Goal: Task Accomplishment & Management: Use online tool/utility

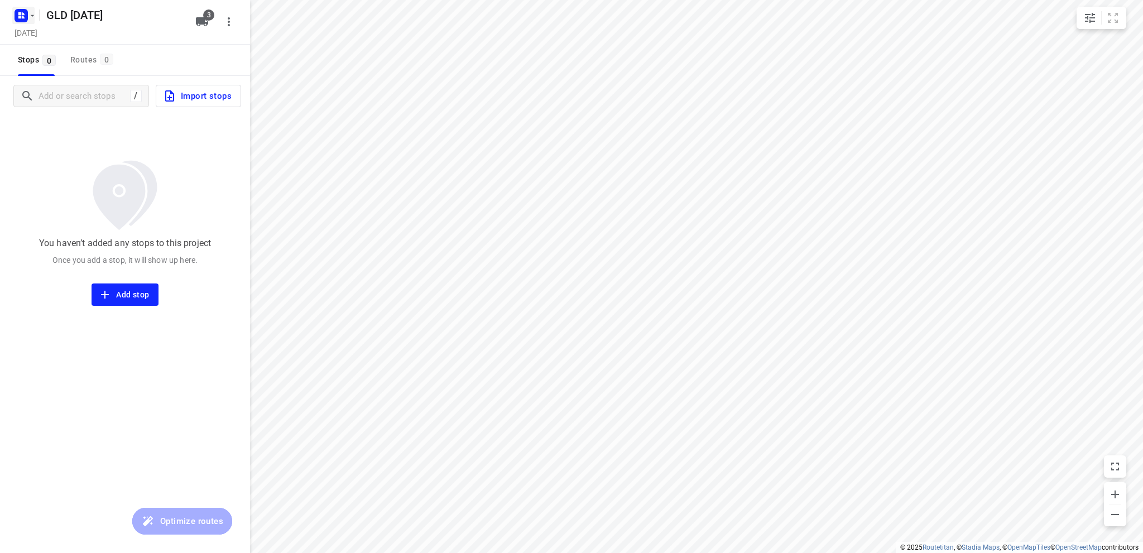
click at [22, 11] on rect "button" at bounding box center [21, 15] width 13 height 13
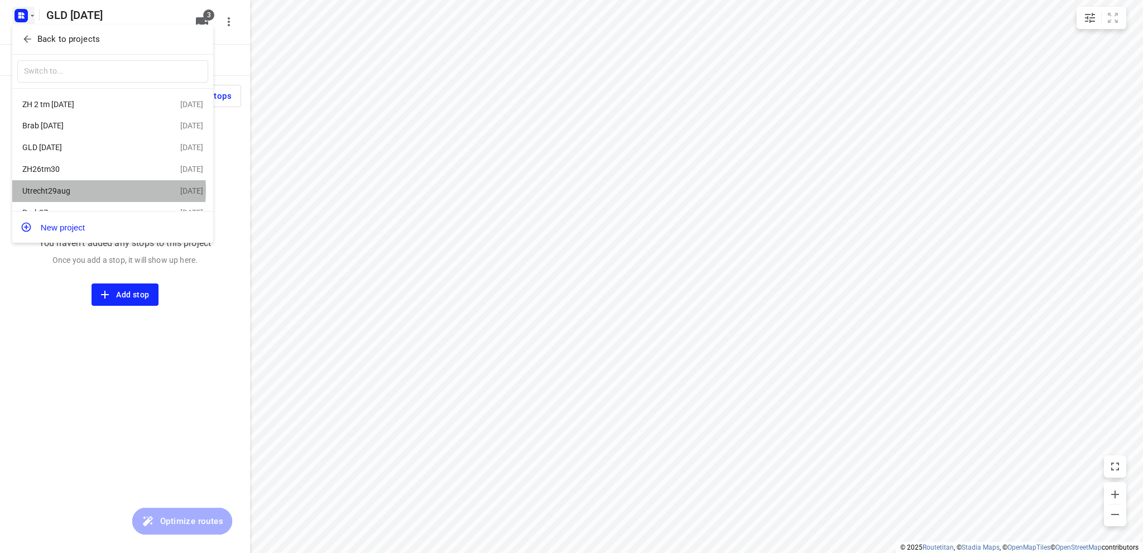
click at [78, 191] on div "Utrecht29aug" at bounding box center [86, 190] width 128 height 9
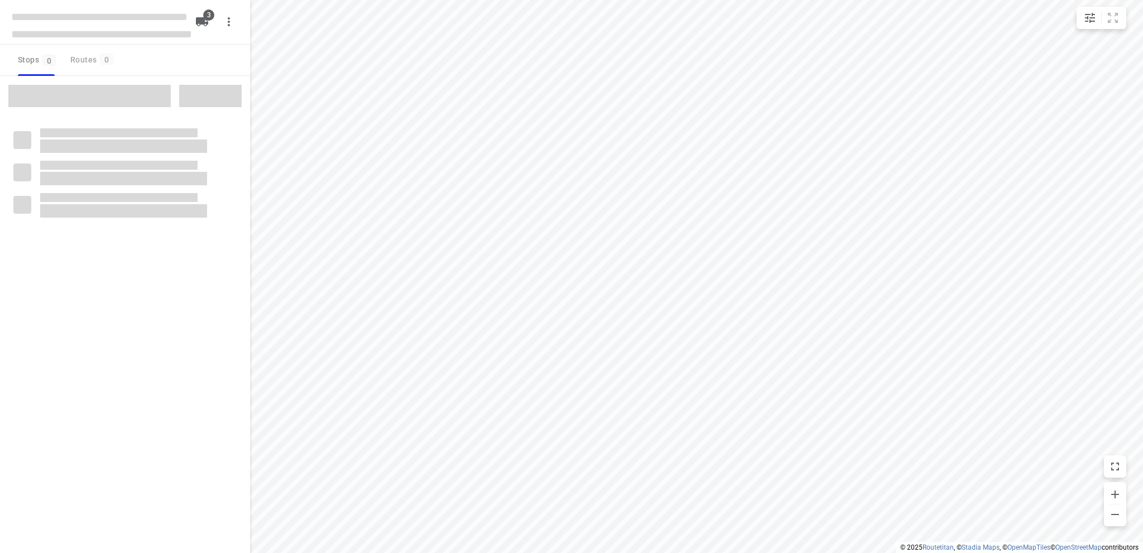
type input "distance"
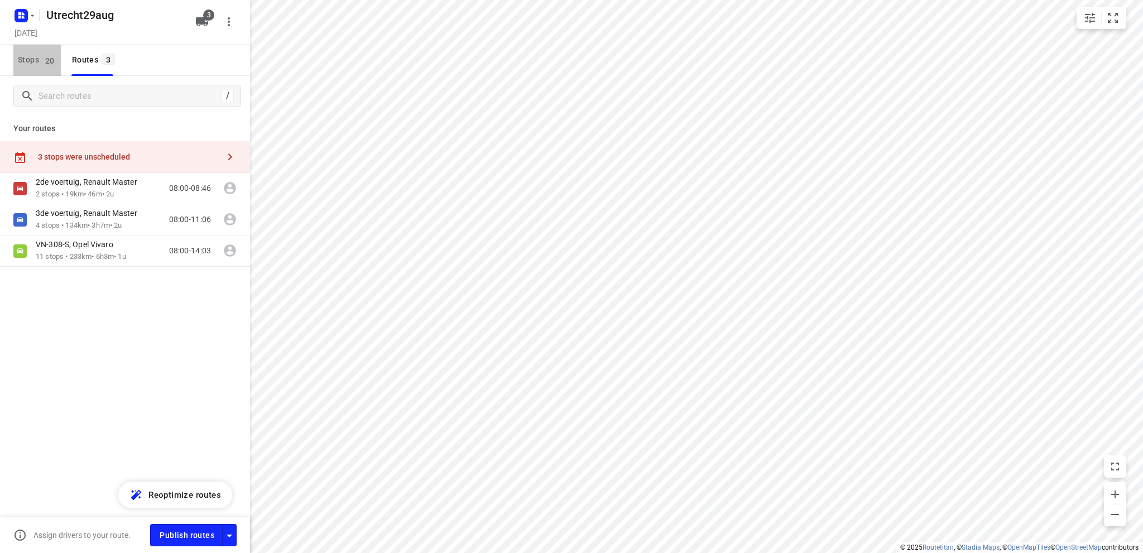
click at [22, 57] on span "Stops 20" at bounding box center [39, 60] width 43 height 14
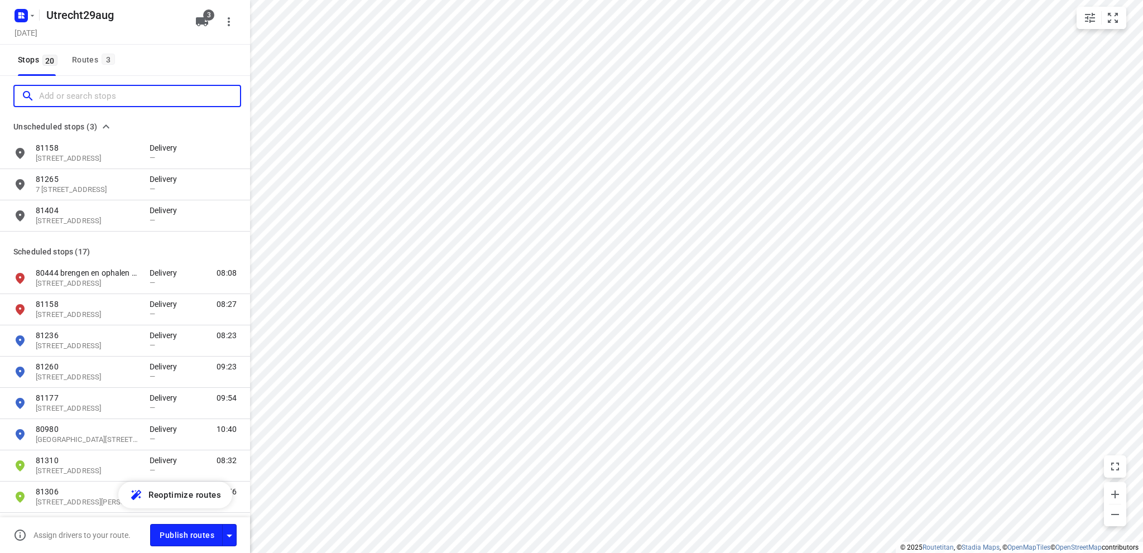
click at [46, 95] on input "Add or search stops" at bounding box center [139, 96] width 201 height 17
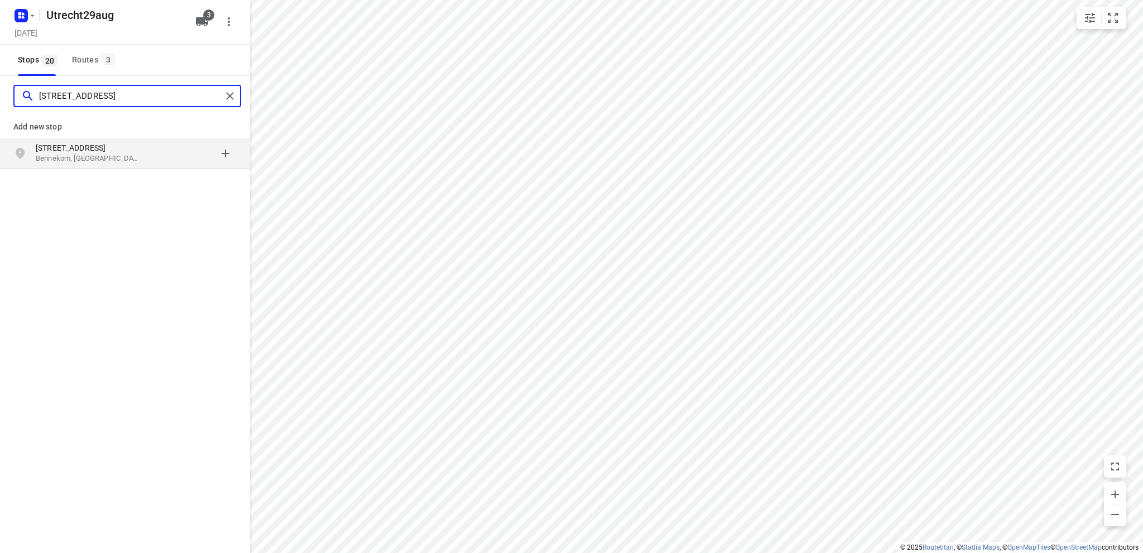
type input "julianalaan 1 benne"
click at [102, 154] on p "Bennekom, Nederland" at bounding box center [87, 158] width 103 height 11
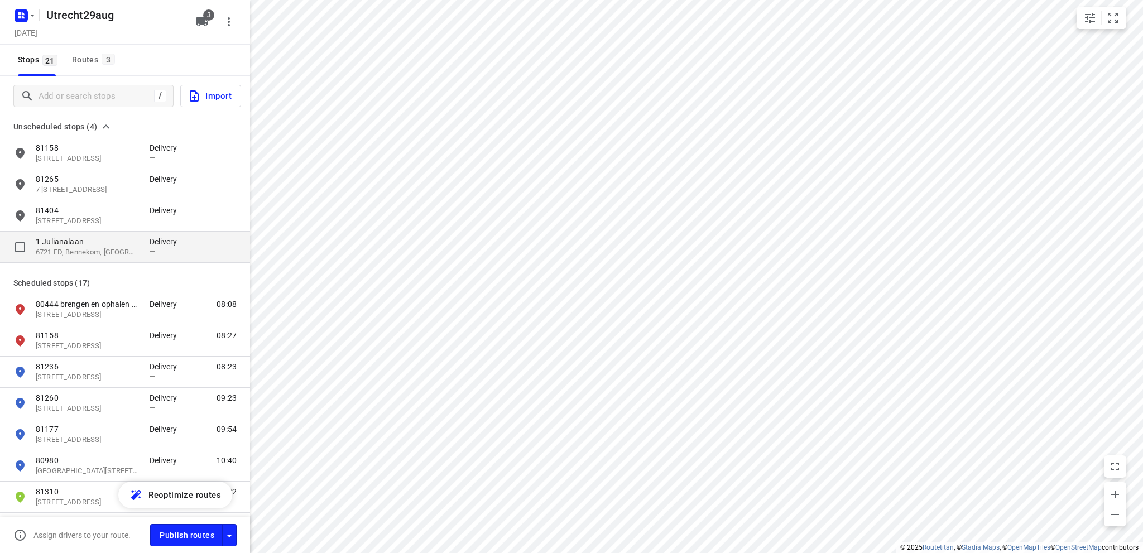
click at [94, 247] on p "6721 ED, Bennekom, NL" at bounding box center [87, 252] width 103 height 11
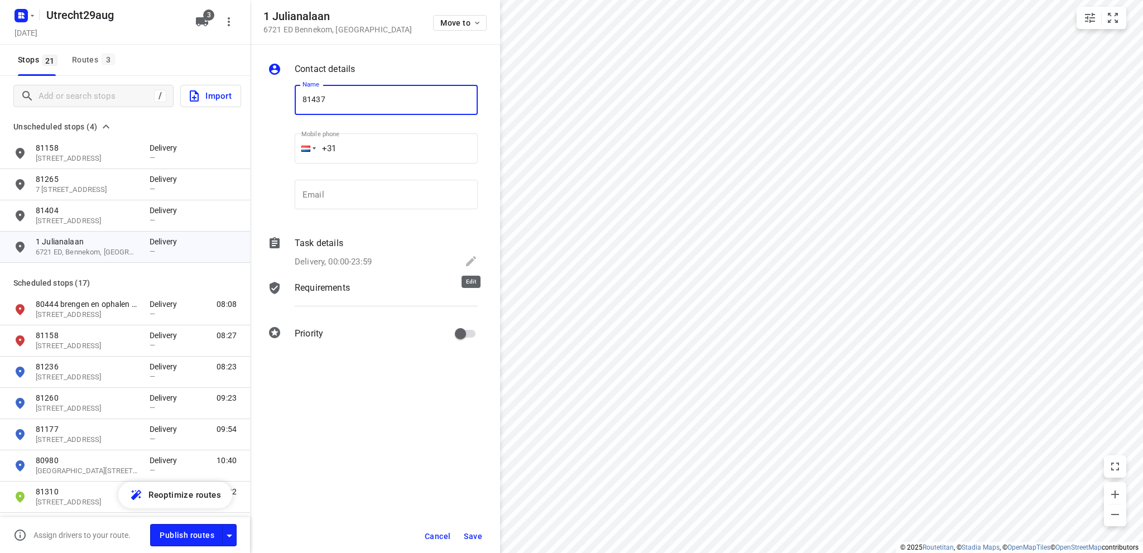
type input "81437"
click at [468, 261] on icon at bounding box center [470, 260] width 13 height 13
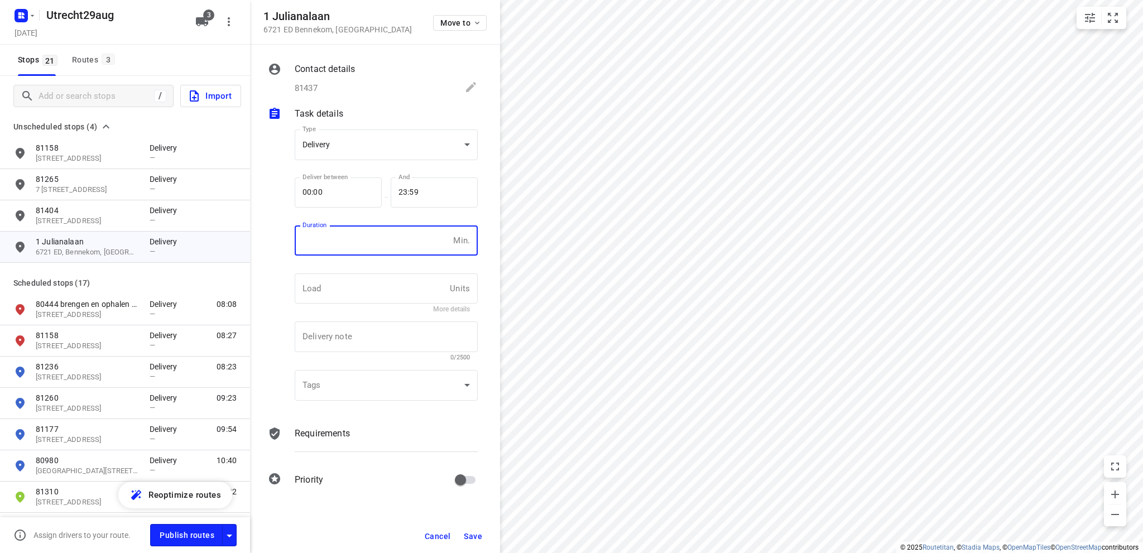
click at [354, 243] on input "number" at bounding box center [372, 240] width 154 height 30
type input "10"
click at [471, 533] on span "Save" at bounding box center [473, 536] width 18 height 9
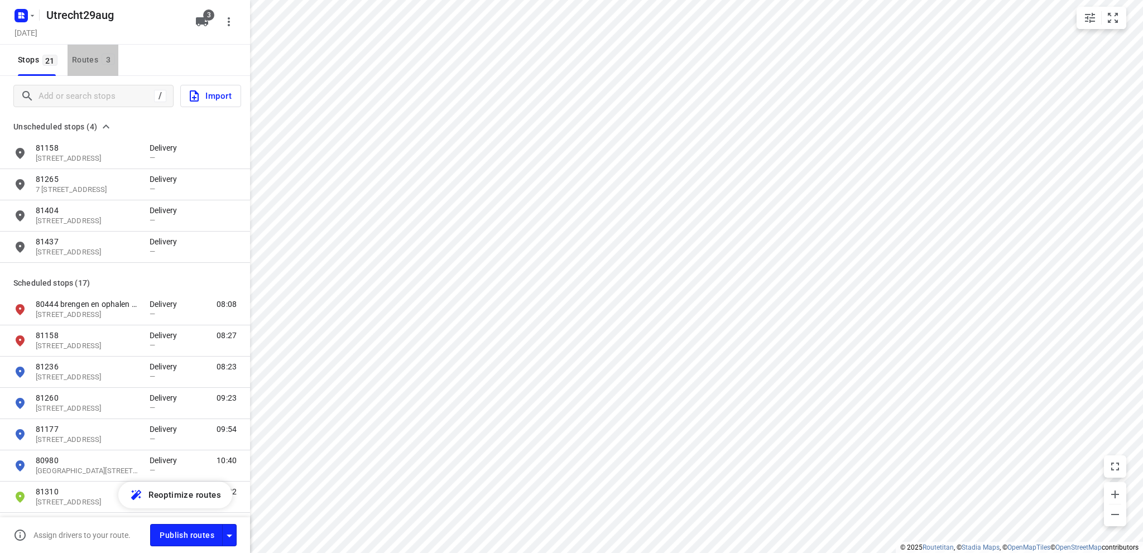
click at [82, 59] on div "Routes 3" at bounding box center [95, 60] width 46 height 14
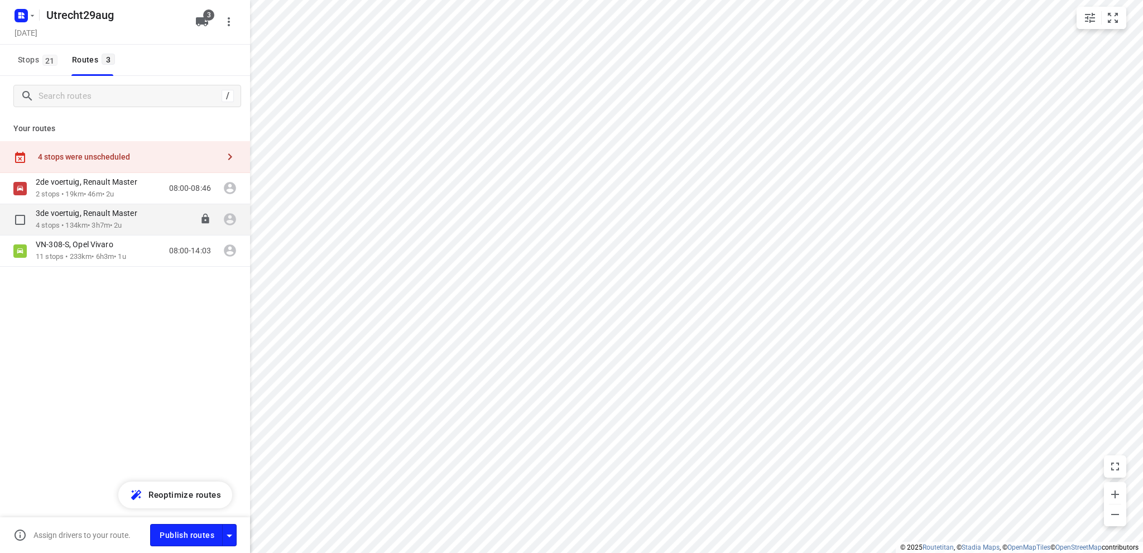
click at [83, 217] on p "3de voertuig, Renault Master" at bounding box center [90, 213] width 108 height 10
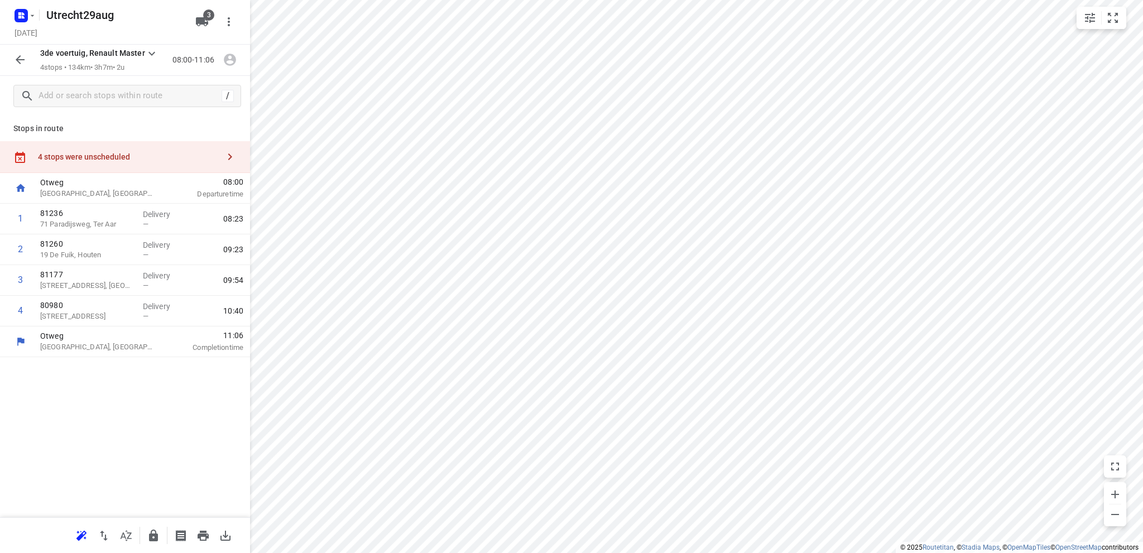
click at [105, 156] on div "4 stops were unscheduled" at bounding box center [128, 156] width 181 height 9
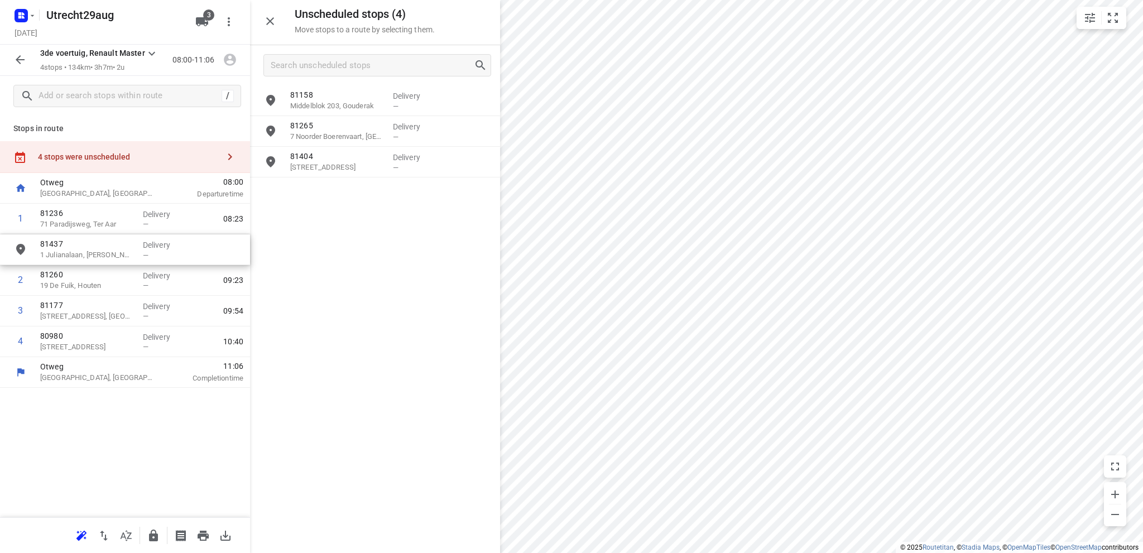
drag, startPoint x: 328, startPoint y: 203, endPoint x: 74, endPoint y: 263, distance: 261.6
click at [268, 20] on icon "button" at bounding box center [269, 21] width 13 height 13
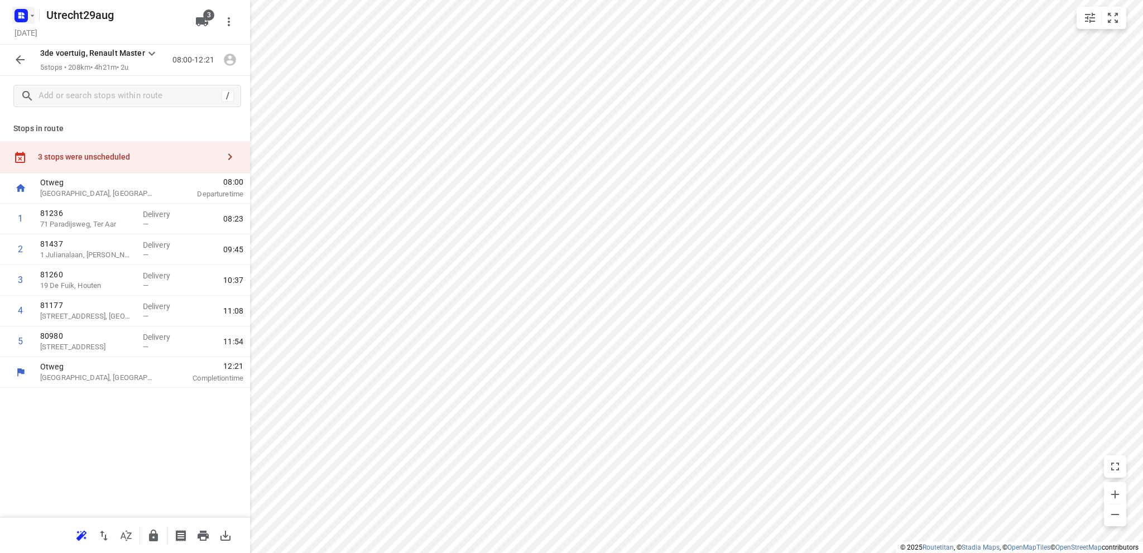
click at [22, 13] on icon "button" at bounding box center [23, 13] width 3 height 3
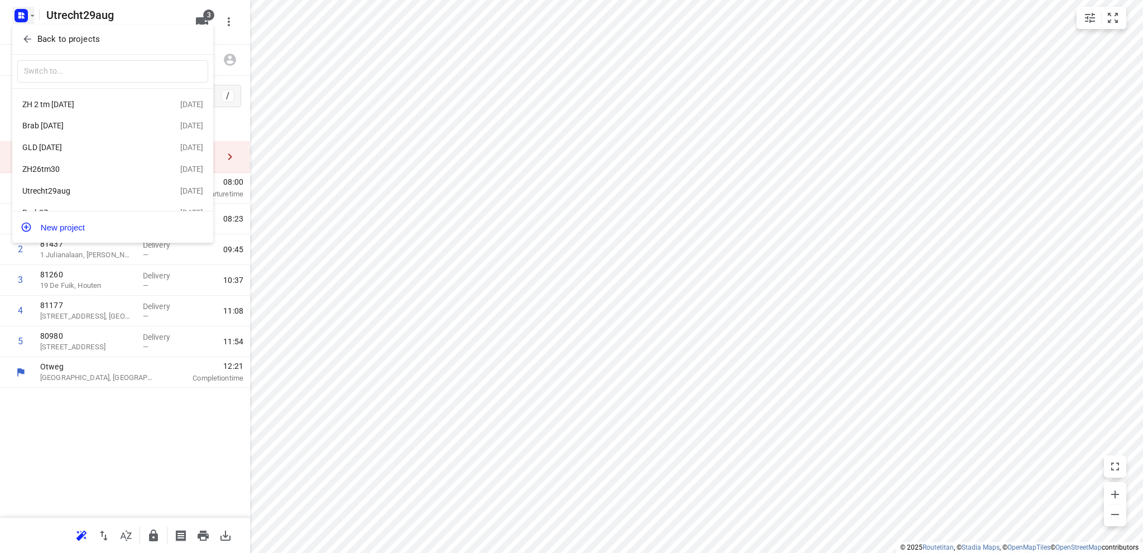
click at [79, 147] on div "GLD 2 sept" at bounding box center [86, 147] width 128 height 9
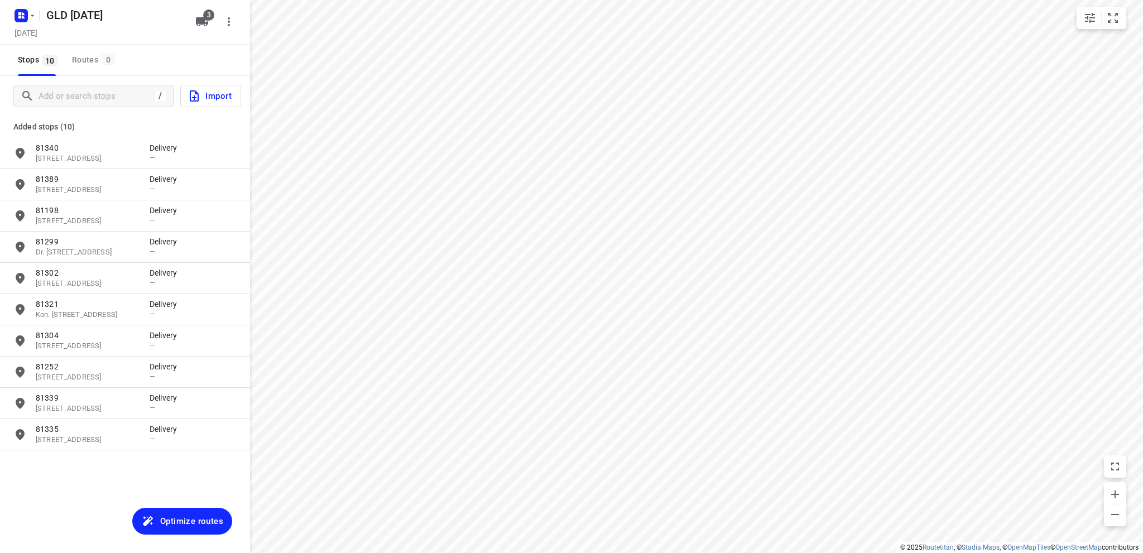
click at [163, 520] on span "Optimize routes" at bounding box center [191, 521] width 63 height 15
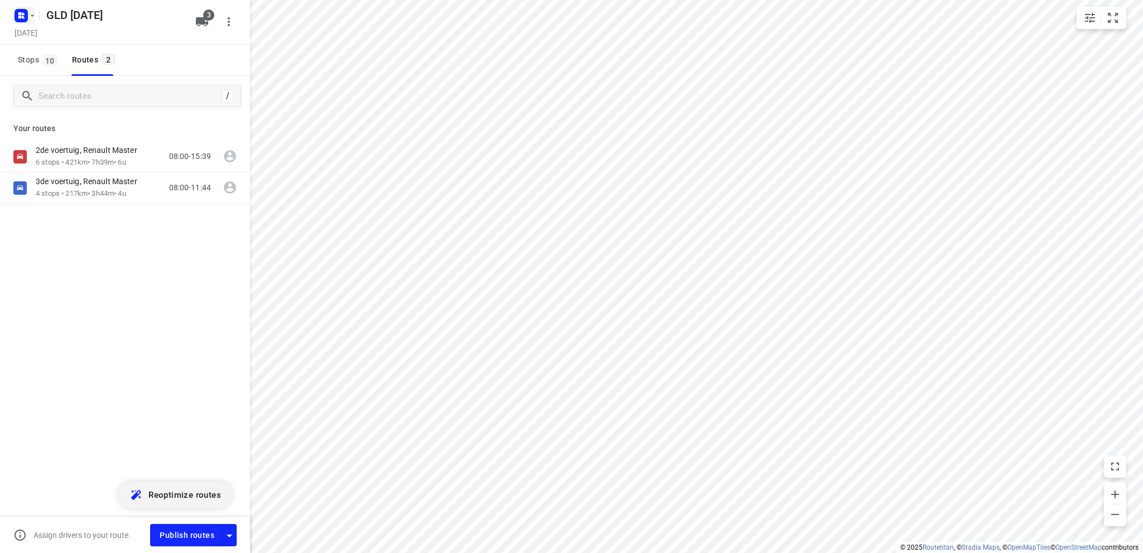
click at [19, 15] on rect "button" at bounding box center [21, 15] width 13 height 13
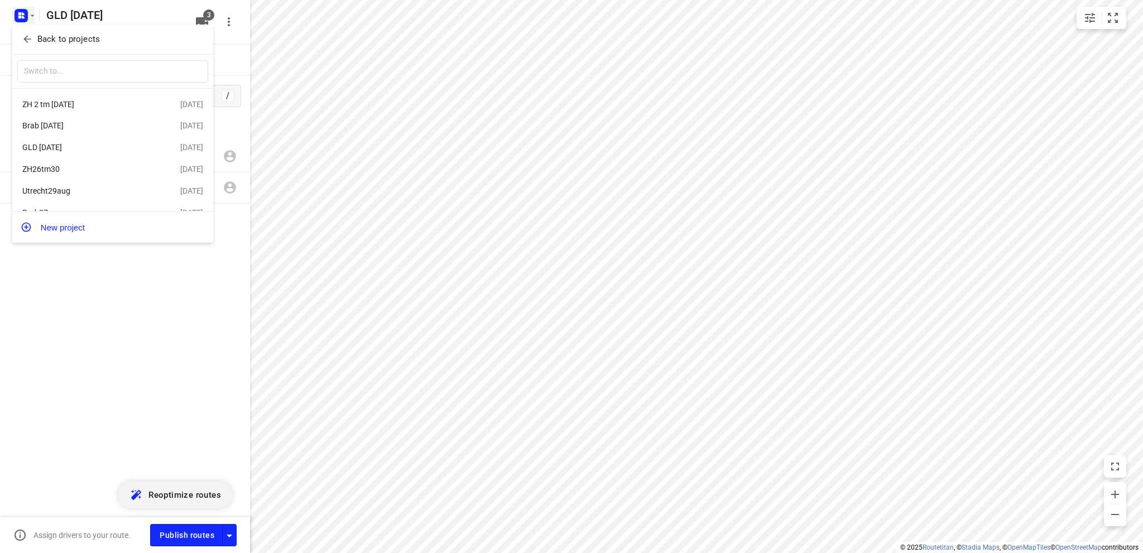
scroll to position [19, 0]
click at [83, 151] on div "ZH26tm30" at bounding box center [86, 152] width 128 height 9
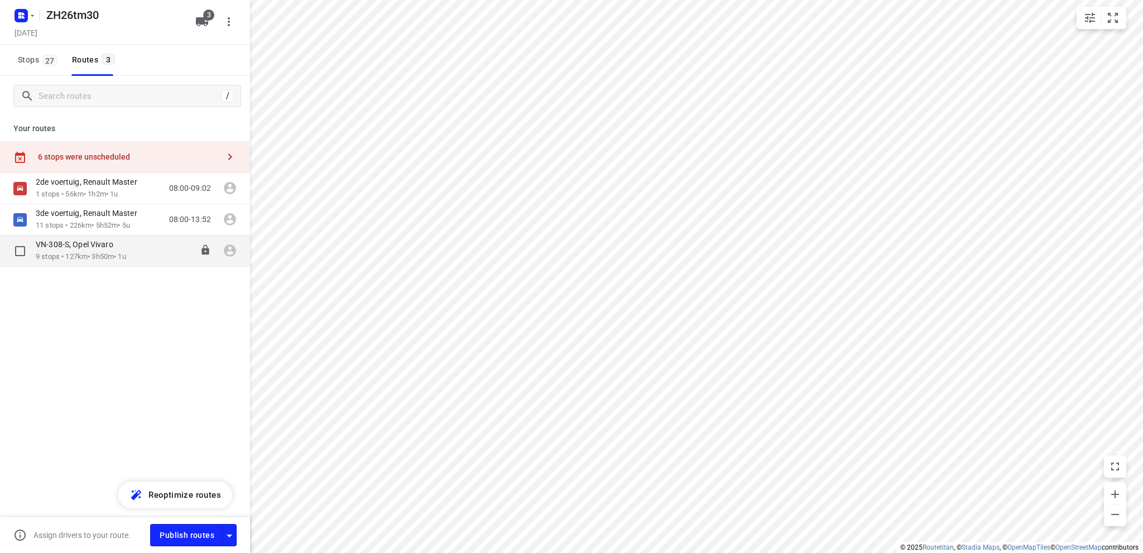
click at [69, 255] on p "9 stops • 127km • 3h50m • 1u" at bounding box center [81, 257] width 90 height 11
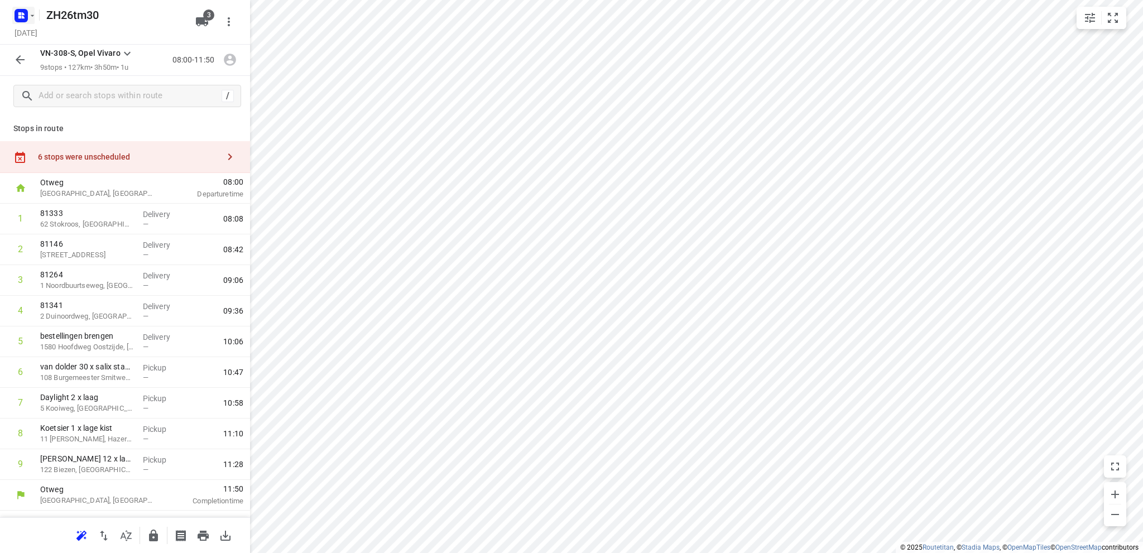
click at [17, 11] on rect "button" at bounding box center [21, 15] width 13 height 13
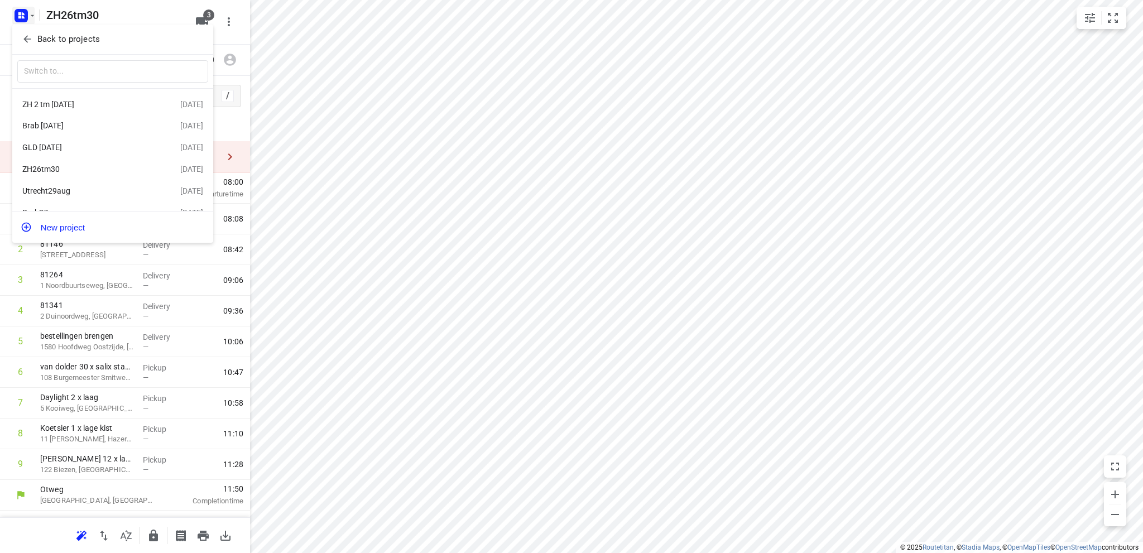
click at [64, 148] on div "GLD 2 sept" at bounding box center [86, 147] width 128 height 9
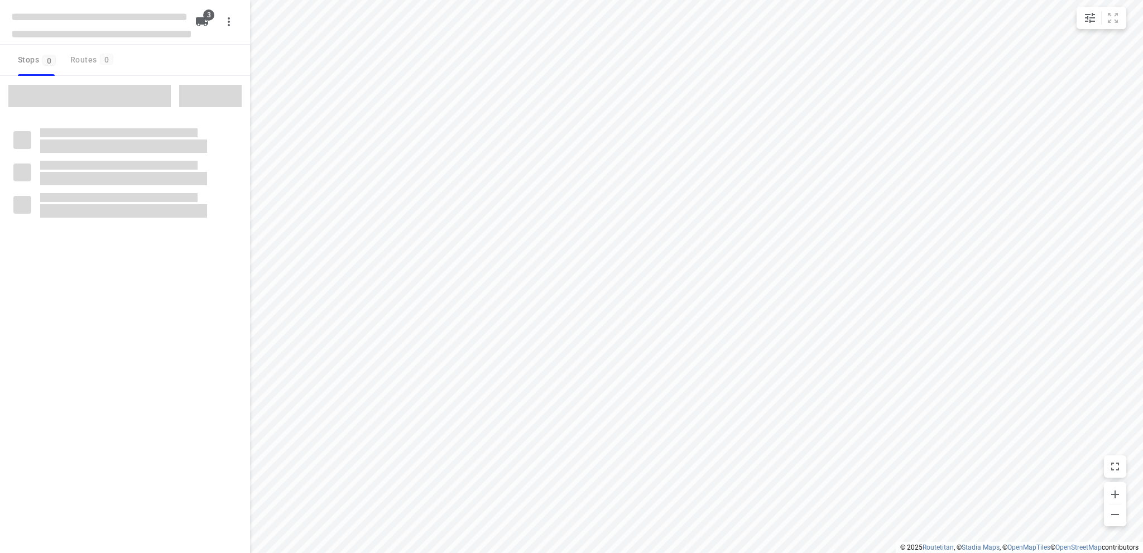
type input "distance"
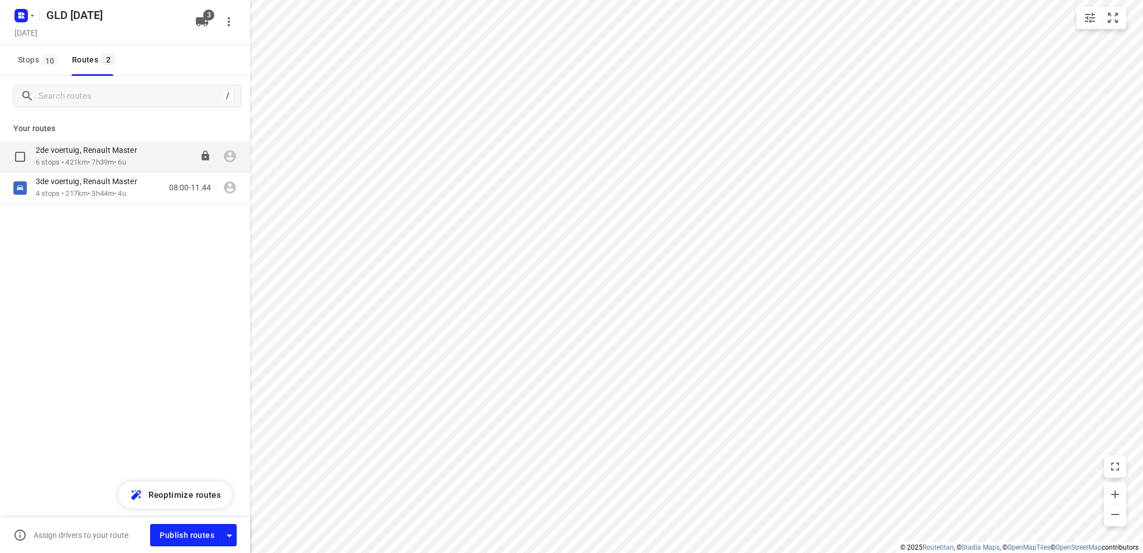
click at [75, 154] on p "2de voertuig, Renault Master" at bounding box center [90, 150] width 108 height 10
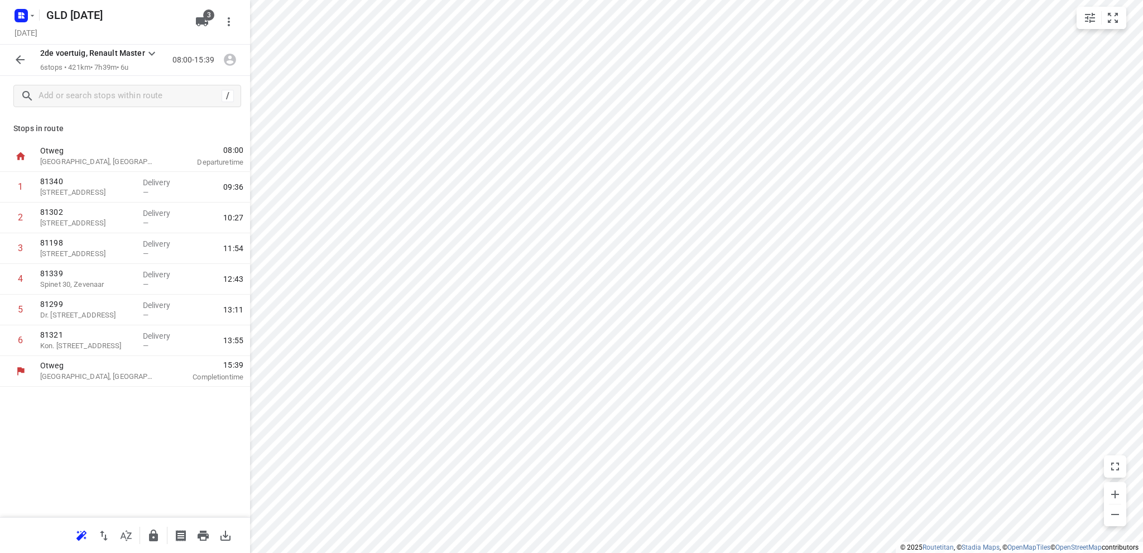
click at [19, 57] on icon "button" at bounding box center [20, 59] width 9 height 9
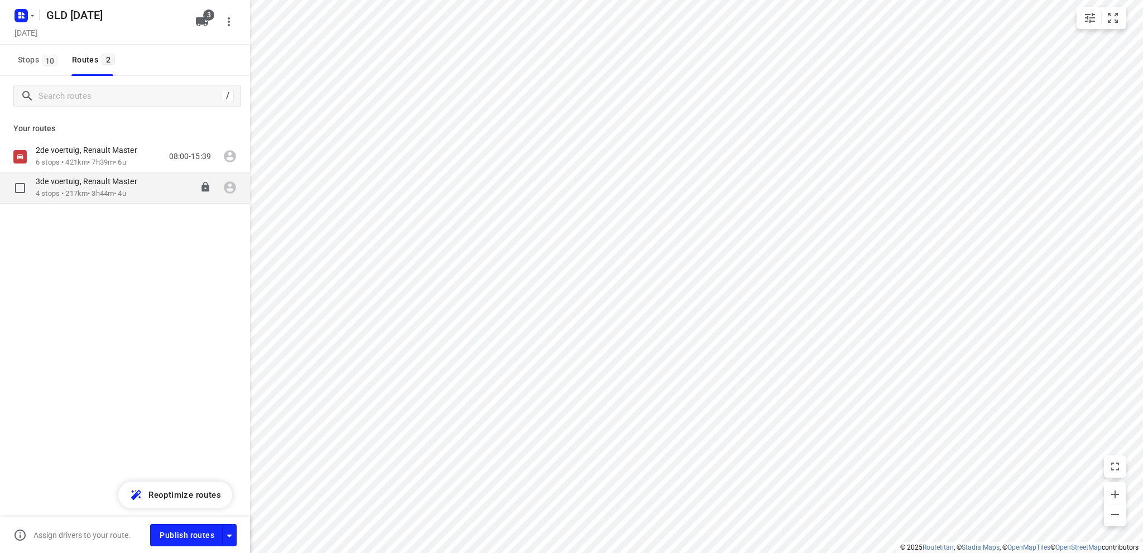
click at [97, 190] on p "4 stops • 217km • 3h44m • 4u" at bounding box center [92, 194] width 113 height 11
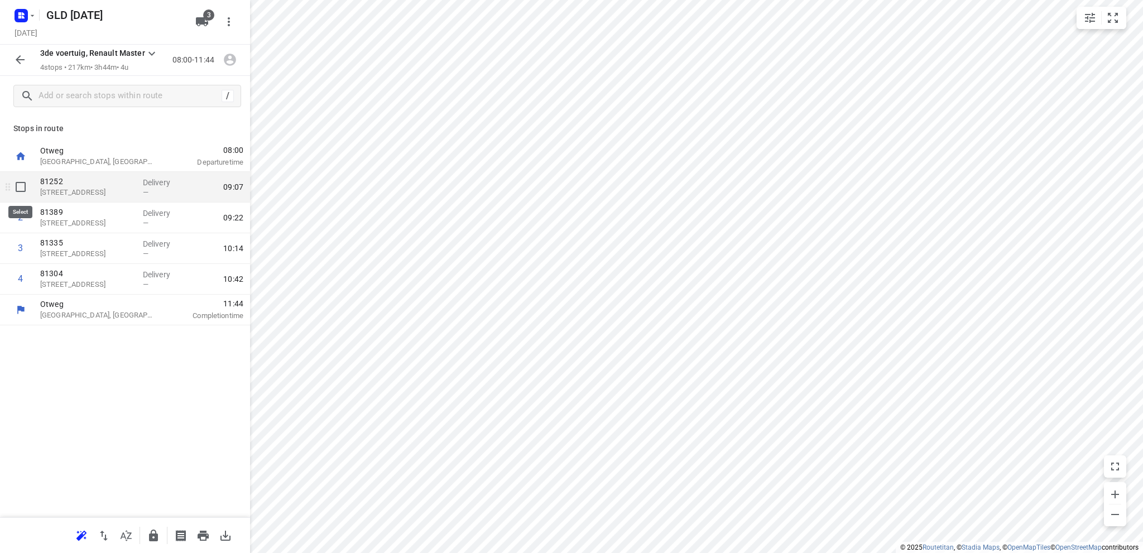
click at [23, 187] on input "checkbox" at bounding box center [20, 187] width 22 height 22
checkbox input "true"
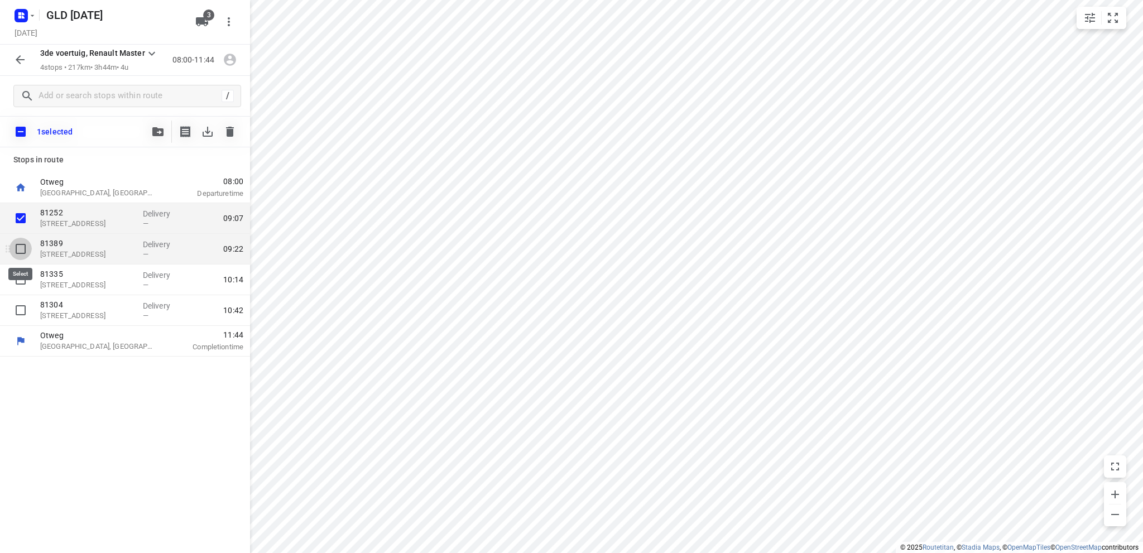
click at [22, 246] on input "checkbox" at bounding box center [20, 249] width 22 height 22
checkbox input "true"
click at [156, 131] on icon "button" at bounding box center [157, 131] width 11 height 9
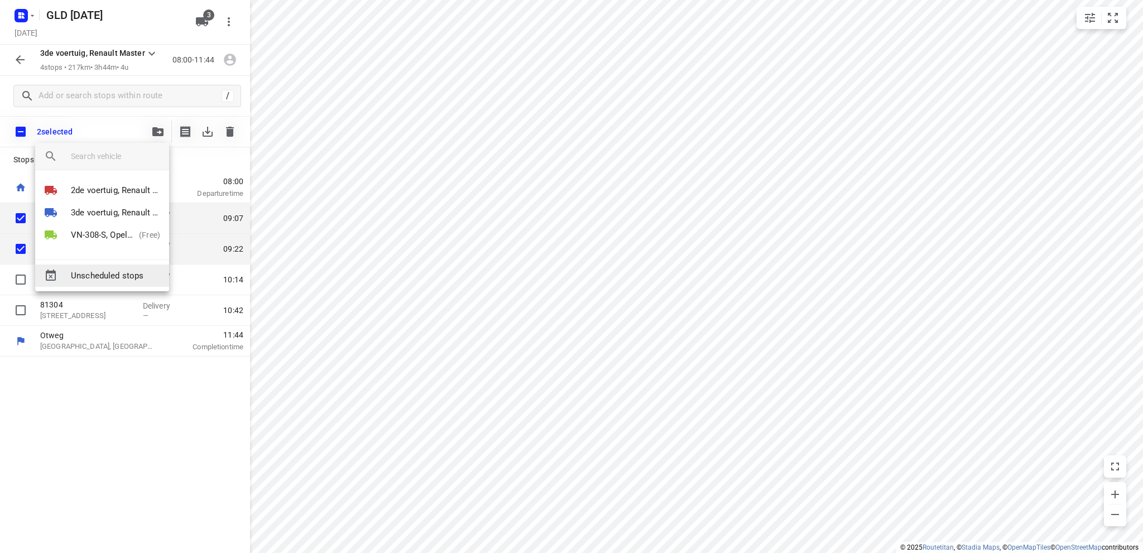
click at [120, 274] on span "Unscheduled stops" at bounding box center [115, 275] width 89 height 13
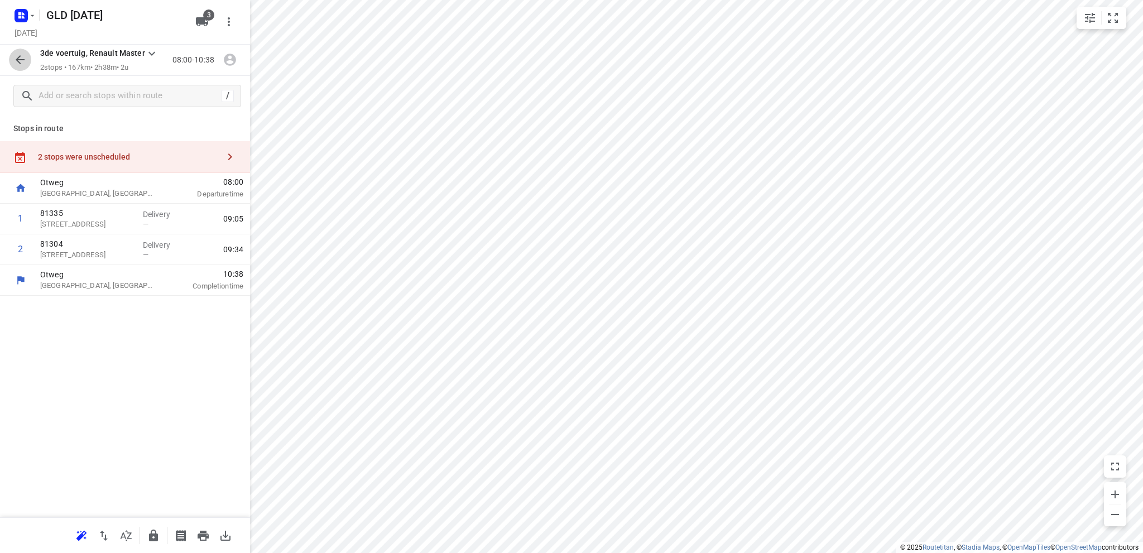
click at [19, 57] on icon "button" at bounding box center [20, 59] width 9 height 9
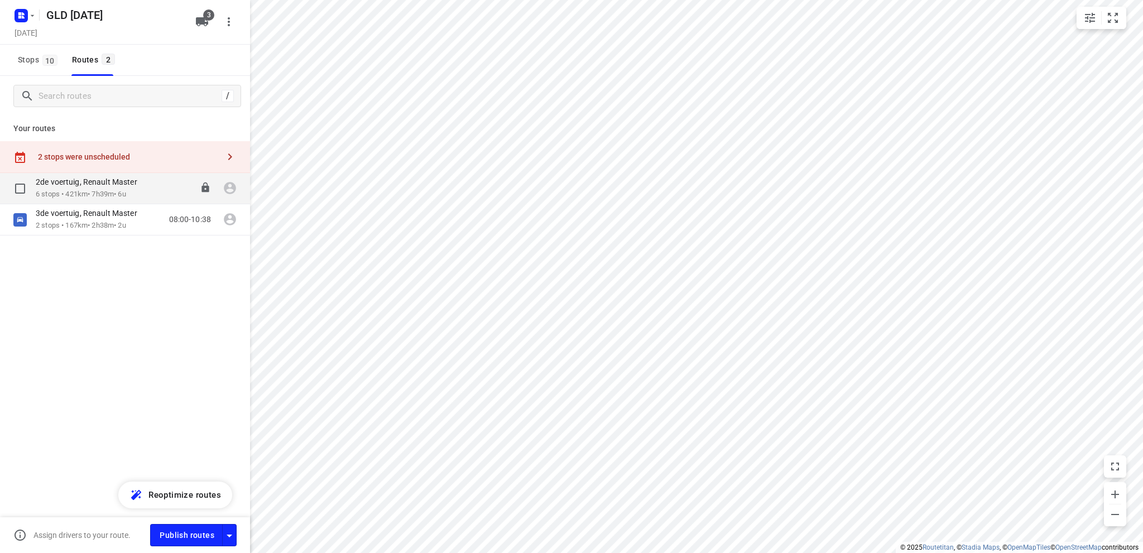
click at [86, 187] on p "2de voertuig, Renault Master" at bounding box center [90, 182] width 108 height 10
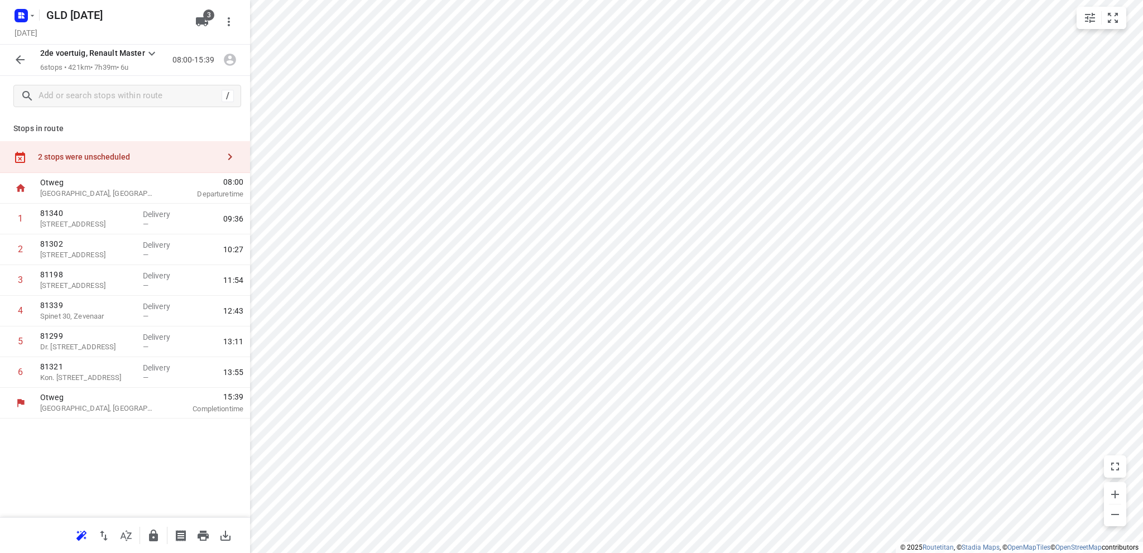
click at [90, 153] on div "2 stops were unscheduled" at bounding box center [128, 156] width 181 height 9
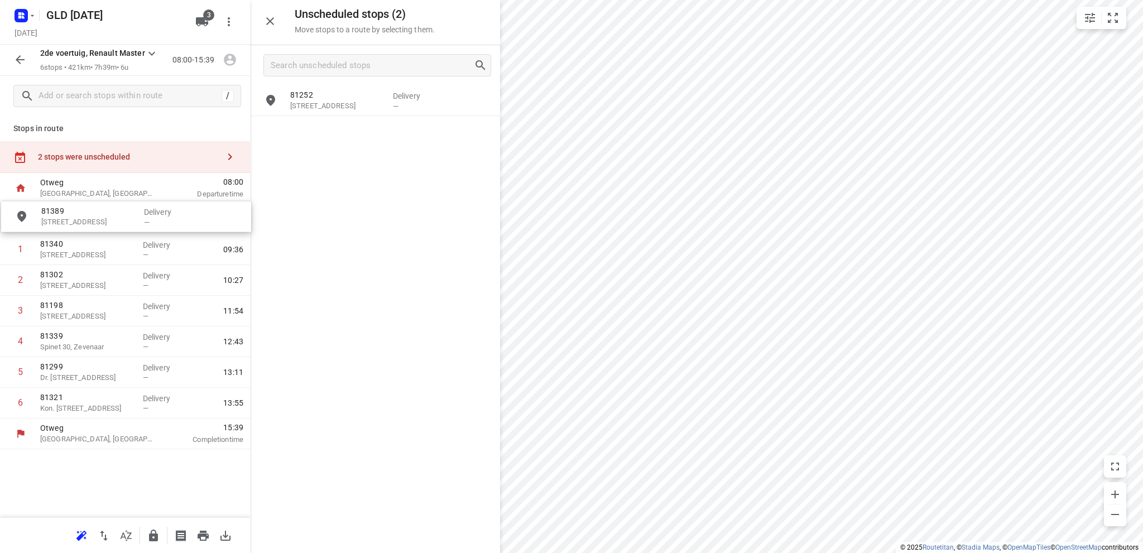
drag, startPoint x: 334, startPoint y: 105, endPoint x: 79, endPoint y: 223, distance: 280.8
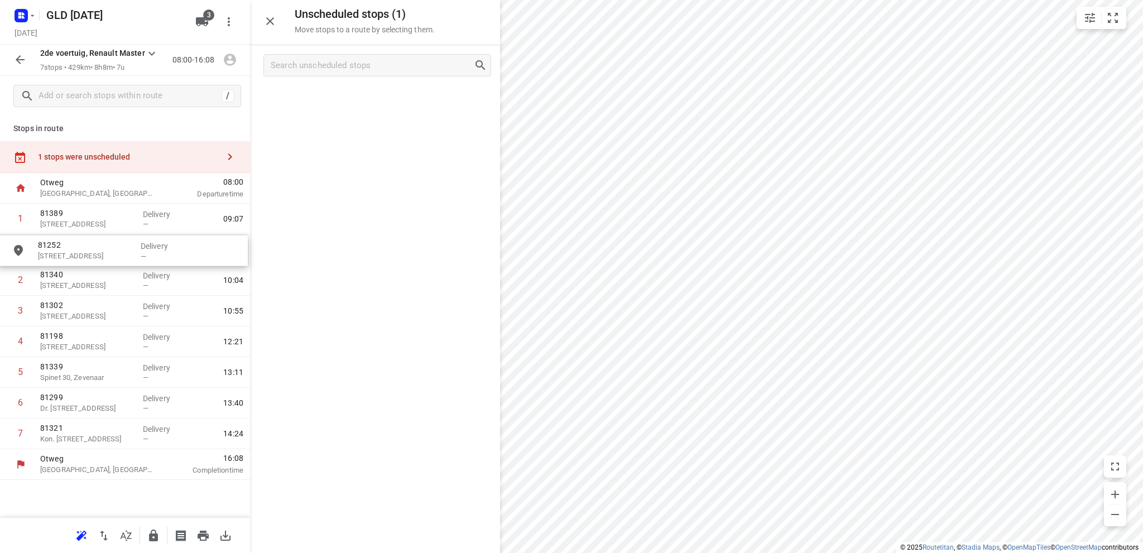
drag, startPoint x: 337, startPoint y: 105, endPoint x: 77, endPoint y: 257, distance: 300.8
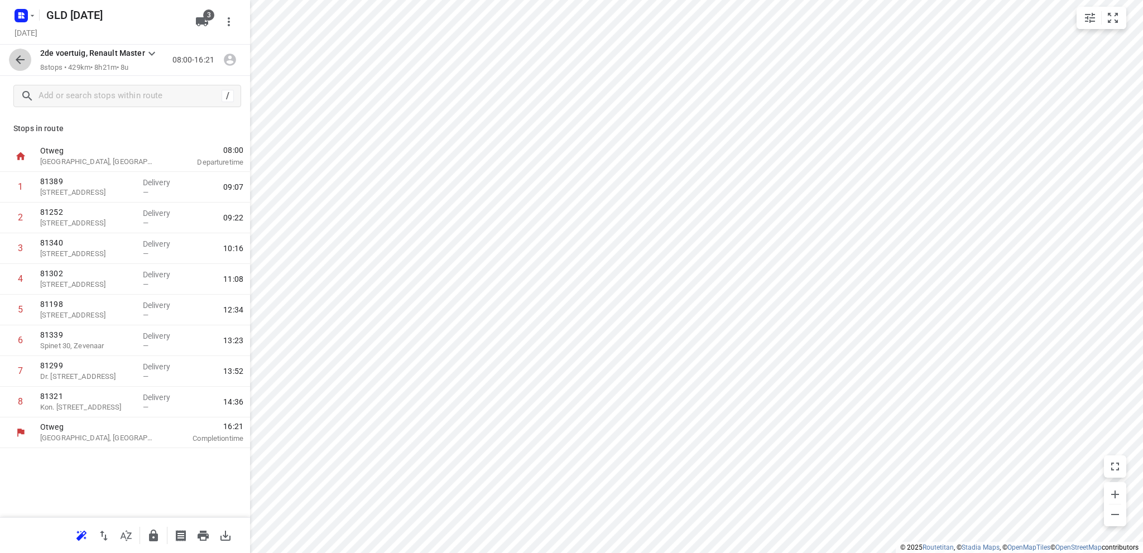
click at [20, 60] on icon "button" at bounding box center [20, 59] width 9 height 9
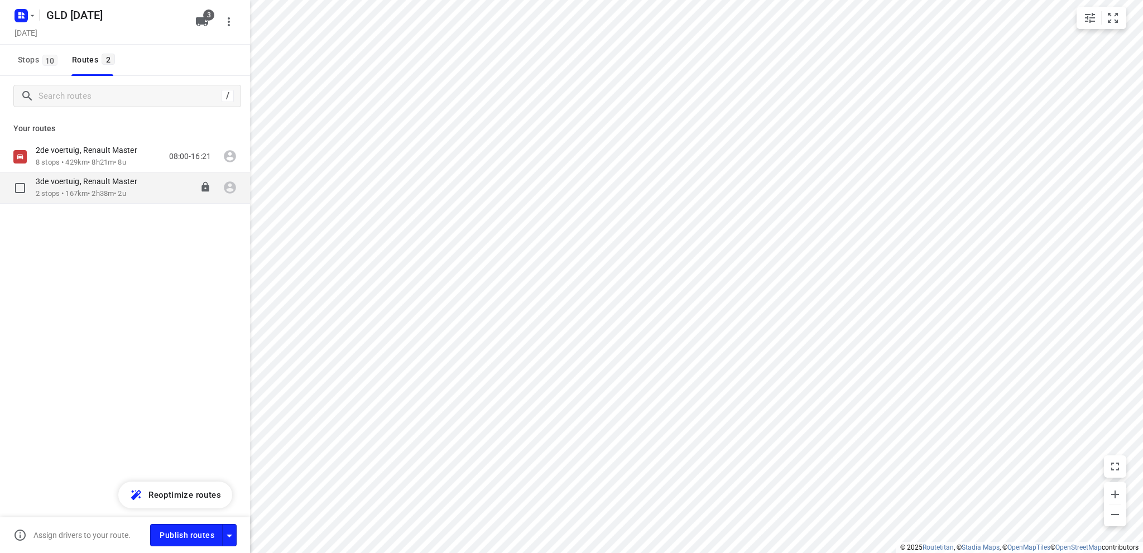
click at [49, 192] on p "2 stops • 167km • 2h38m • 2u" at bounding box center [92, 194] width 113 height 11
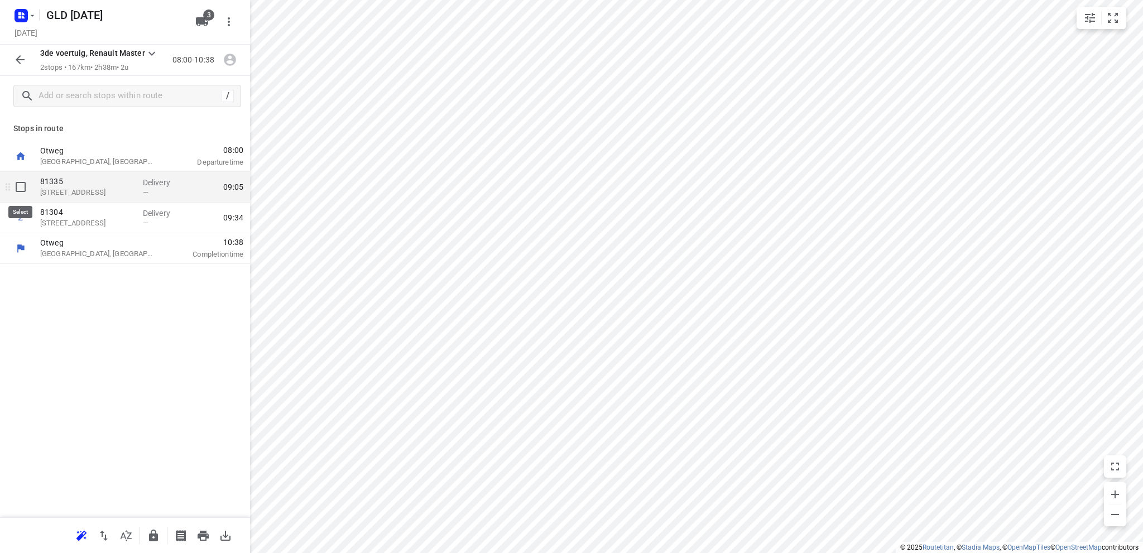
click at [21, 186] on input "checkbox" at bounding box center [20, 187] width 22 height 22
checkbox input "true"
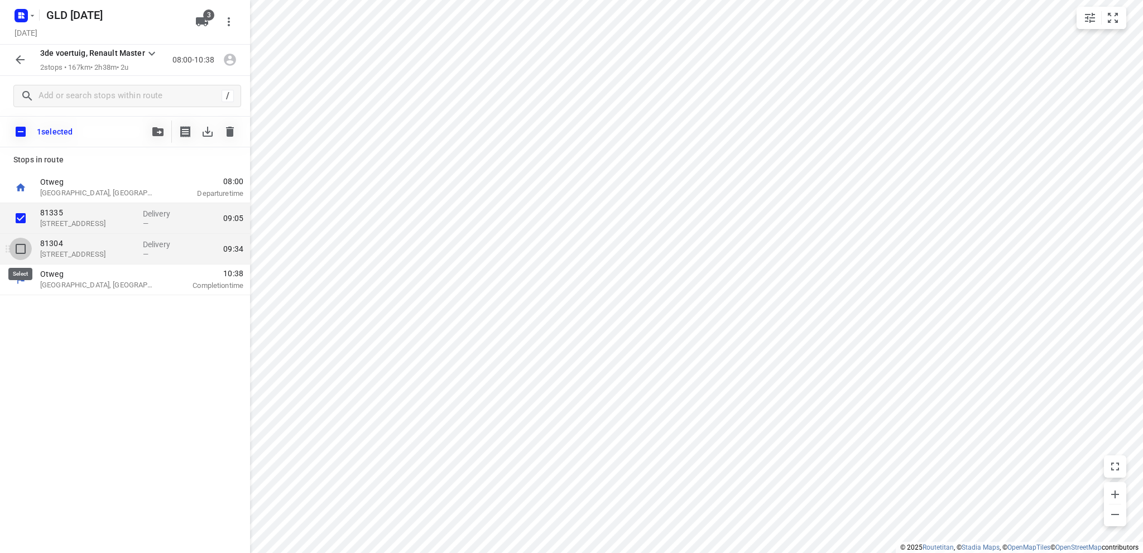
click at [18, 247] on input "checkbox" at bounding box center [20, 249] width 22 height 22
checkbox input "true"
click at [209, 131] on icon "button" at bounding box center [207, 131] width 13 height 13
click at [18, 60] on icon "button" at bounding box center [19, 59] width 13 height 13
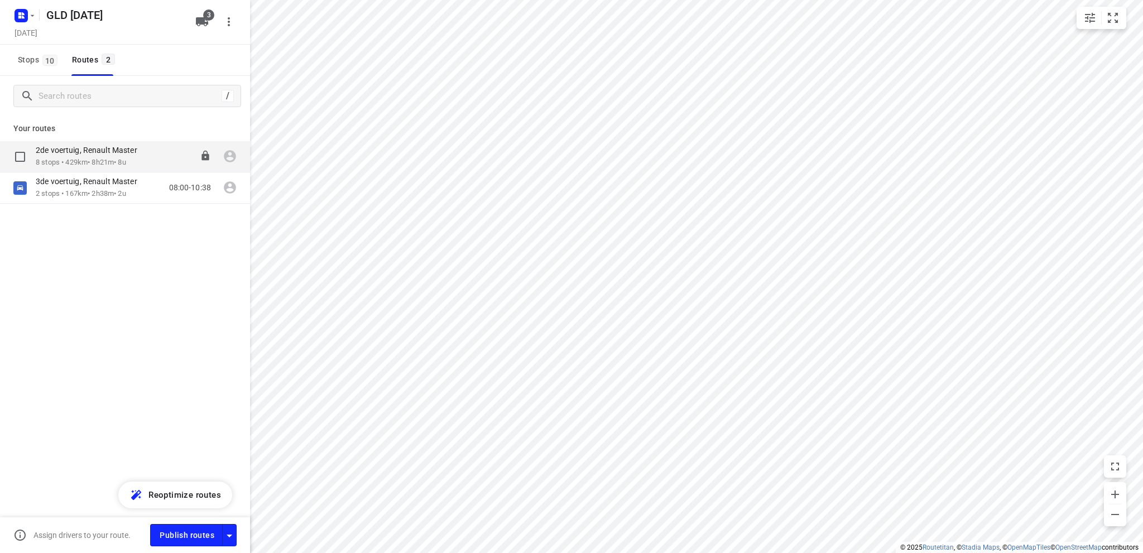
click at [83, 156] on div "2de voertuig, Renault Master" at bounding box center [92, 151] width 113 height 12
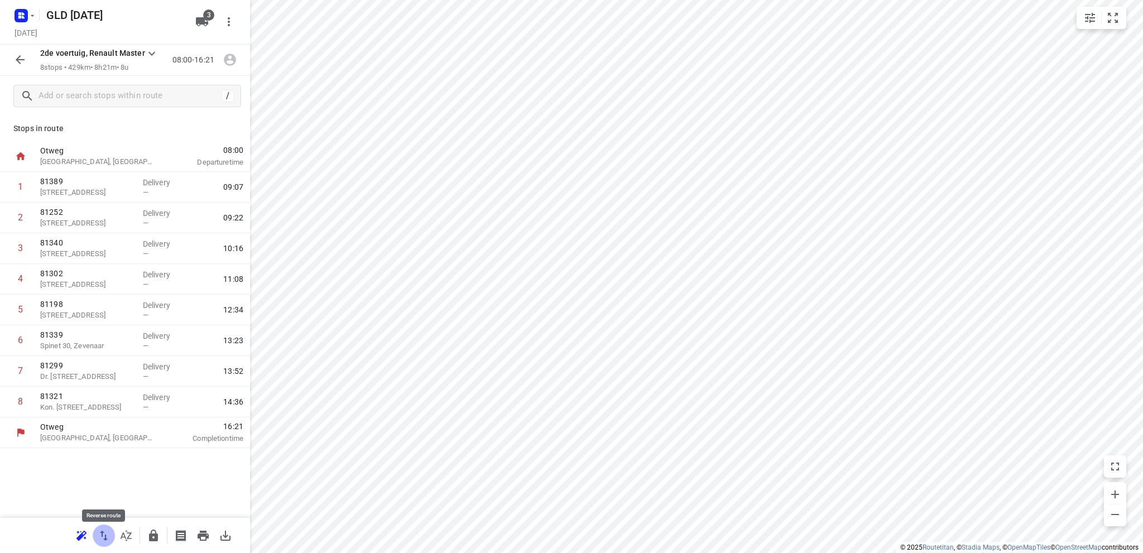
click at [103, 535] on icon "button" at bounding box center [104, 536] width 8 height 10
click at [22, 57] on icon "button" at bounding box center [19, 59] width 13 height 13
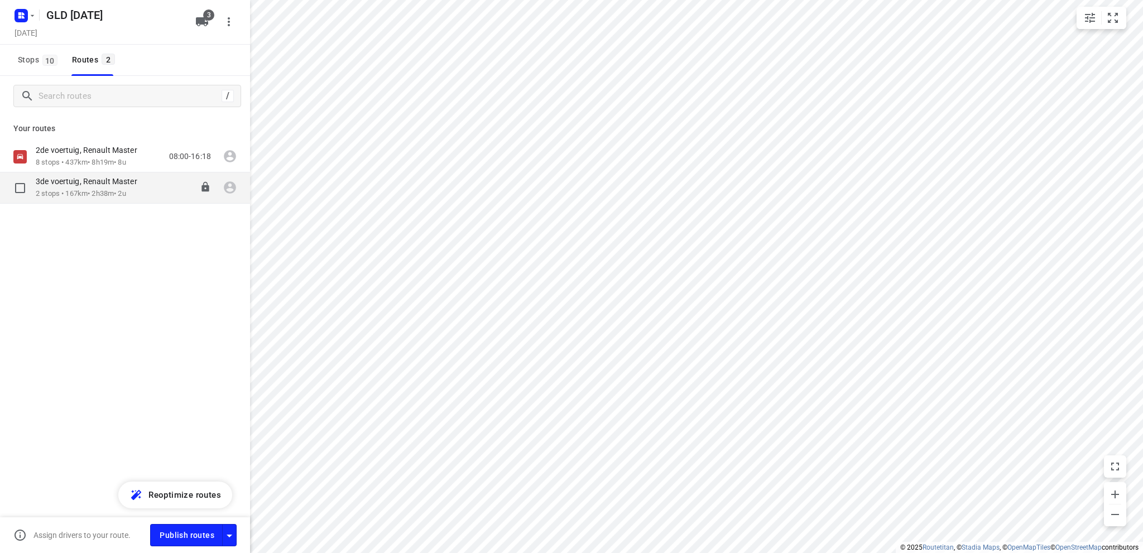
click at [54, 191] on p "2 stops • 167km • 2h38m • 2u" at bounding box center [92, 194] width 113 height 11
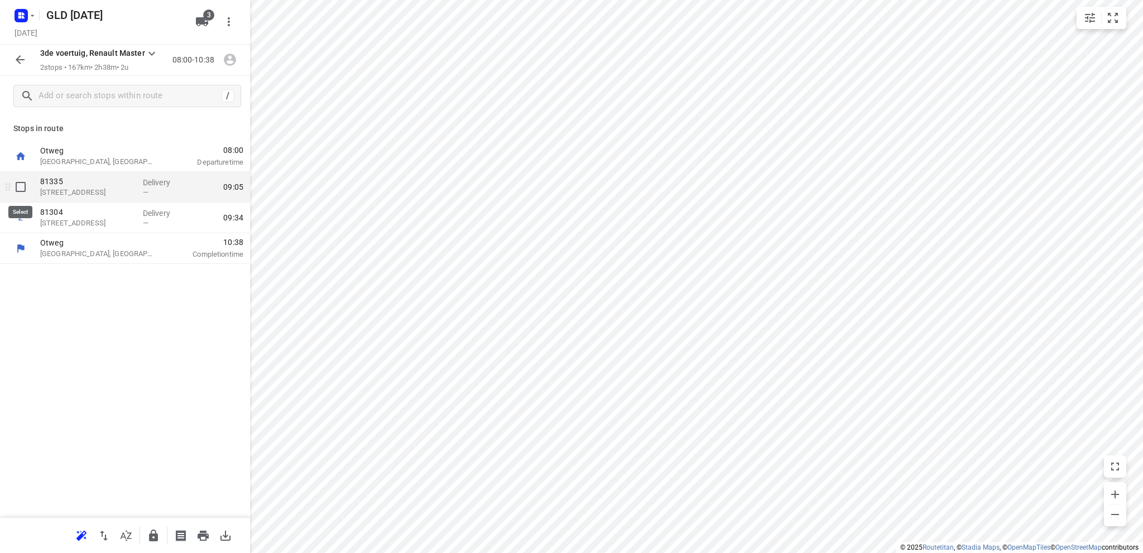
click at [21, 185] on input "checkbox" at bounding box center [20, 187] width 22 height 22
checkbox input "true"
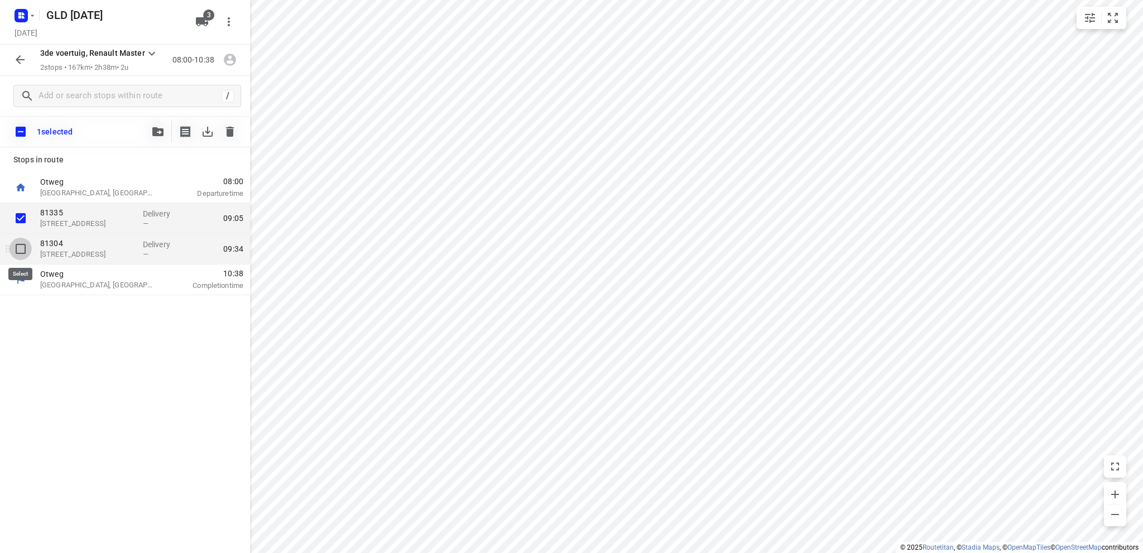
click at [20, 248] on input "checkbox" at bounding box center [20, 249] width 22 height 22
checkbox input "true"
click at [153, 128] on icon "button" at bounding box center [157, 131] width 11 height 9
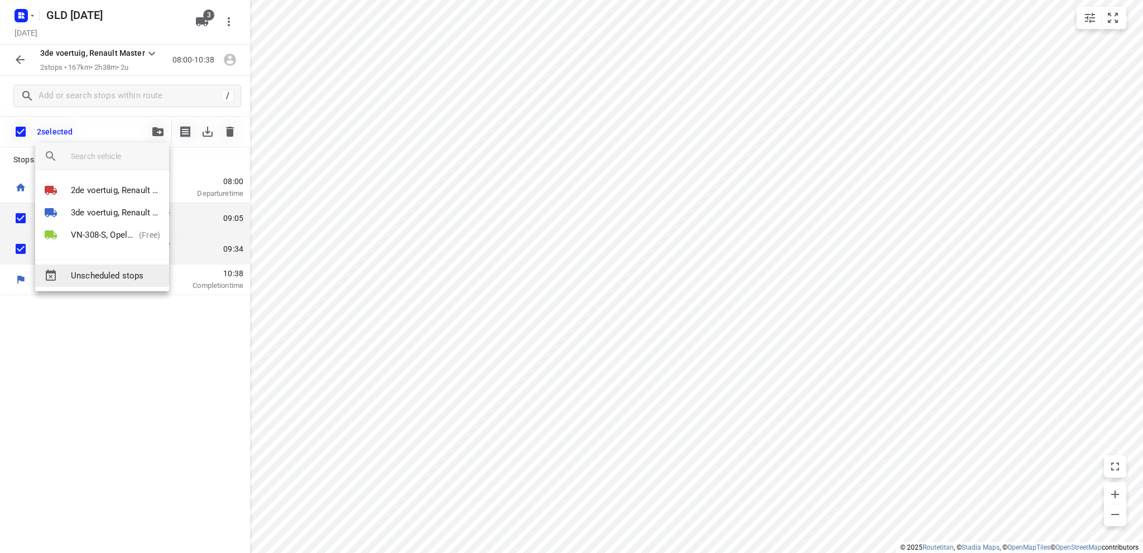
click at [121, 272] on span "Unscheduled stops" at bounding box center [115, 275] width 89 height 13
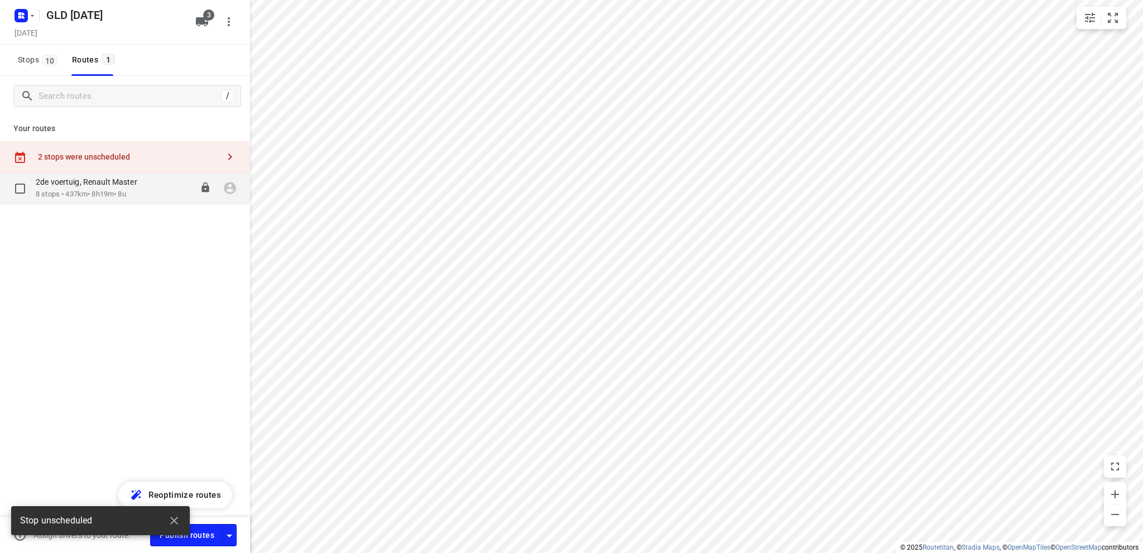
click at [76, 187] on div "2de voertuig, Renault Master" at bounding box center [92, 183] width 113 height 12
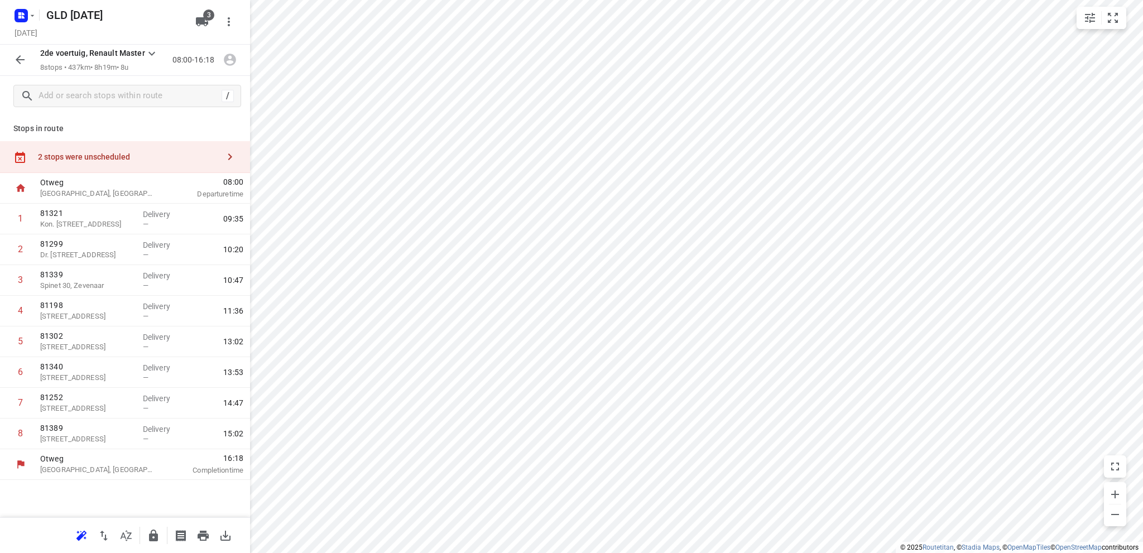
click at [99, 154] on div "2 stops were unscheduled" at bounding box center [128, 156] width 181 height 9
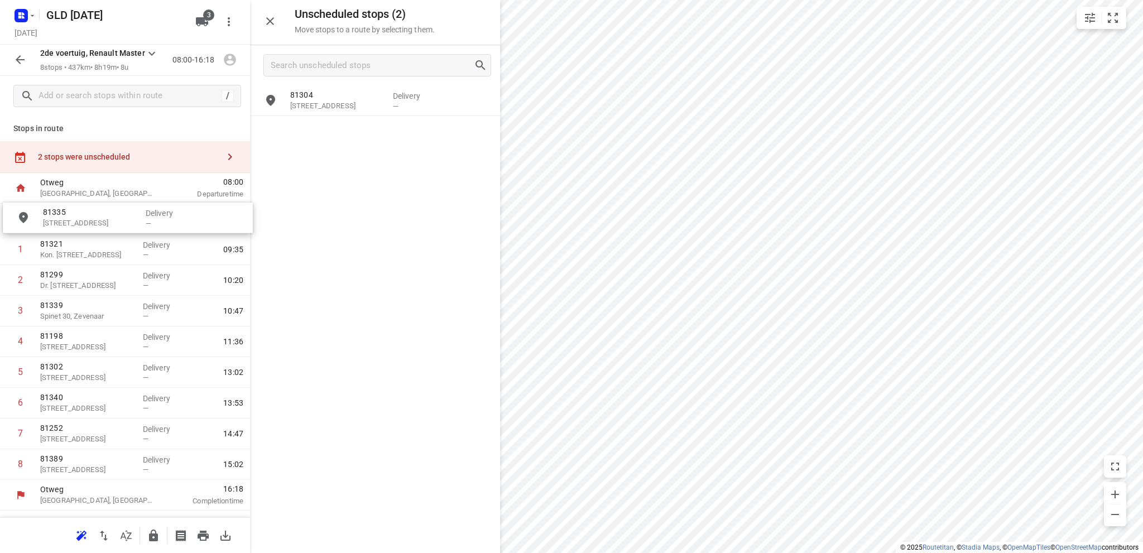
drag, startPoint x: 340, startPoint y: 141, endPoint x: 89, endPoint y: 230, distance: 265.9
drag, startPoint x: 336, startPoint y: 104, endPoint x: 78, endPoint y: 220, distance: 282.9
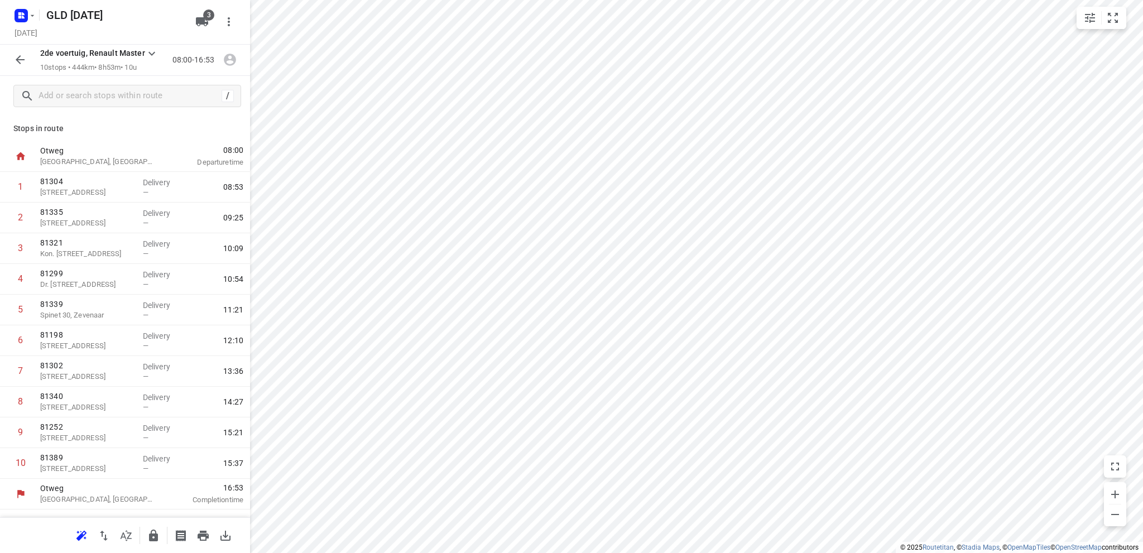
click at [16, 57] on icon "button" at bounding box center [19, 59] width 13 height 13
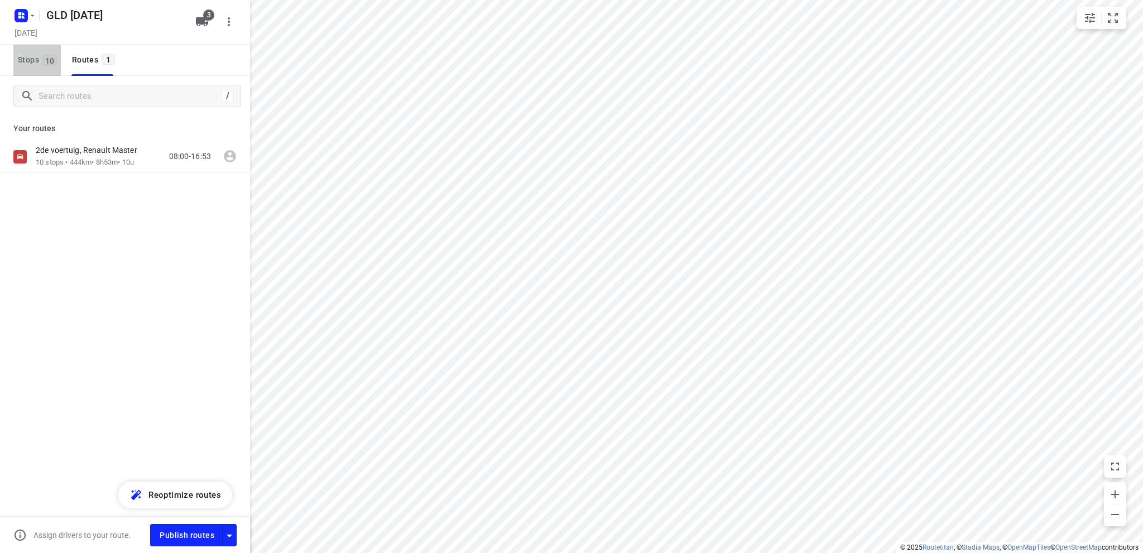
click at [16, 57] on button "Stops 10" at bounding box center [36, 60] width 47 height 31
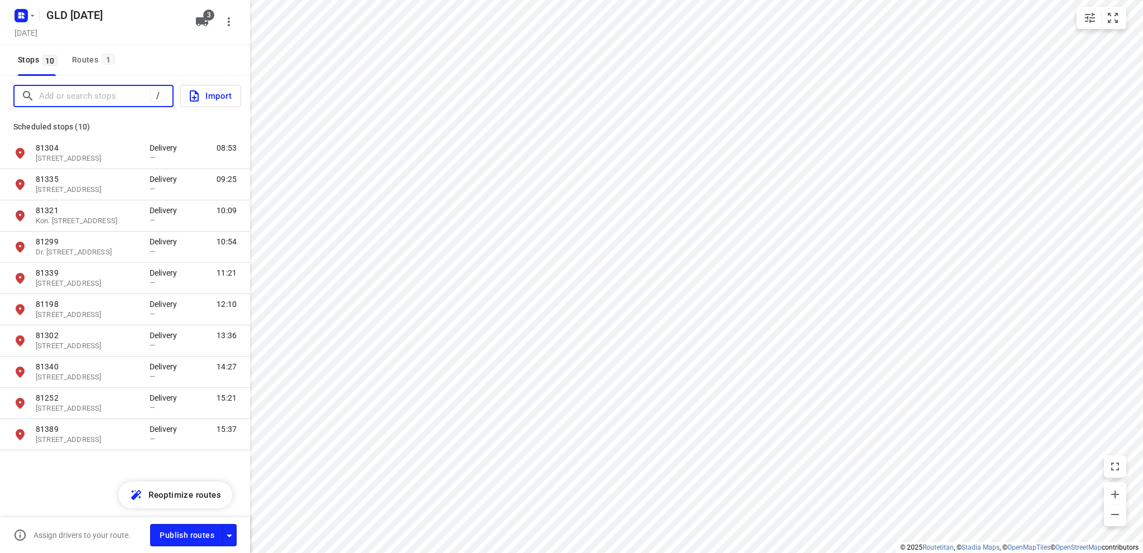
click at [61, 93] on input "Add or search stops" at bounding box center [94, 96] width 111 height 17
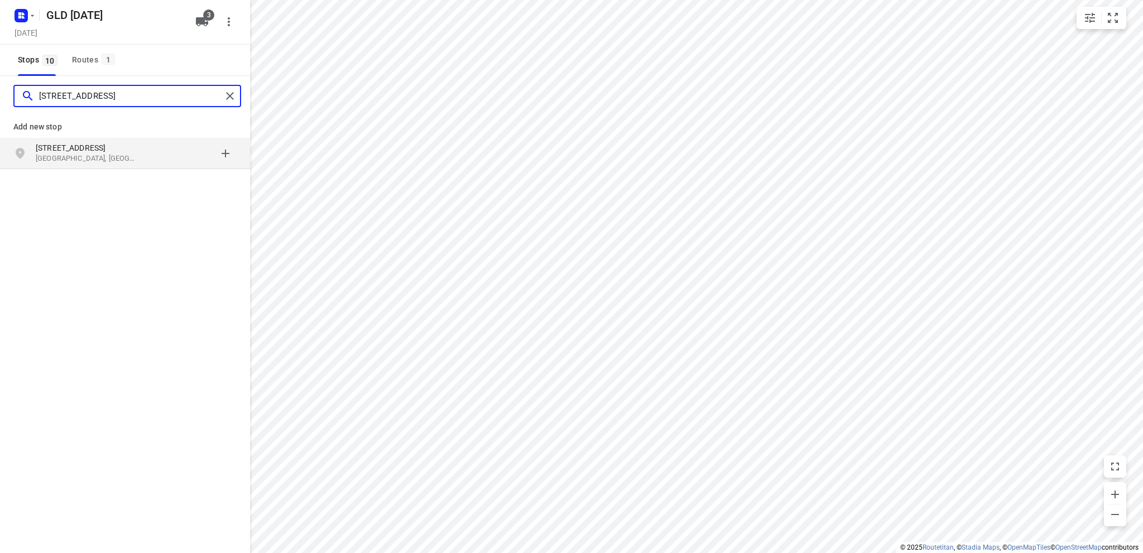
type input "tramstraat 12 hengelo"
click at [118, 150] on p "Tramstraat 12" at bounding box center [87, 147] width 103 height 11
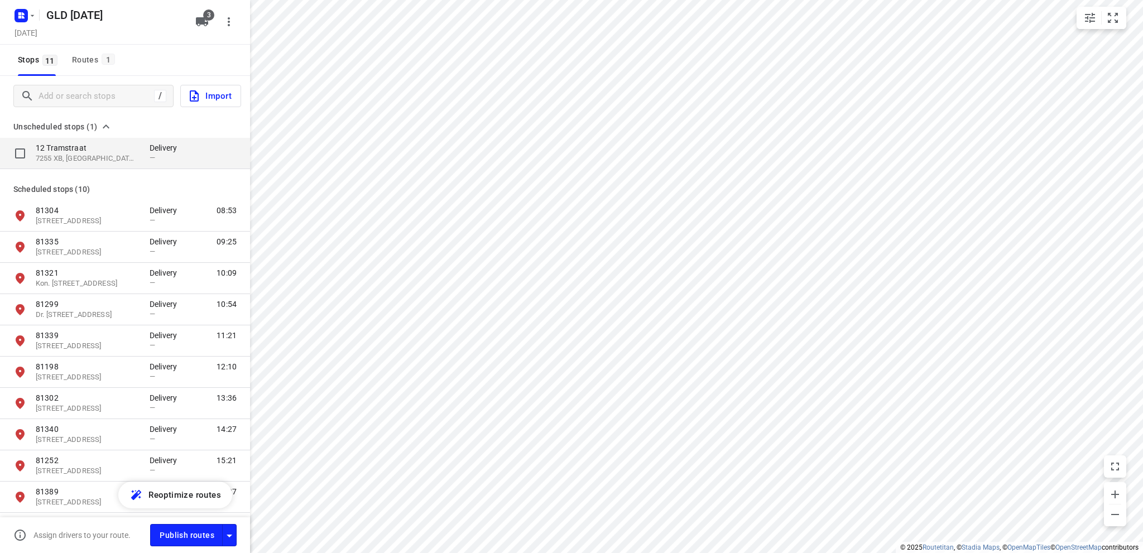
click at [88, 146] on p "12 Tramstraat" at bounding box center [87, 147] width 103 height 11
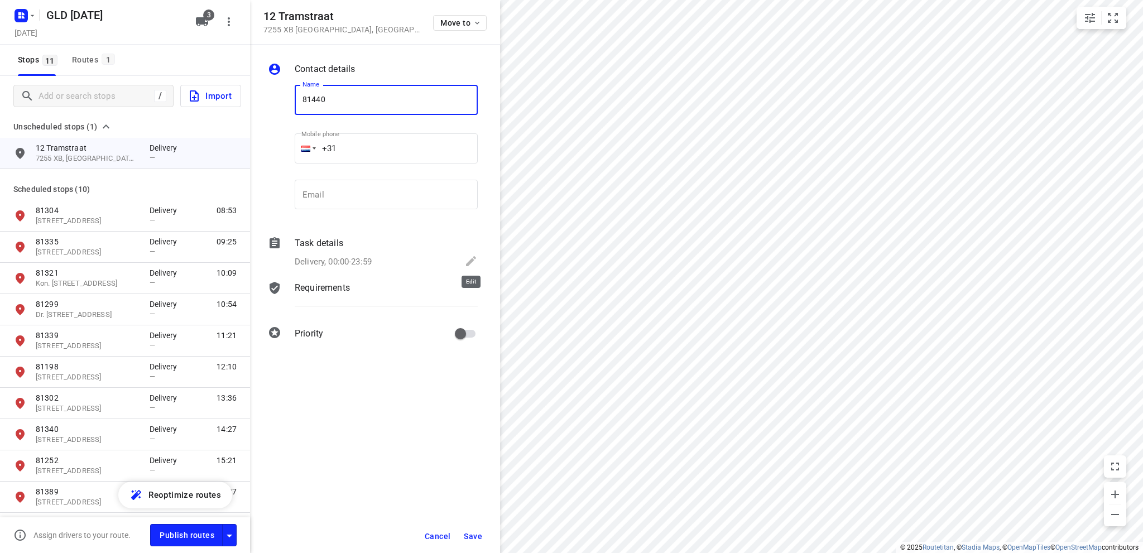
type input "81440"
click at [473, 260] on icon at bounding box center [471, 261] width 10 height 10
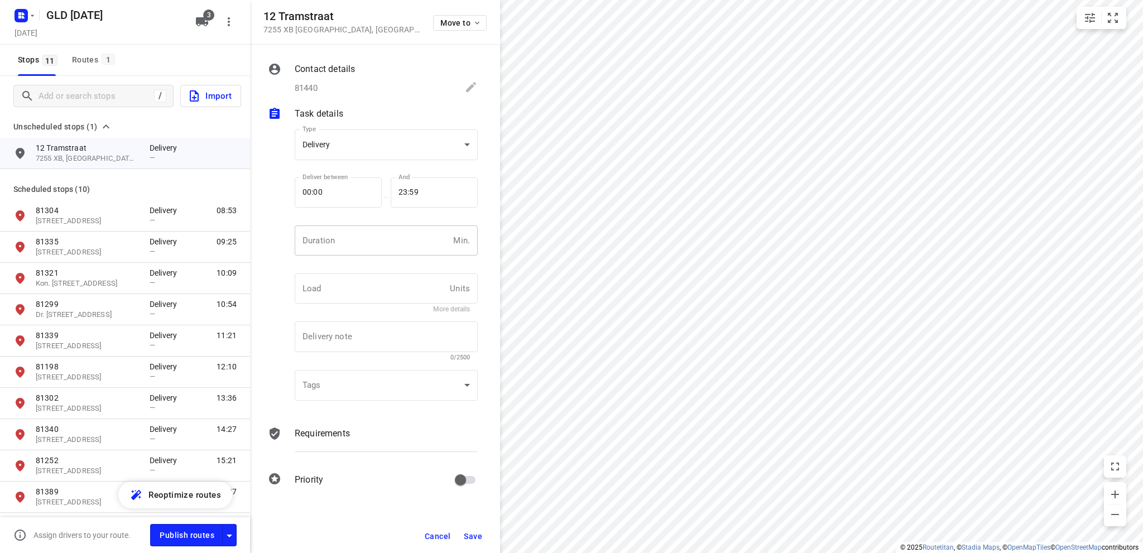
click at [341, 244] on input "number" at bounding box center [372, 240] width 154 height 30
type input "10"
click at [473, 535] on span "Save" at bounding box center [473, 536] width 18 height 9
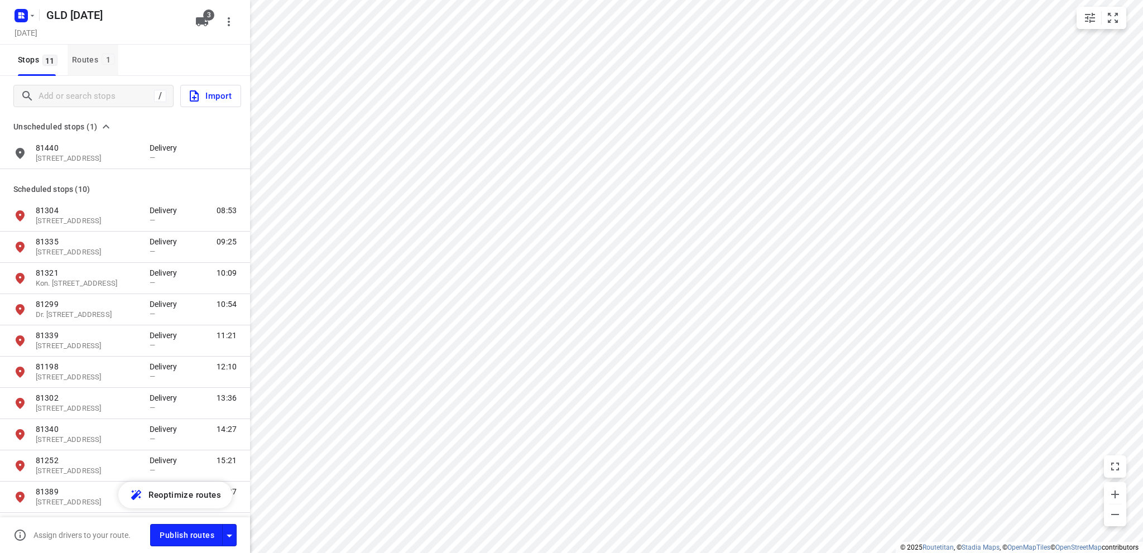
click at [86, 57] on div "Routes 1" at bounding box center [95, 60] width 46 height 14
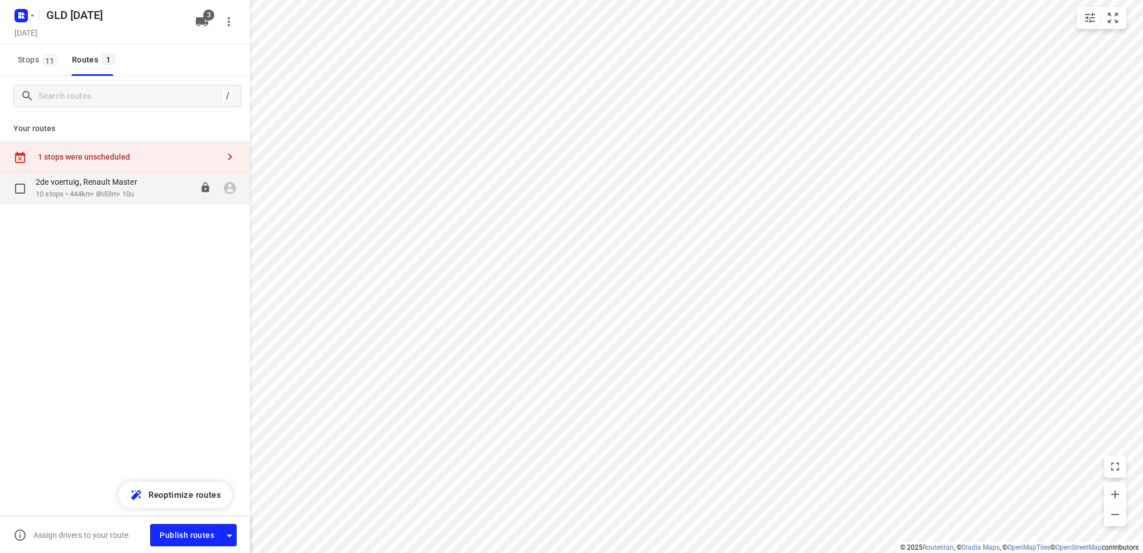
click at [101, 187] on div "2de voertuig, Renault Master" at bounding box center [92, 183] width 113 height 12
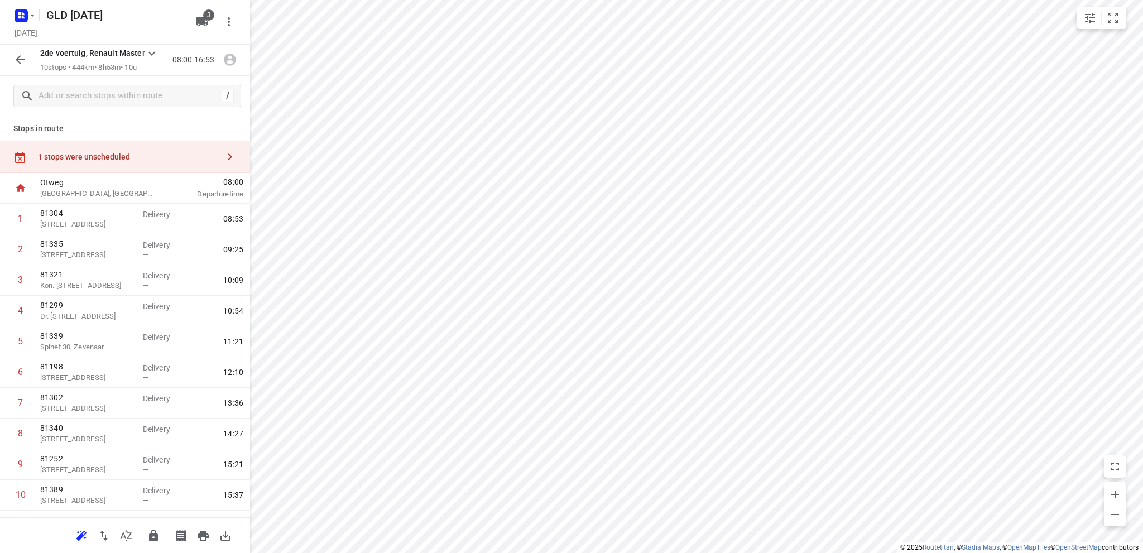
click at [91, 158] on div "1 stops were unscheduled" at bounding box center [128, 156] width 181 height 9
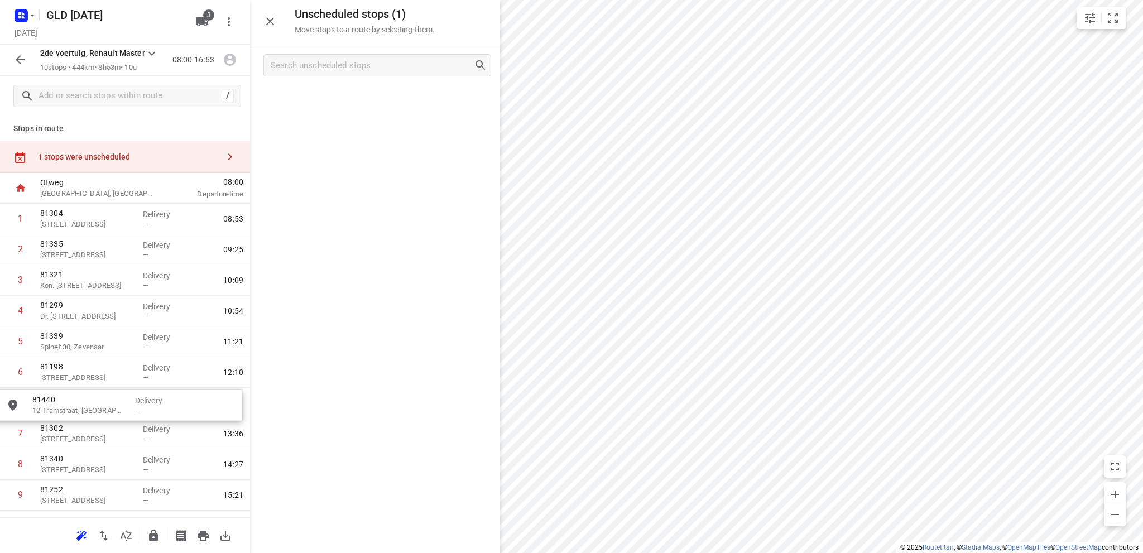
drag, startPoint x: 339, startPoint y: 102, endPoint x: 79, endPoint y: 411, distance: 403.9
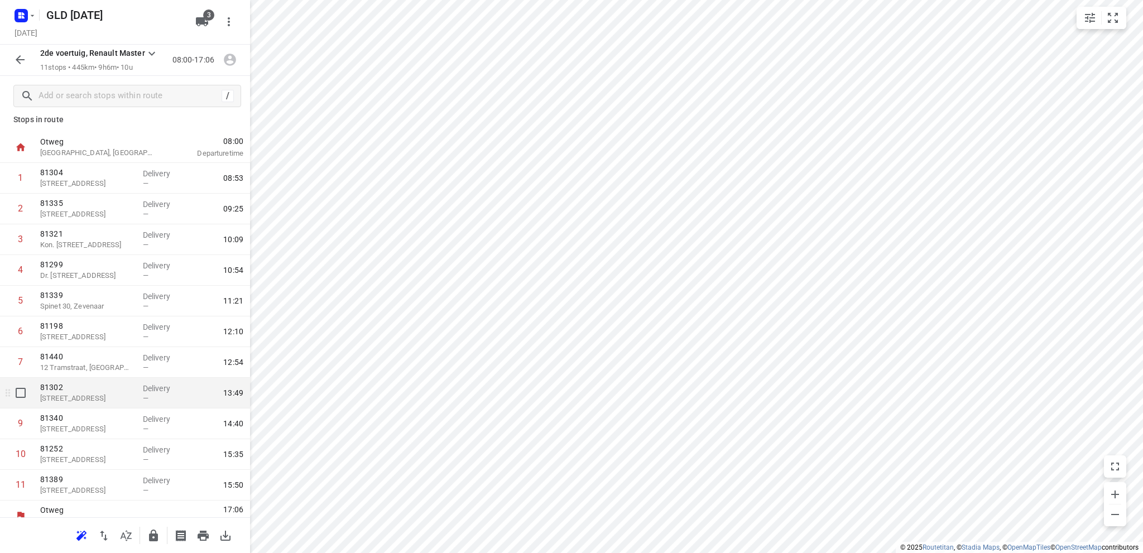
scroll to position [22, 0]
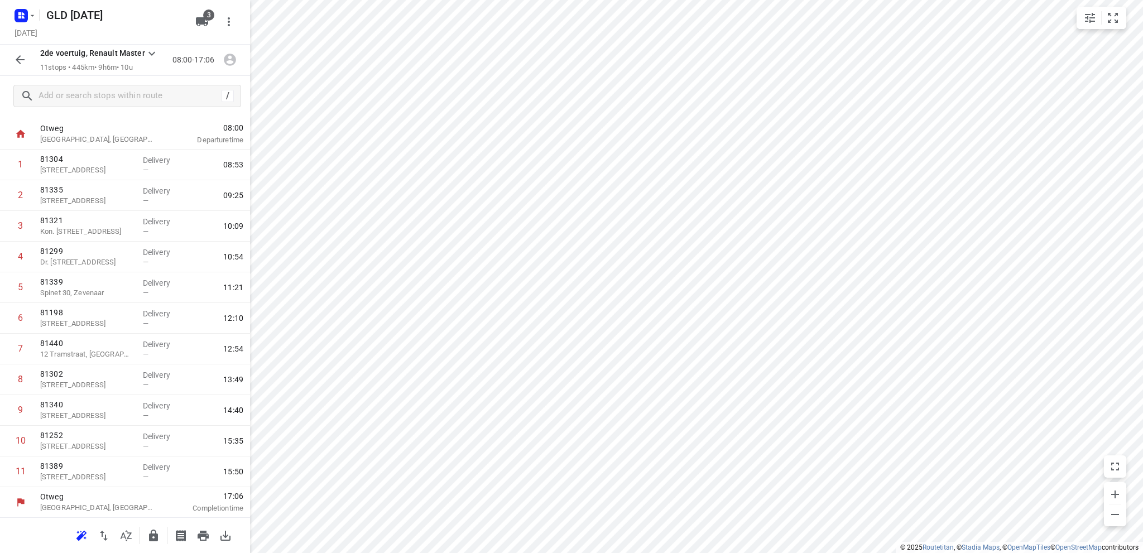
click at [19, 60] on icon "button" at bounding box center [19, 59] width 13 height 13
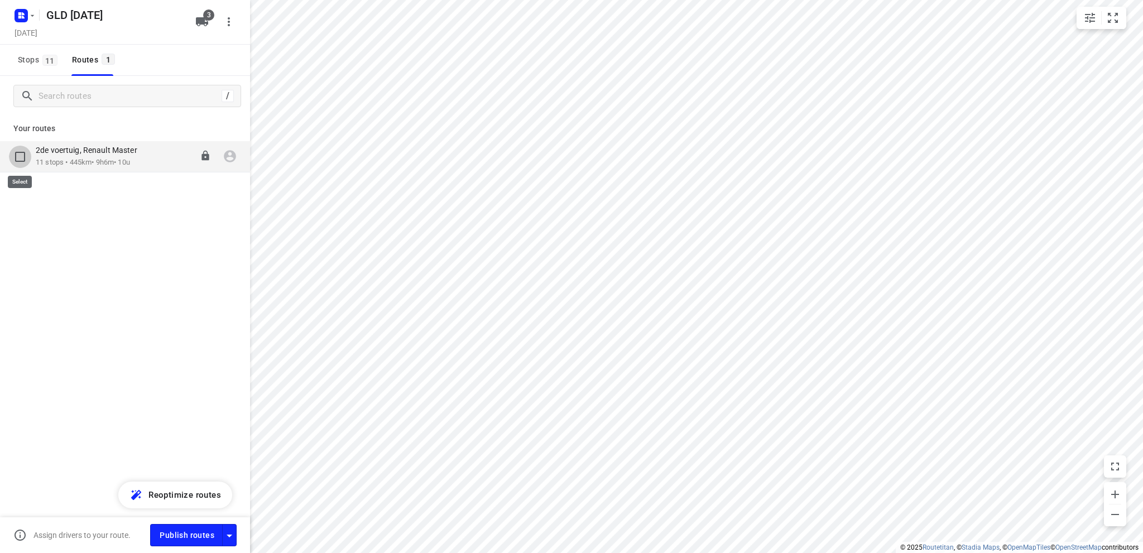
click at [18, 157] on input "checkbox" at bounding box center [20, 157] width 22 height 22
checkbox input "true"
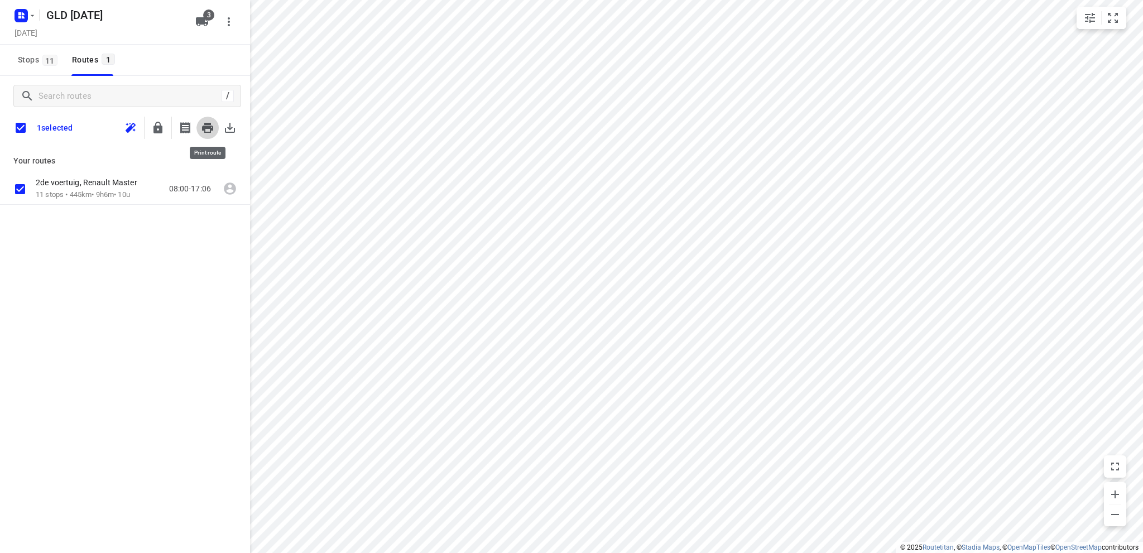
click at [205, 127] on icon "button" at bounding box center [207, 128] width 11 height 10
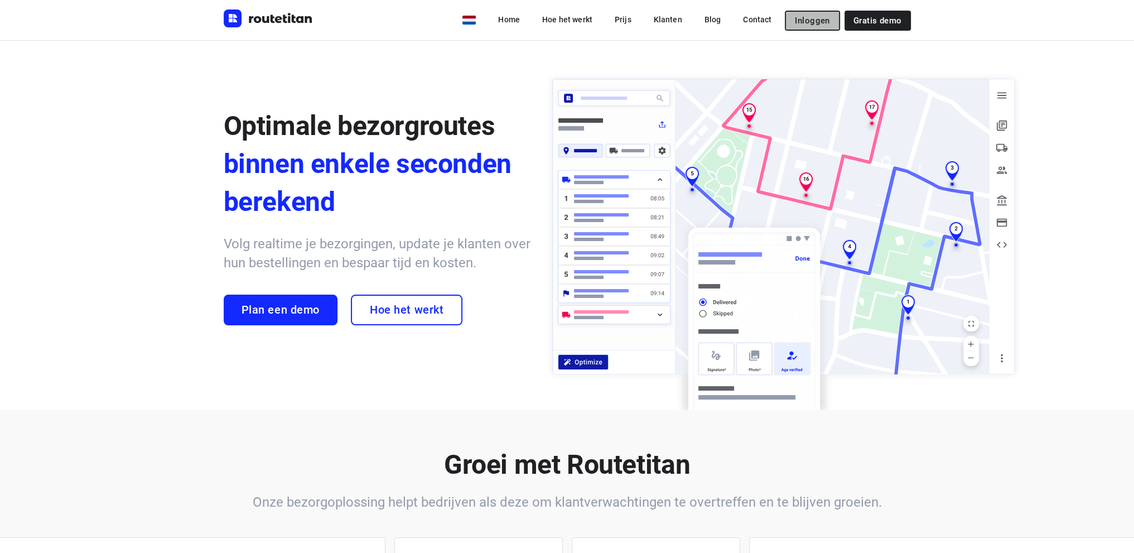
click at [820, 17] on span "Inloggen" at bounding box center [812, 20] width 35 height 9
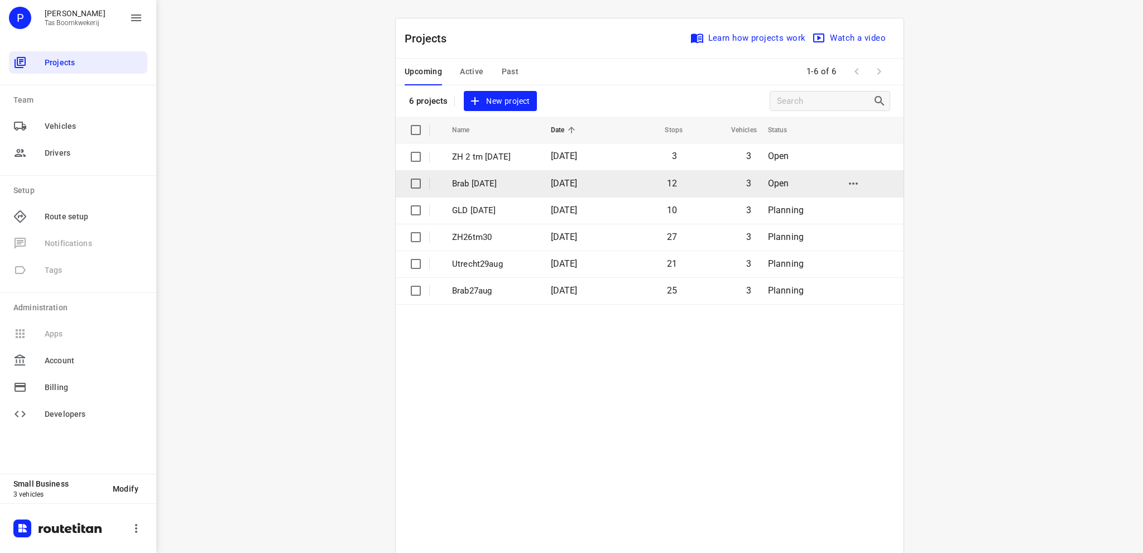
click at [515, 185] on p "Brab 3 sept" at bounding box center [493, 183] width 82 height 13
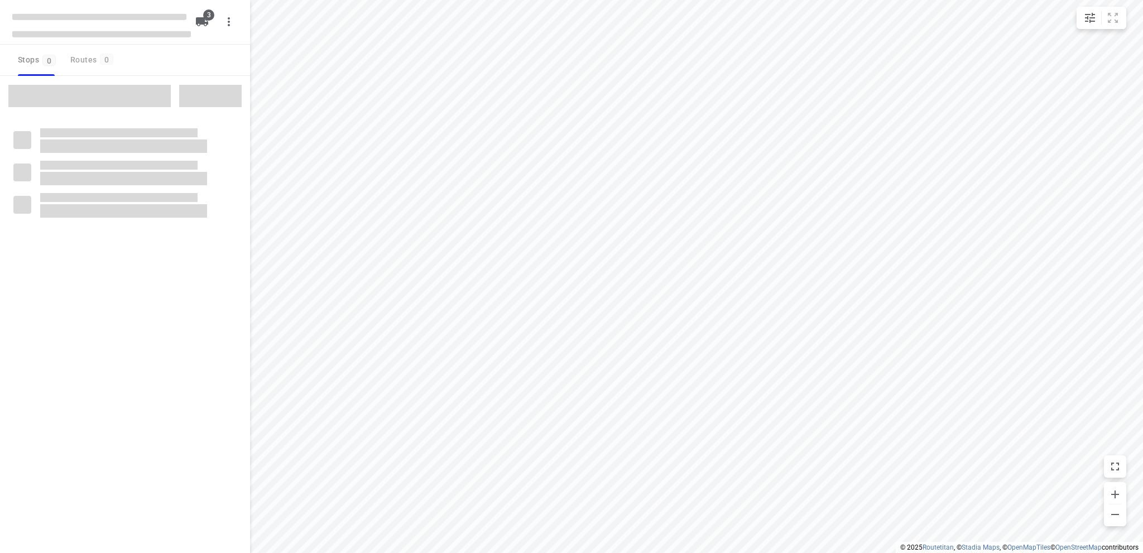
type input "distance"
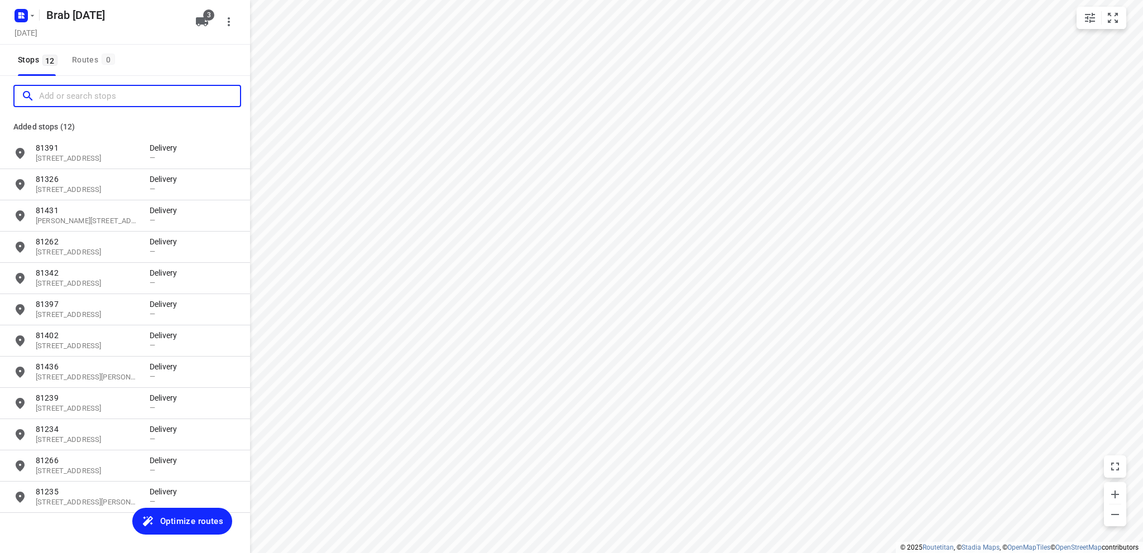
click at [79, 94] on input "Add or search stops" at bounding box center [139, 96] width 201 height 17
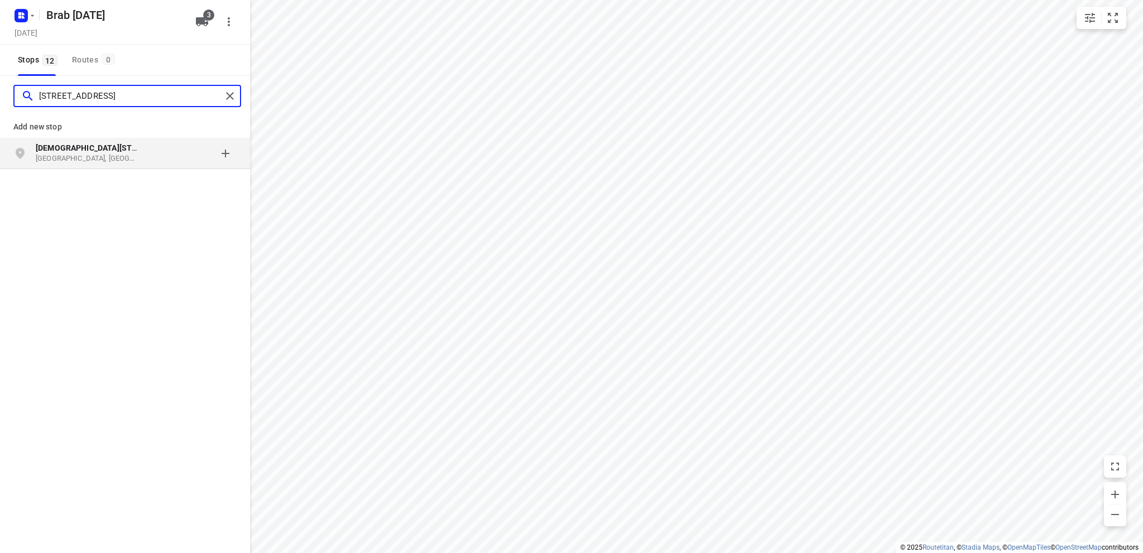
type input "haymanstraat 19"
click at [88, 152] on p "Haymanstraat 19" at bounding box center [87, 147] width 103 height 11
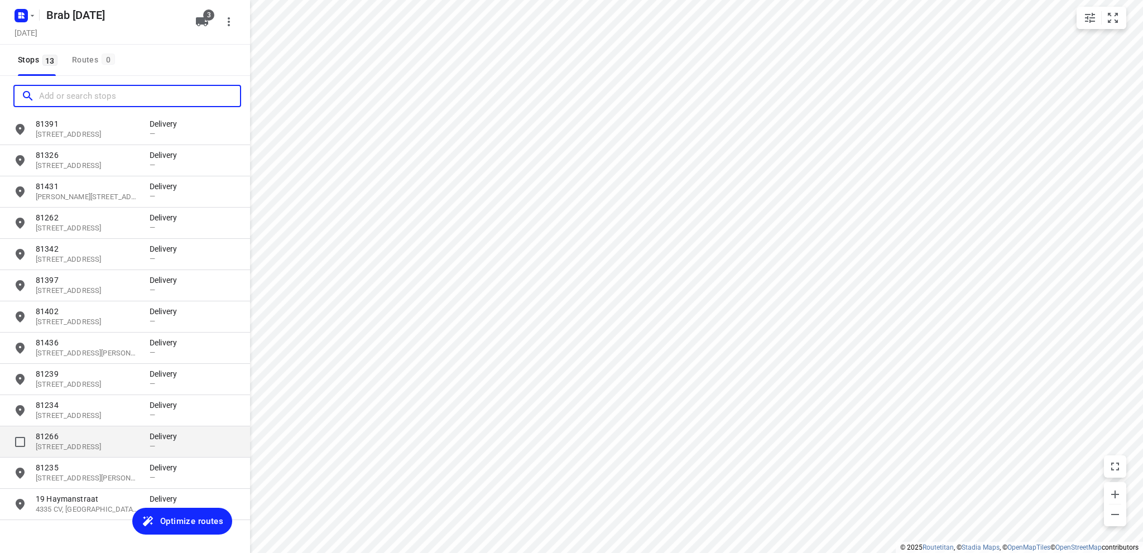
scroll to position [42, 0]
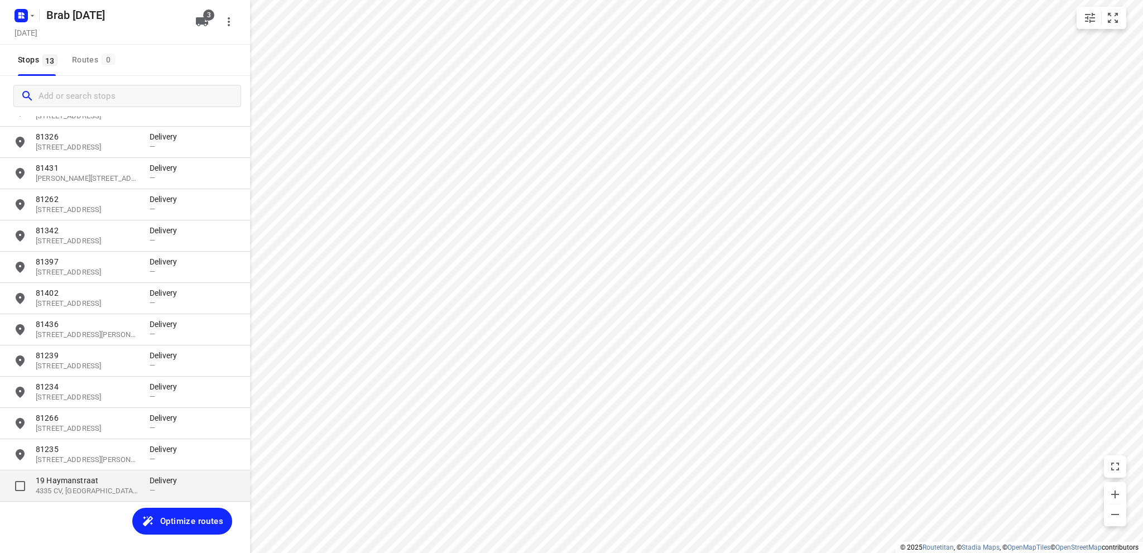
click at [103, 486] on p "4335 CV, Middelburg, NL" at bounding box center [87, 491] width 103 height 11
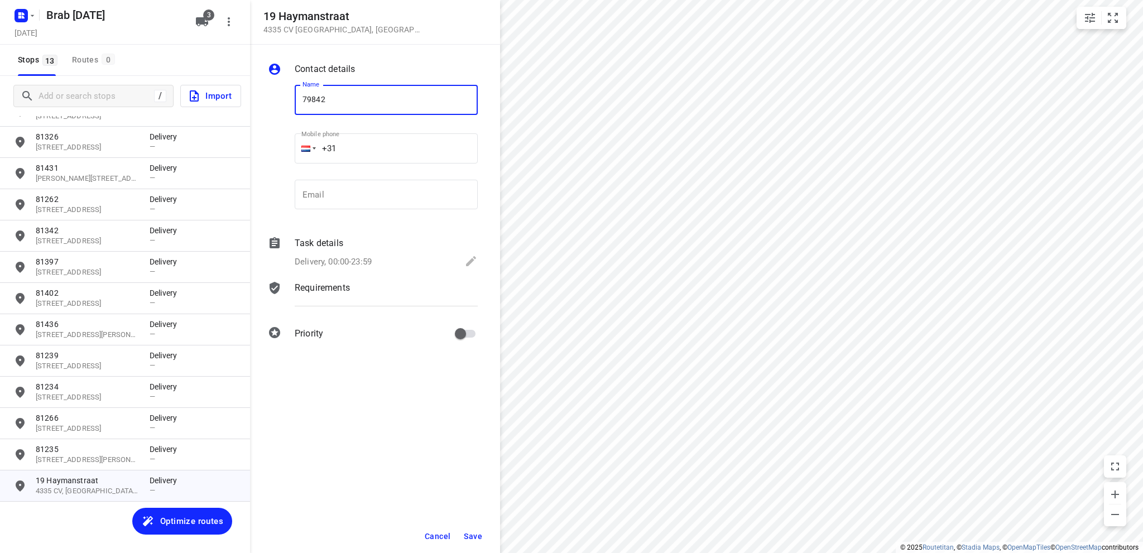
type input "79842"
click at [468, 261] on icon at bounding box center [470, 260] width 13 height 13
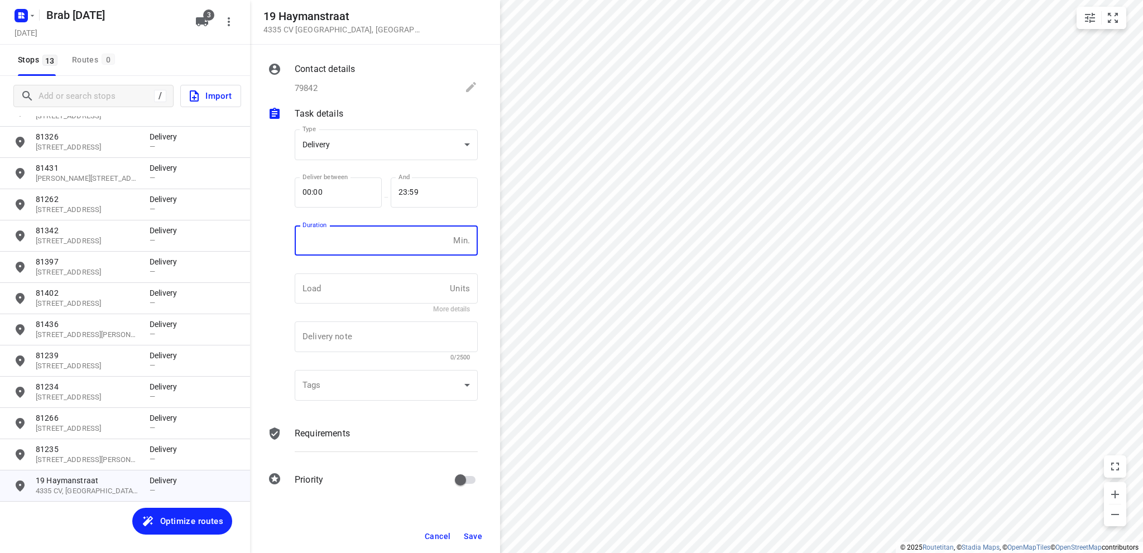
click at [357, 245] on input "number" at bounding box center [372, 240] width 154 height 30
type input "10"
click at [476, 533] on span "Save" at bounding box center [473, 536] width 18 height 9
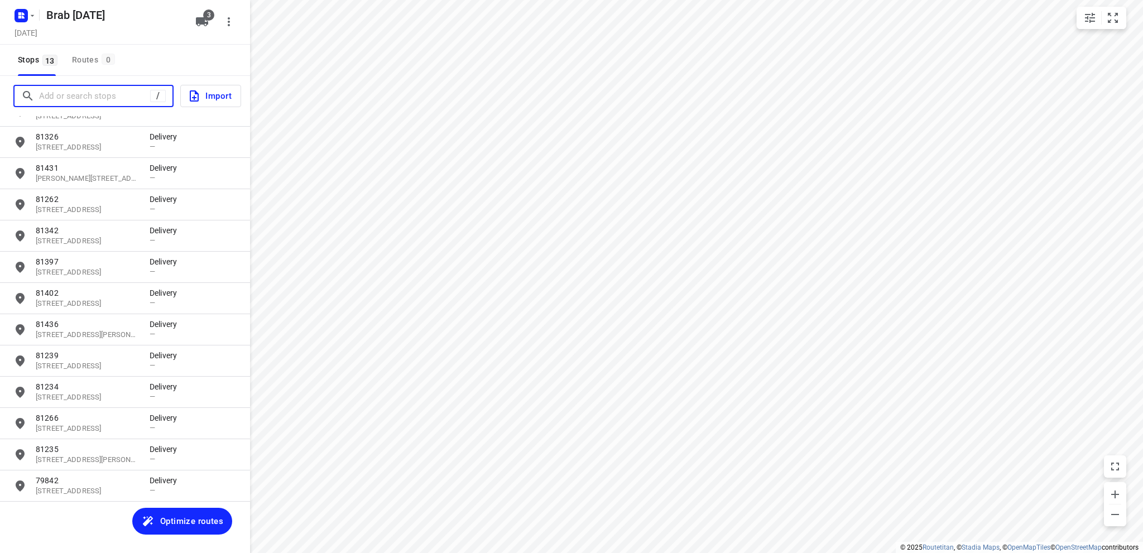
click at [109, 95] on input "Add or search stops" at bounding box center [94, 96] width 111 height 17
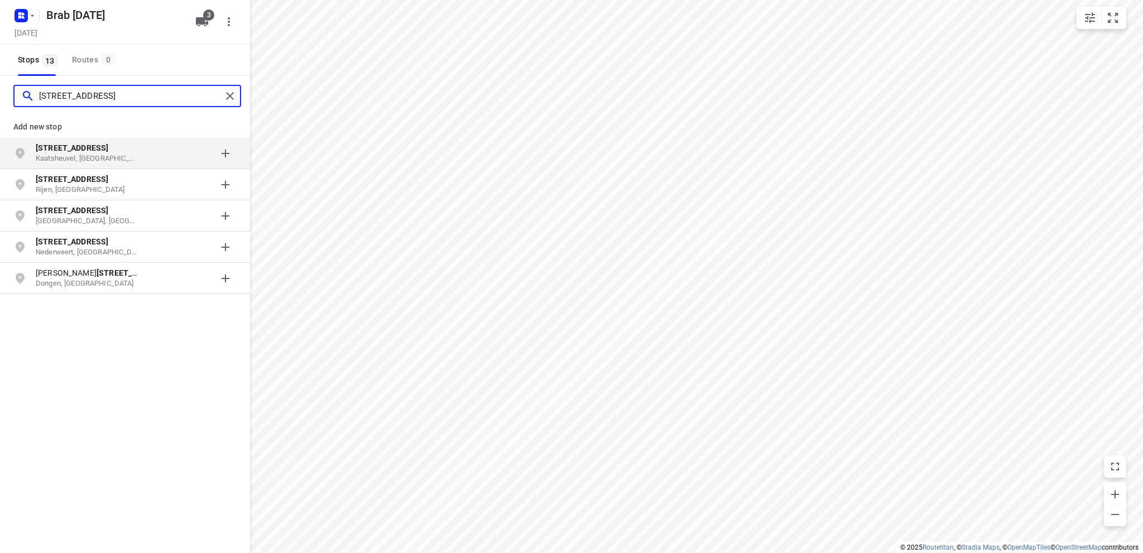
type input "dongenseweg 3a"
click at [83, 145] on b "Dongenseweg 3A" at bounding box center [72, 147] width 73 height 9
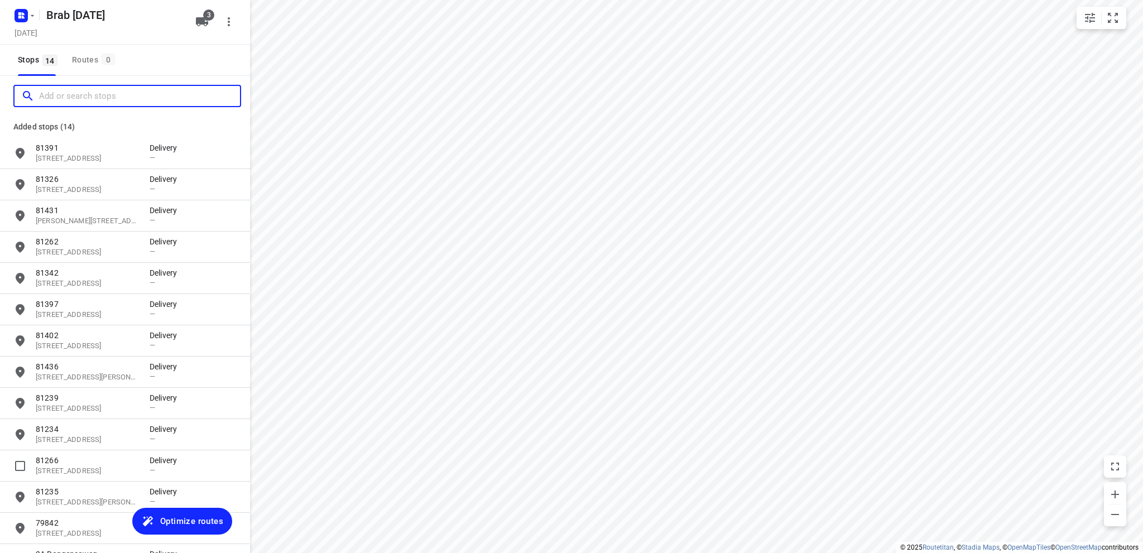
scroll to position [74, 0]
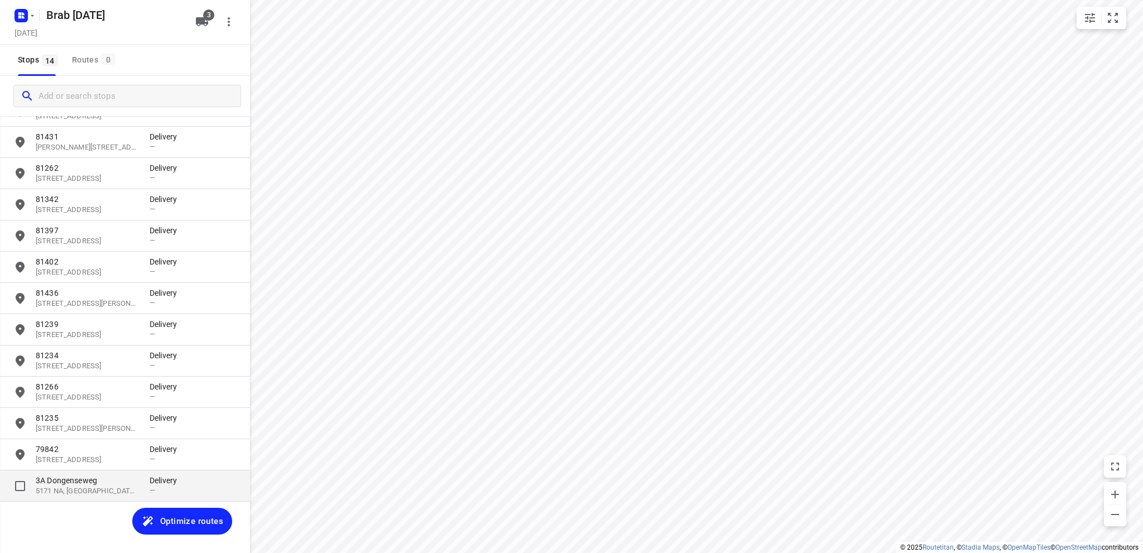
click at [83, 487] on p "5171 NA, Kaatsheuvel, NL" at bounding box center [87, 491] width 103 height 11
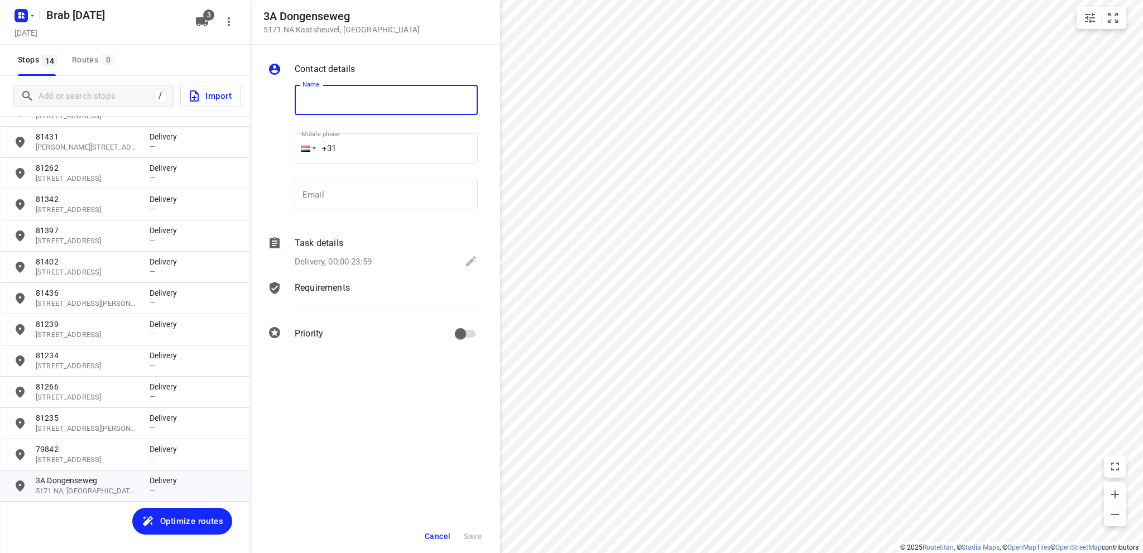
type input "D"
type input "Son en Koot 1 x laag Hortensia Ruby Slippers"
click at [470, 261] on icon at bounding box center [471, 261] width 10 height 10
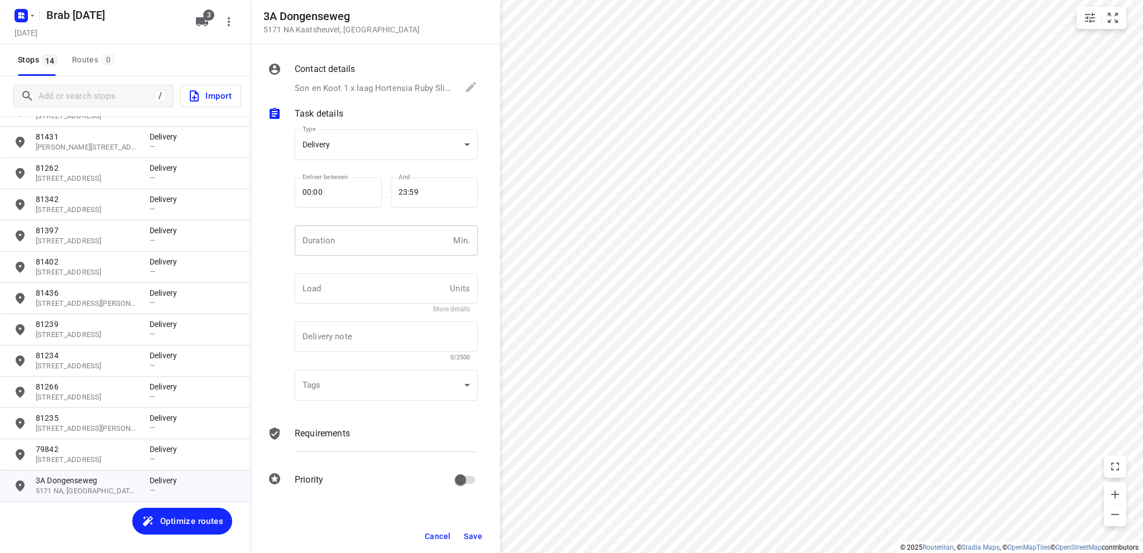
click at [344, 247] on input "number" at bounding box center [372, 240] width 154 height 30
type input "10"
click at [367, 149] on body "i © 2025 Routetitan , © Stadia Maps , © OpenMapTiles © OpenStreetMap contributo…" at bounding box center [571, 276] width 1143 height 553
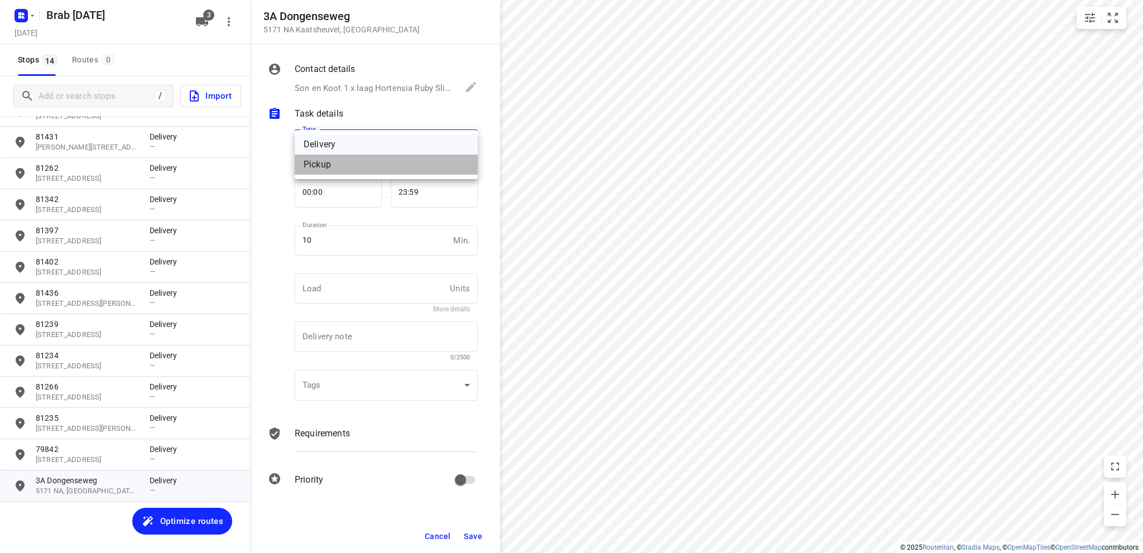
click at [367, 167] on div "Pickup" at bounding box center [386, 164] width 165 height 13
type input "pickup"
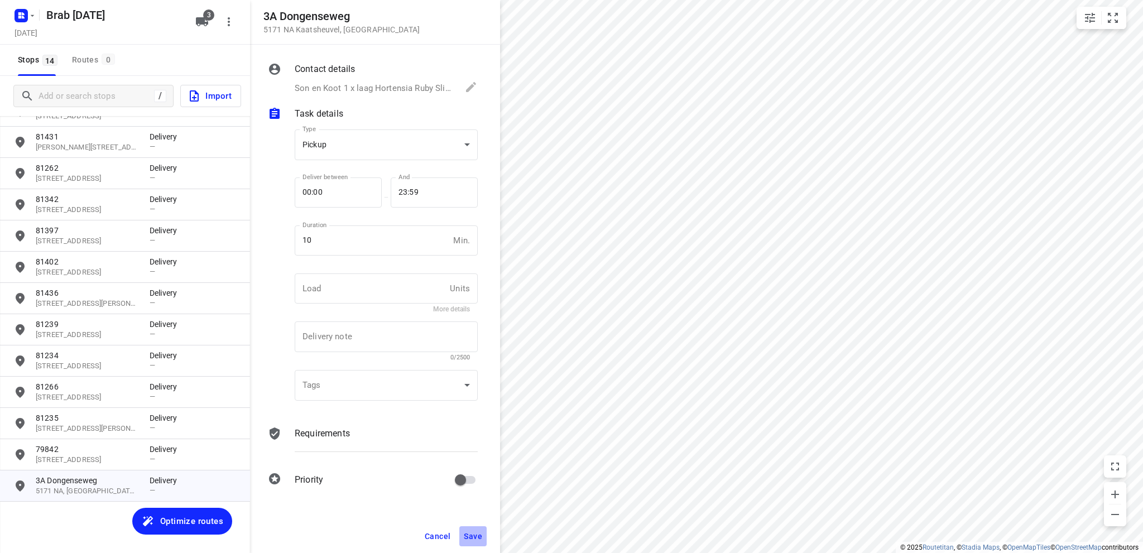
click at [471, 534] on span "Save" at bounding box center [473, 536] width 18 height 9
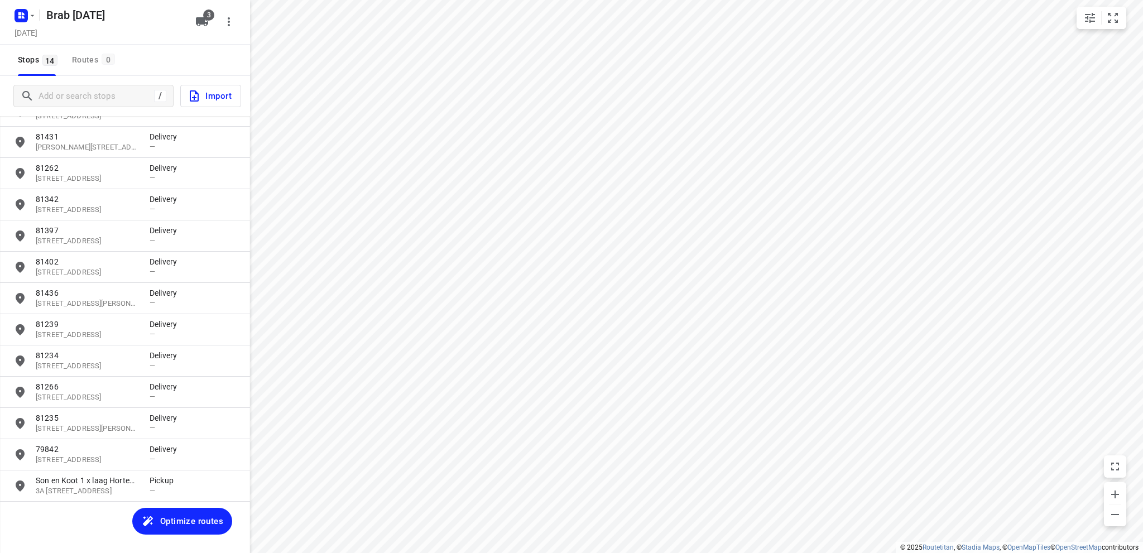
click at [168, 517] on span "Optimize routes" at bounding box center [191, 521] width 63 height 15
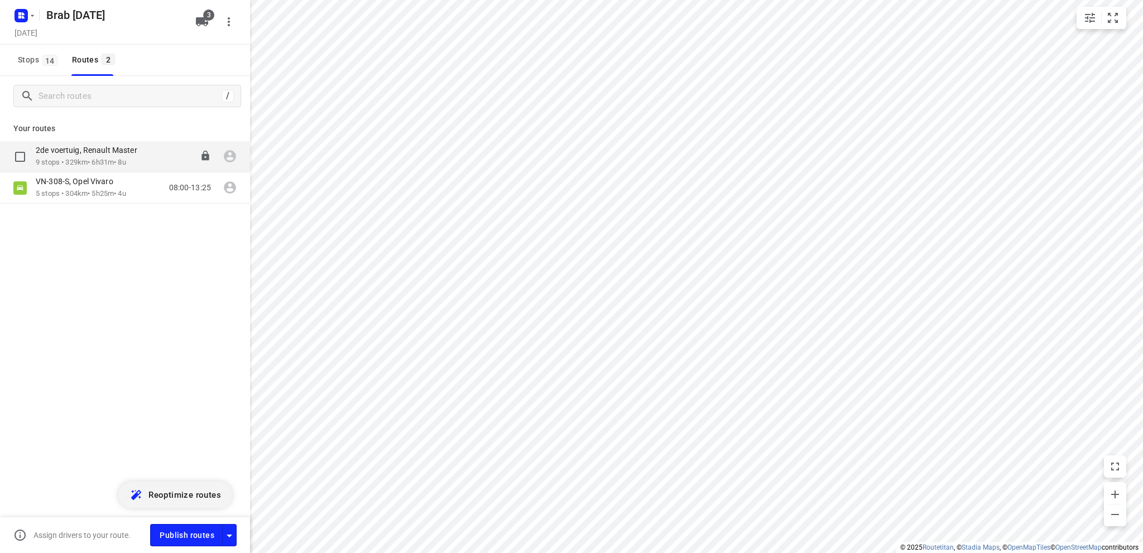
click at [83, 151] on p "2de voertuig, Renault Master" at bounding box center [90, 150] width 108 height 10
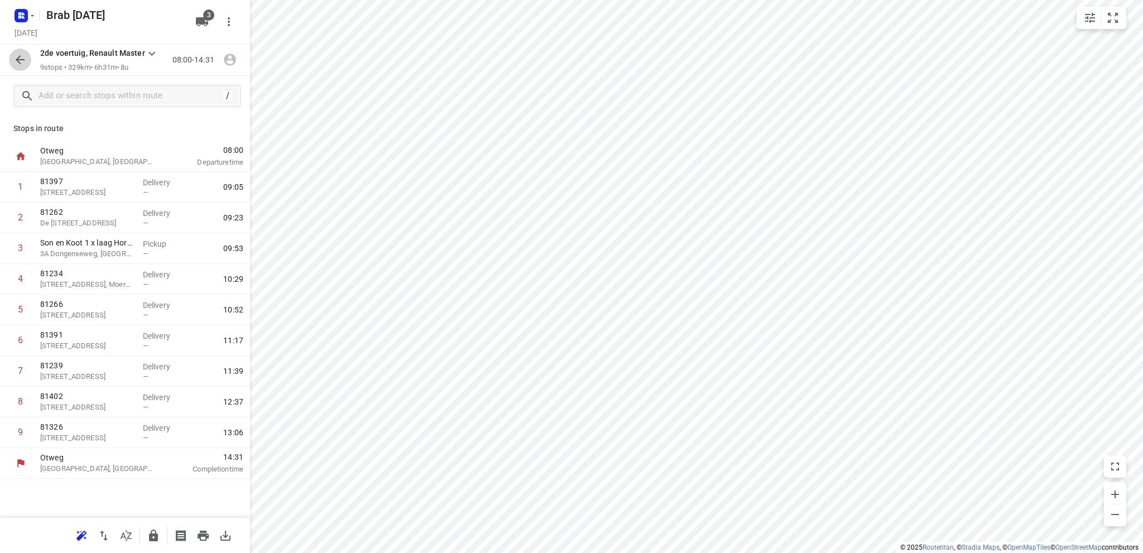
click at [18, 55] on icon "button" at bounding box center [19, 59] width 13 height 13
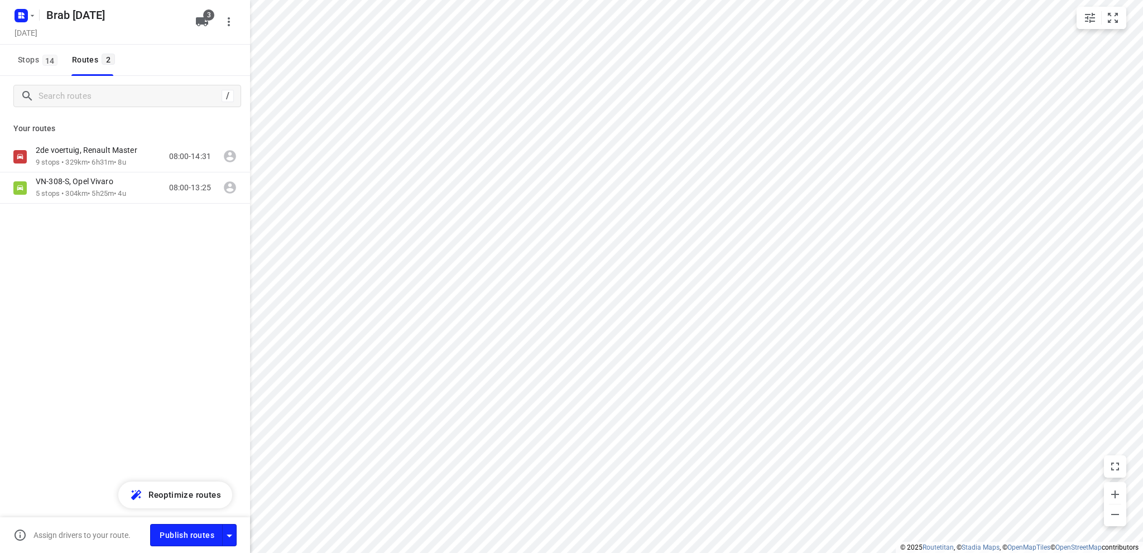
click at [18, 55] on span "Stops 14" at bounding box center [39, 60] width 43 height 14
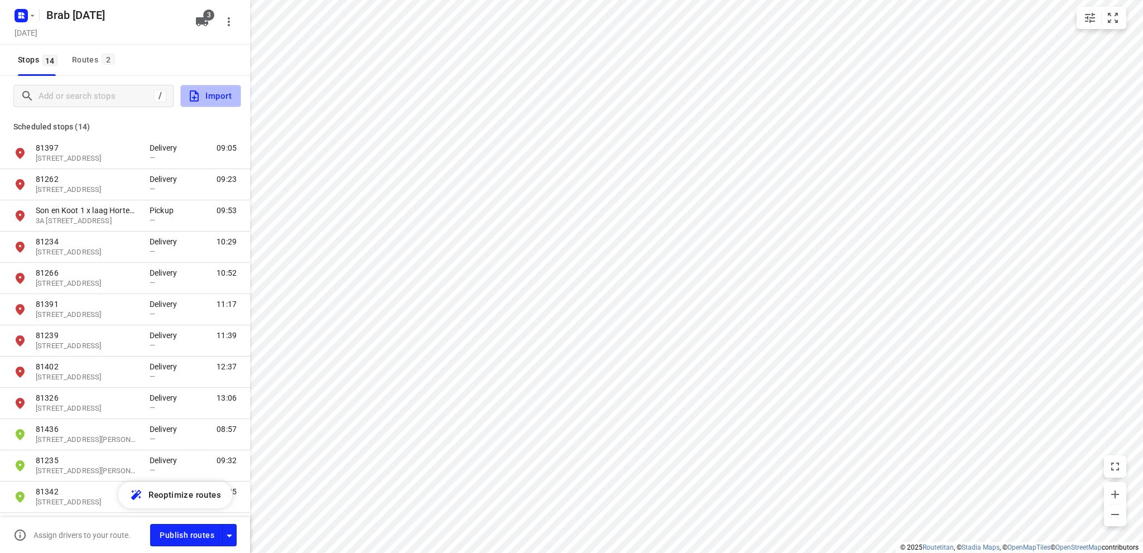
click at [213, 95] on span "Import" at bounding box center [209, 96] width 44 height 15
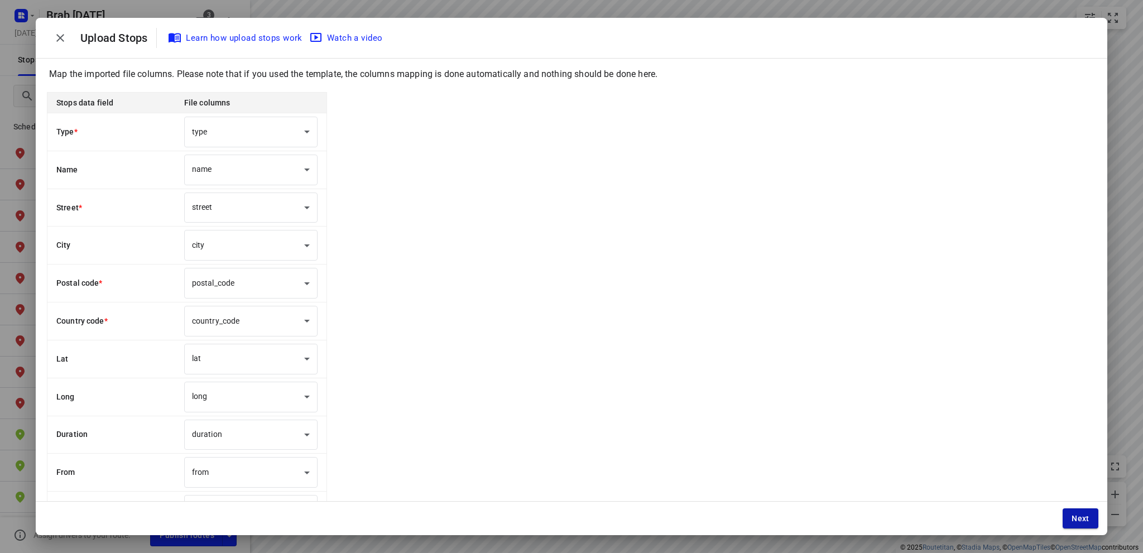
click at [1085, 520] on span "Next" at bounding box center [1080, 518] width 18 height 9
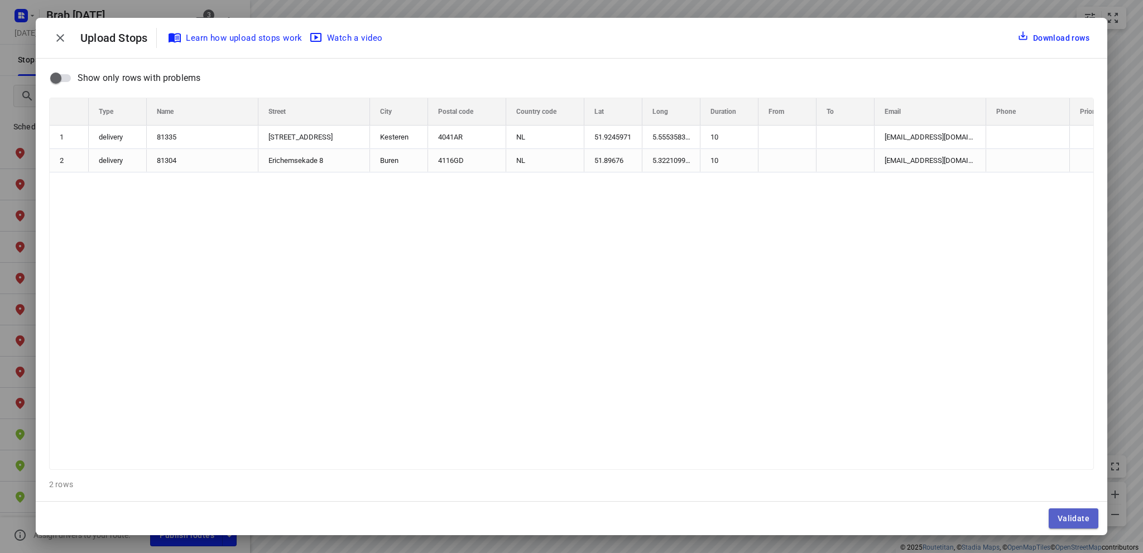
click at [1085, 519] on span "Validate" at bounding box center [1073, 518] width 32 height 9
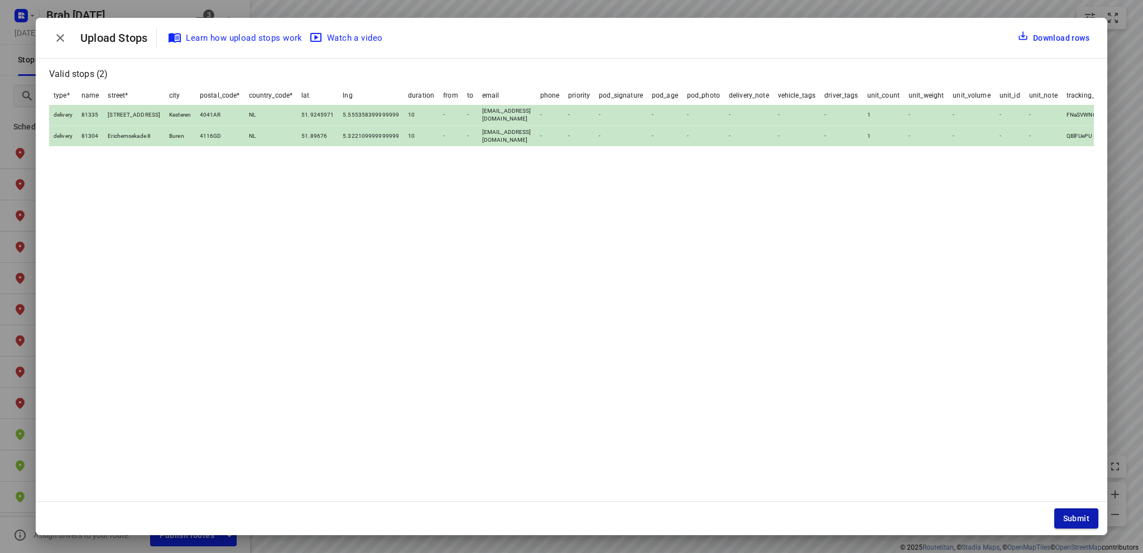
click at [1079, 518] on span "Submit" at bounding box center [1076, 518] width 26 height 9
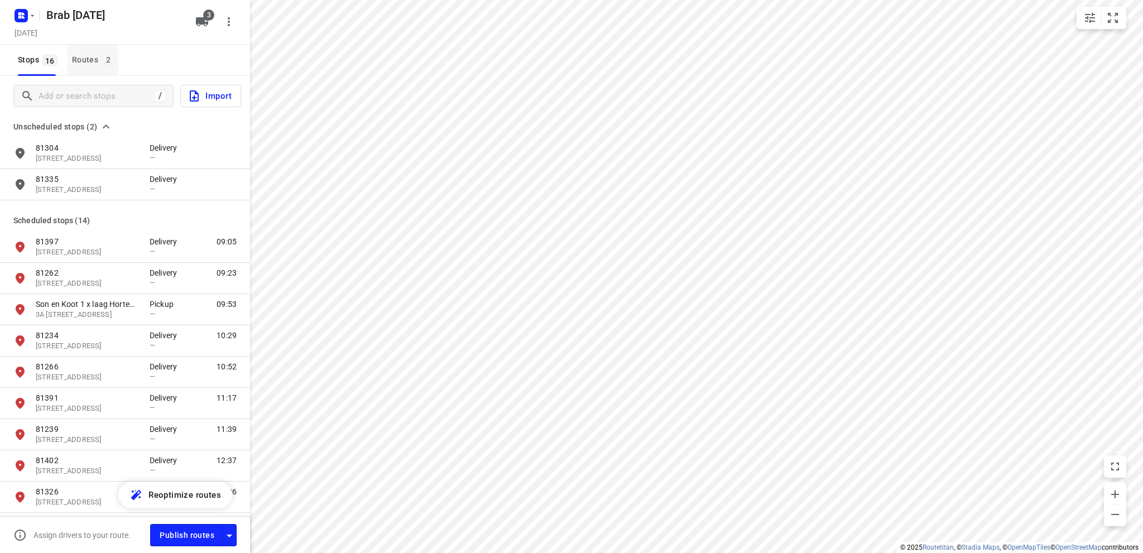
click at [79, 61] on div "Routes 2" at bounding box center [95, 60] width 46 height 14
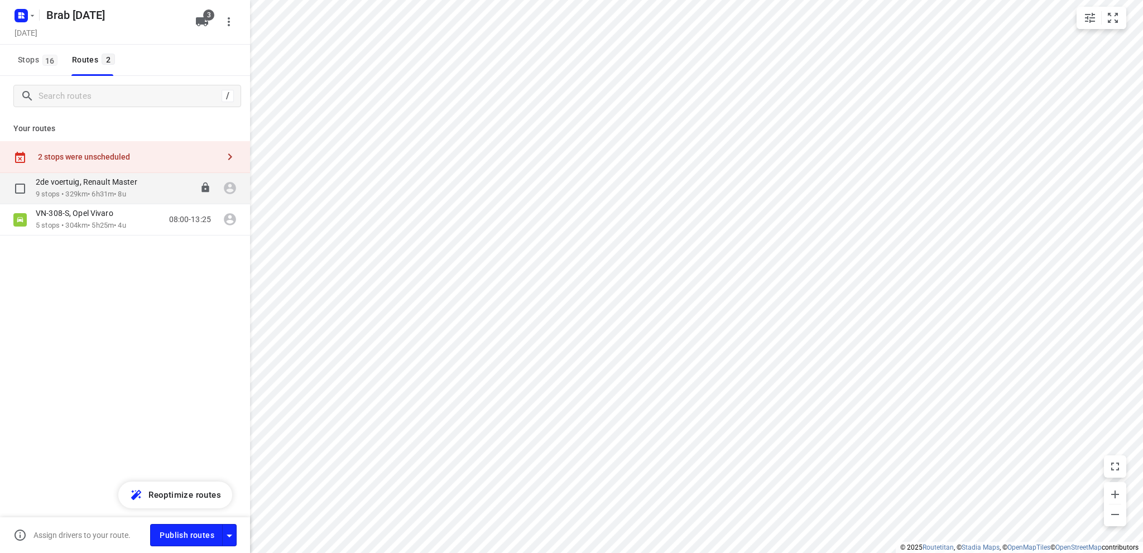
click at [86, 189] on p "9 stops • 329km • 6h31m • 8u" at bounding box center [92, 194] width 113 height 11
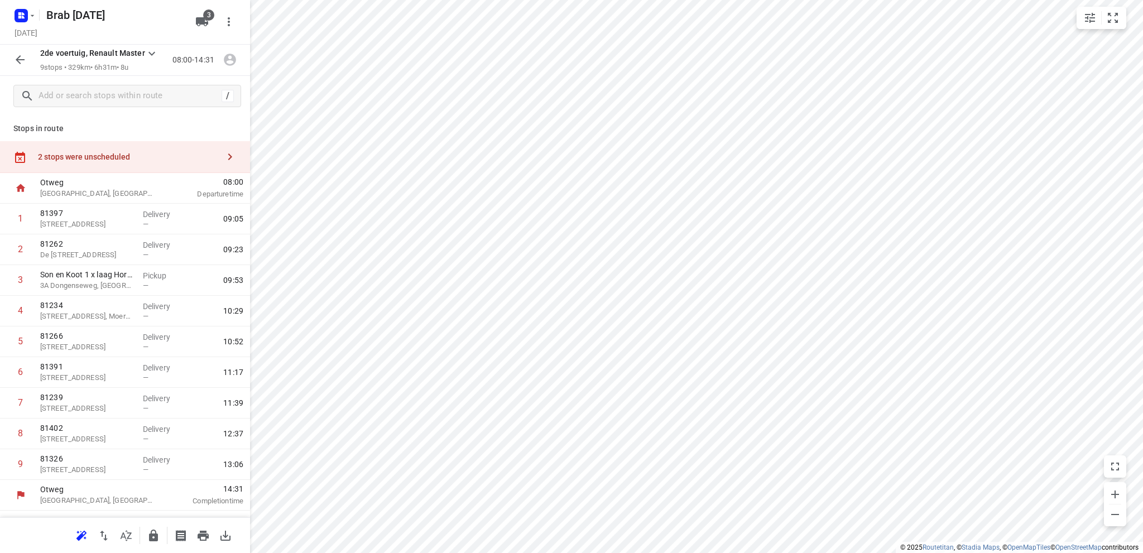
click at [87, 160] on div "2 stops were unscheduled" at bounding box center [128, 156] width 181 height 9
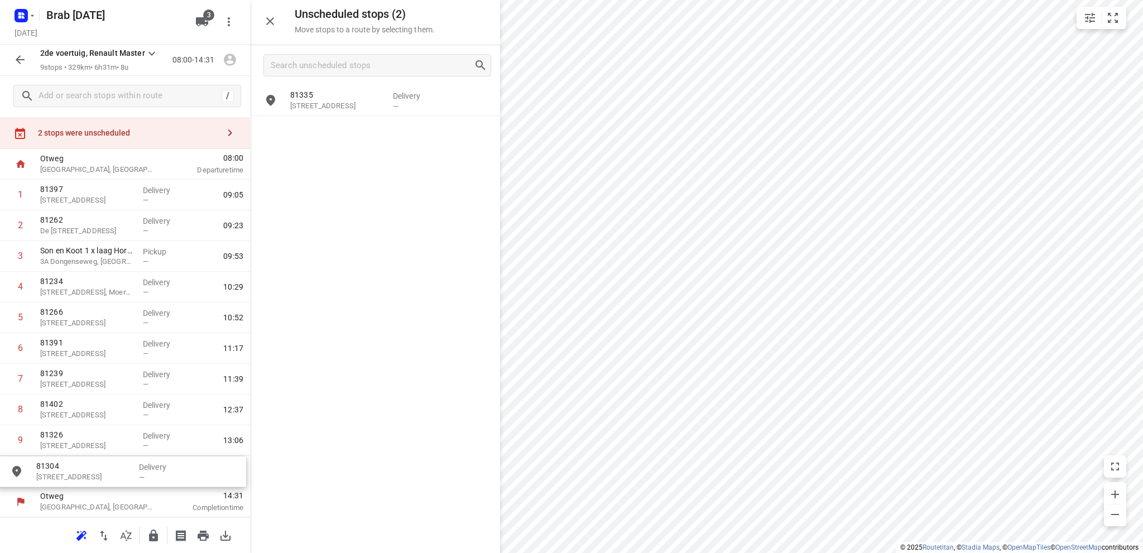
scroll to position [32, 0]
drag, startPoint x: 356, startPoint y: 102, endPoint x: 96, endPoint y: 466, distance: 447.6
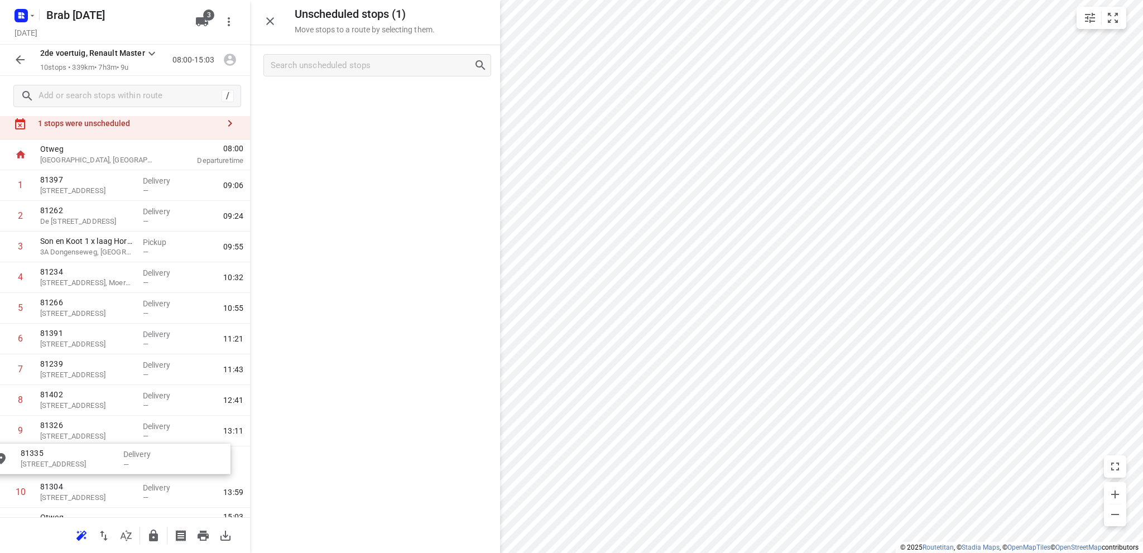
scroll to position [62, 0]
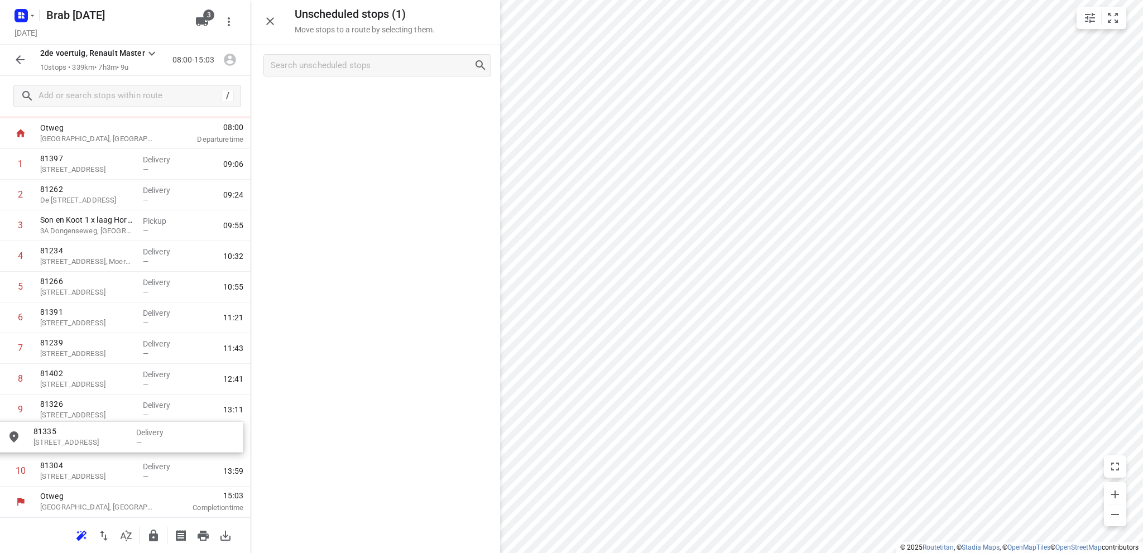
drag, startPoint x: 370, startPoint y: 104, endPoint x: 109, endPoint y: 441, distance: 426.0
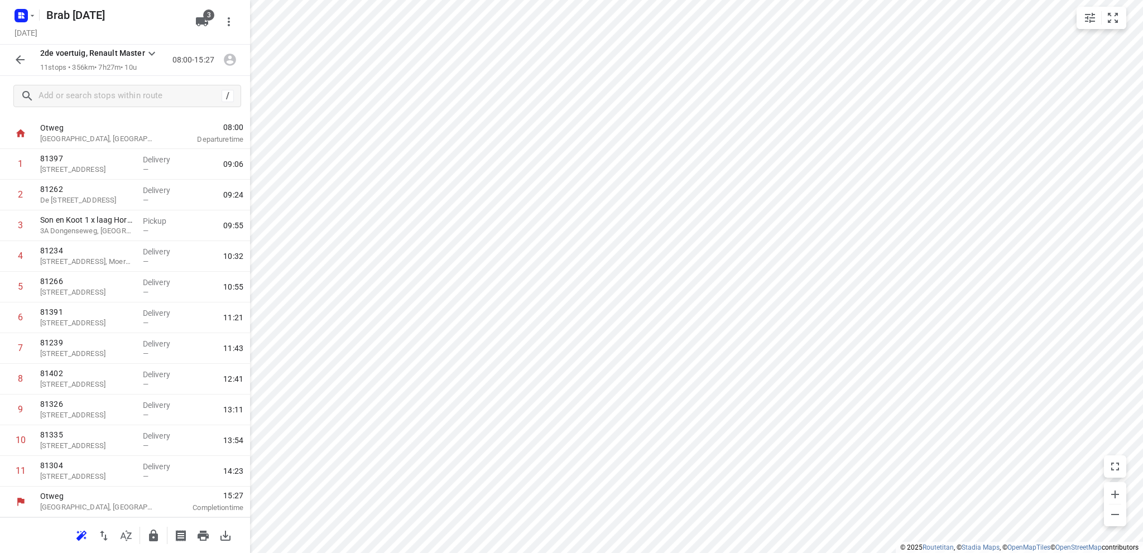
scroll to position [22, 0]
click at [17, 61] on icon "button" at bounding box center [20, 59] width 9 height 9
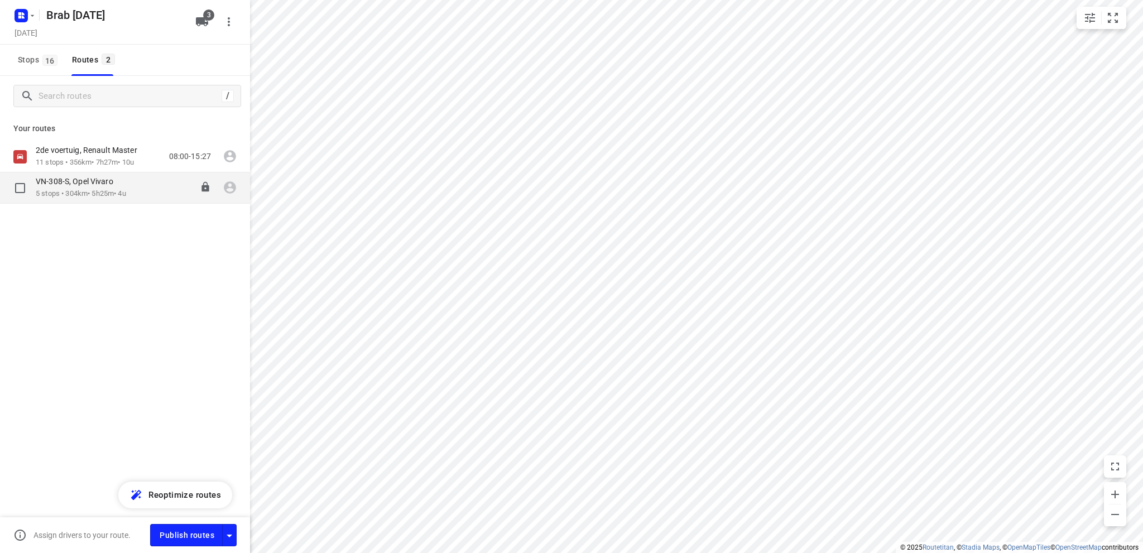
click at [77, 186] on p "VN-308-S, Opel Vivaro" at bounding box center [78, 181] width 84 height 10
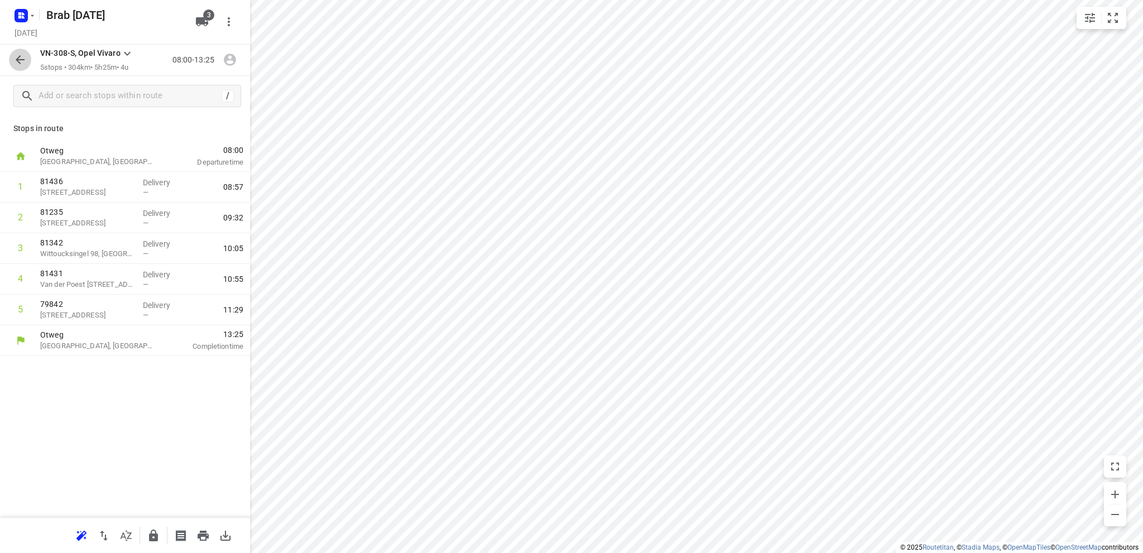
click at [22, 57] on icon "button" at bounding box center [19, 59] width 13 height 13
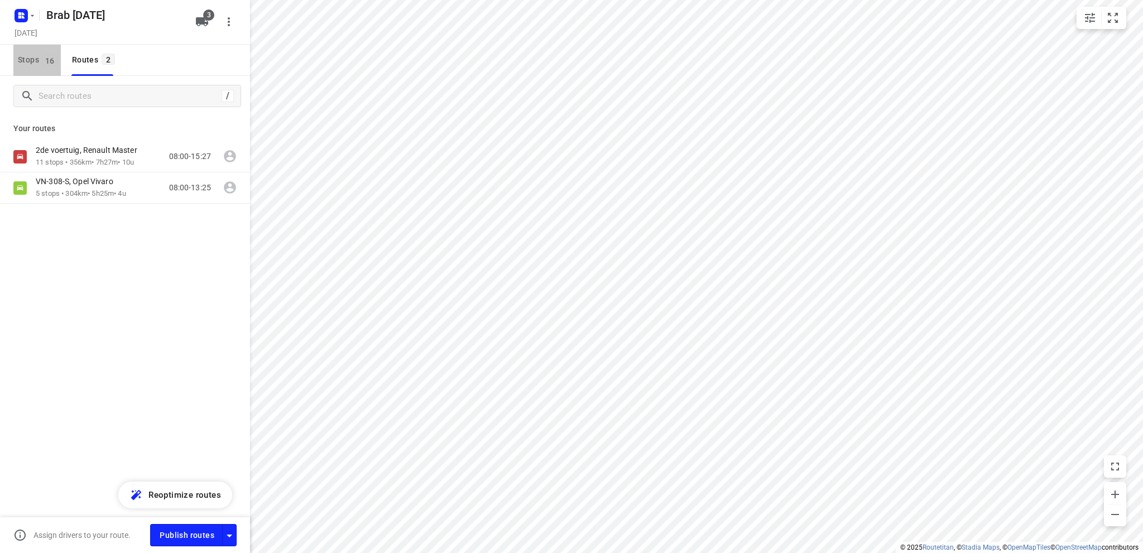
click at [32, 61] on span "Stops 16" at bounding box center [39, 60] width 43 height 14
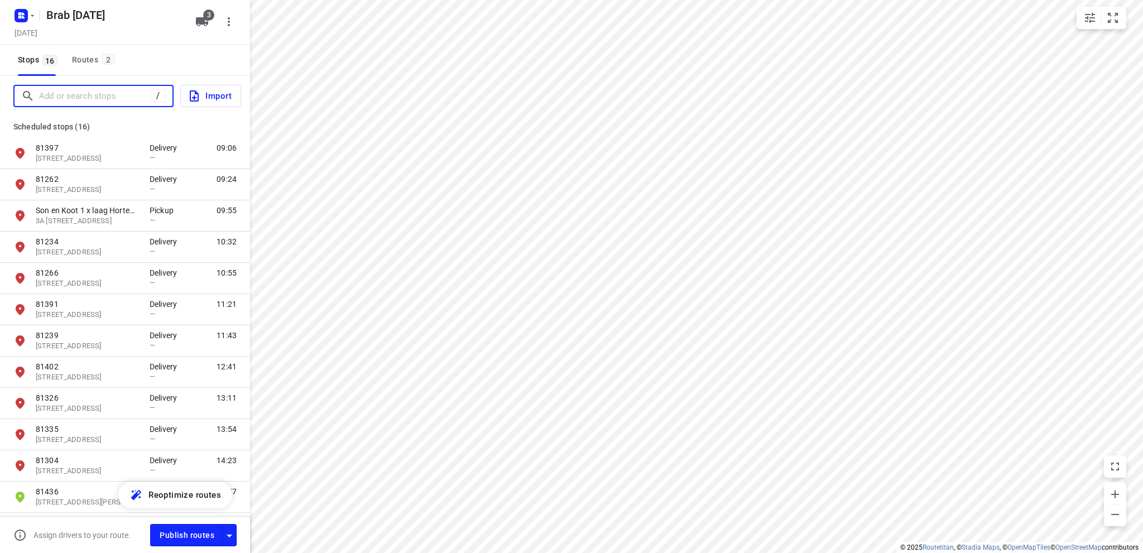
click at [59, 96] on input "Add or search stops" at bounding box center [94, 96] width 111 height 17
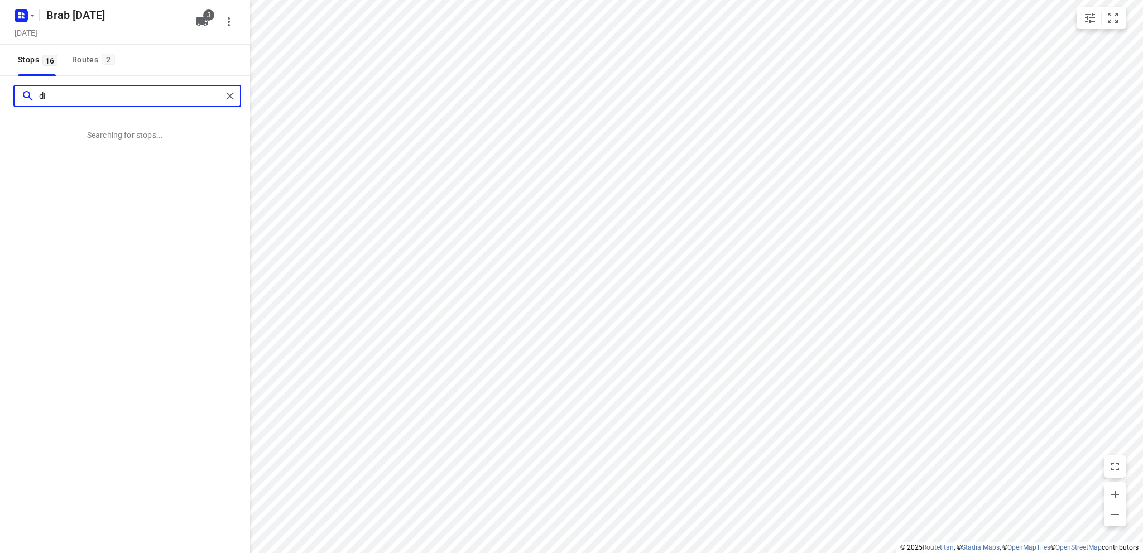
type input "d"
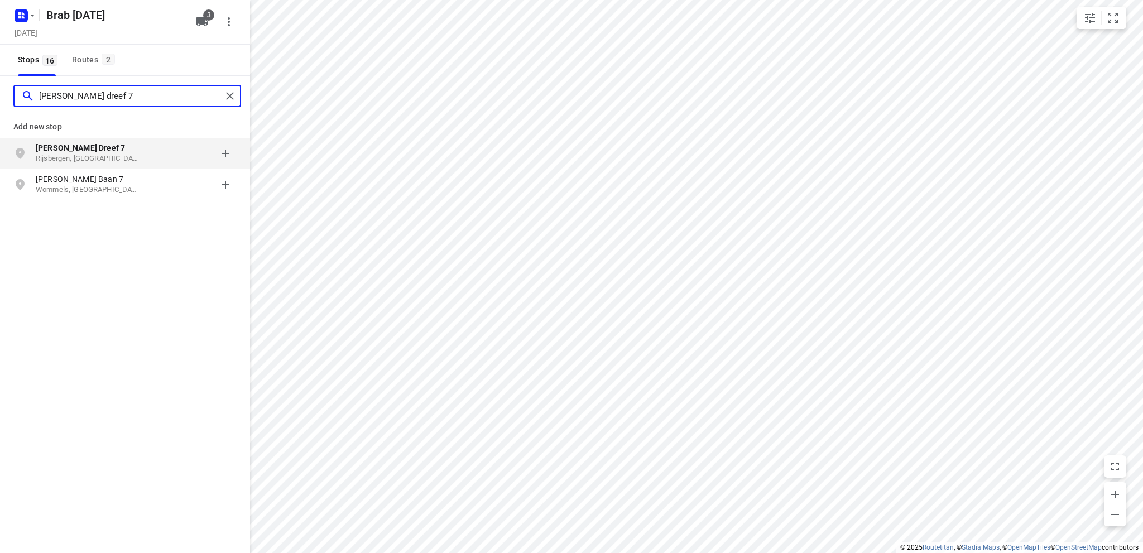
type input "de lange dreef 7"
click at [64, 151] on b "De Lange Dreef 7" at bounding box center [80, 147] width 89 height 9
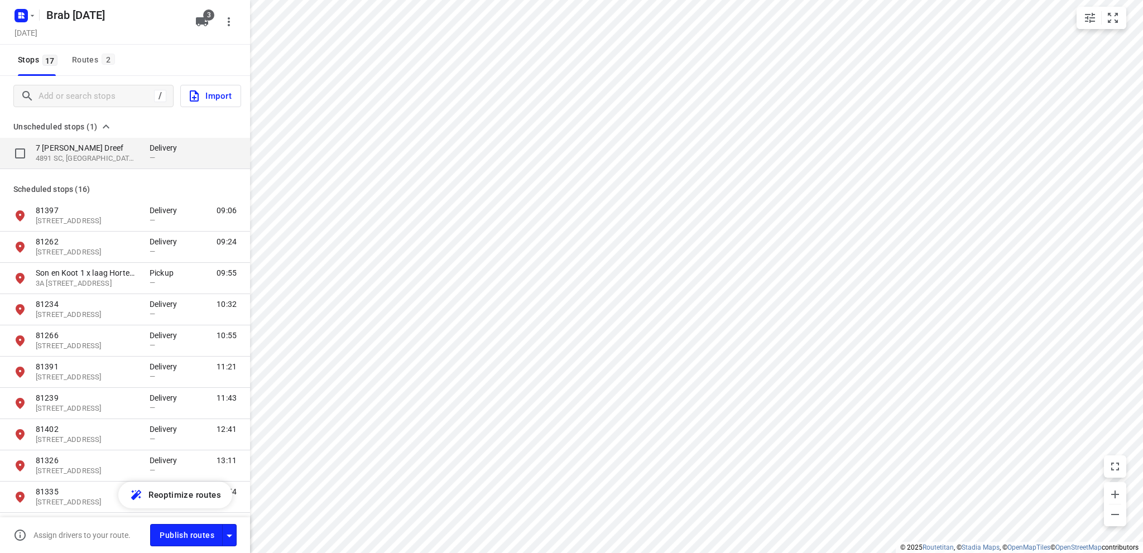
click at [78, 148] on p "7 De Lange Dreef" at bounding box center [87, 147] width 103 height 11
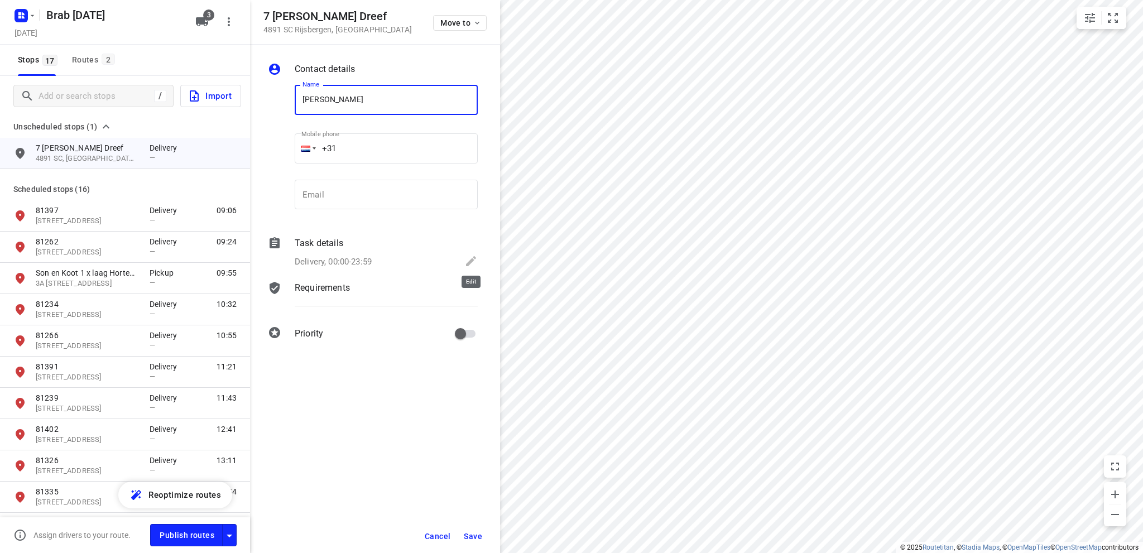
type input "Nijhoff"
click at [469, 257] on icon at bounding box center [470, 260] width 13 height 13
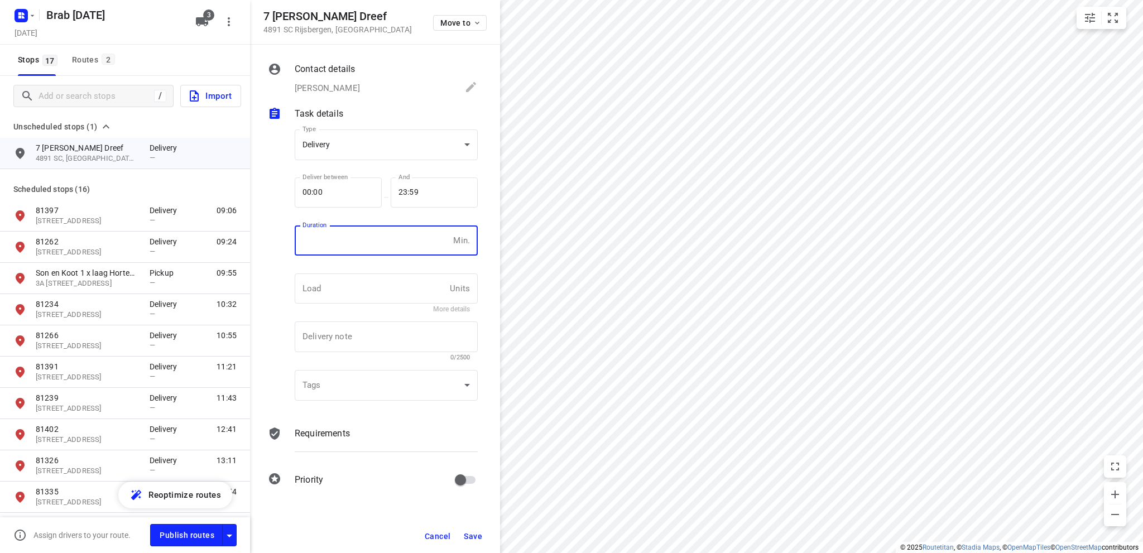
click at [355, 238] on input "number" at bounding box center [372, 240] width 154 height 30
type input "10"
click at [471, 534] on span "Save" at bounding box center [473, 536] width 18 height 9
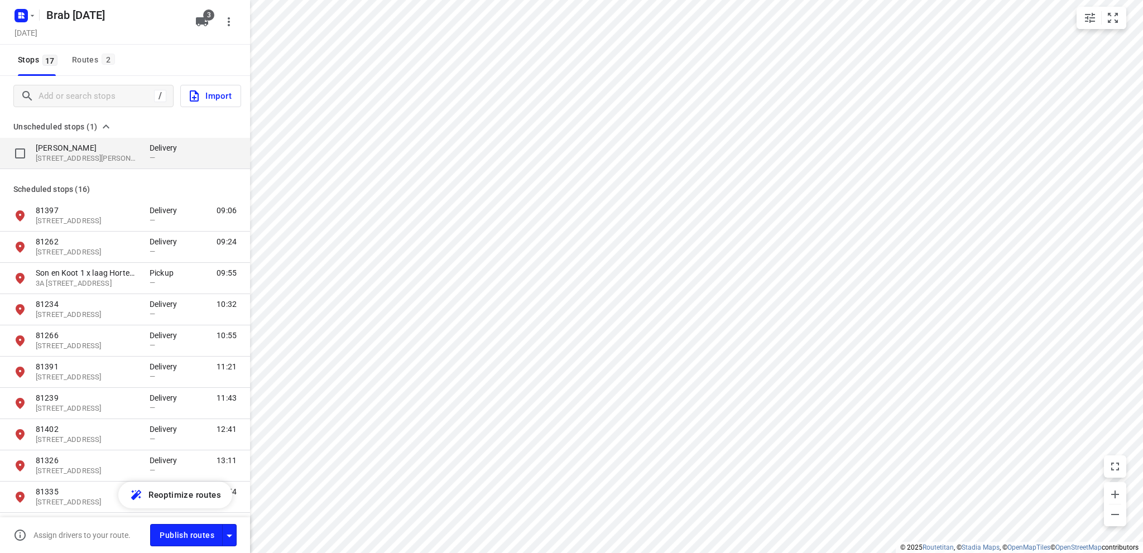
click at [102, 153] on p "Nijhoff" at bounding box center [87, 147] width 103 height 11
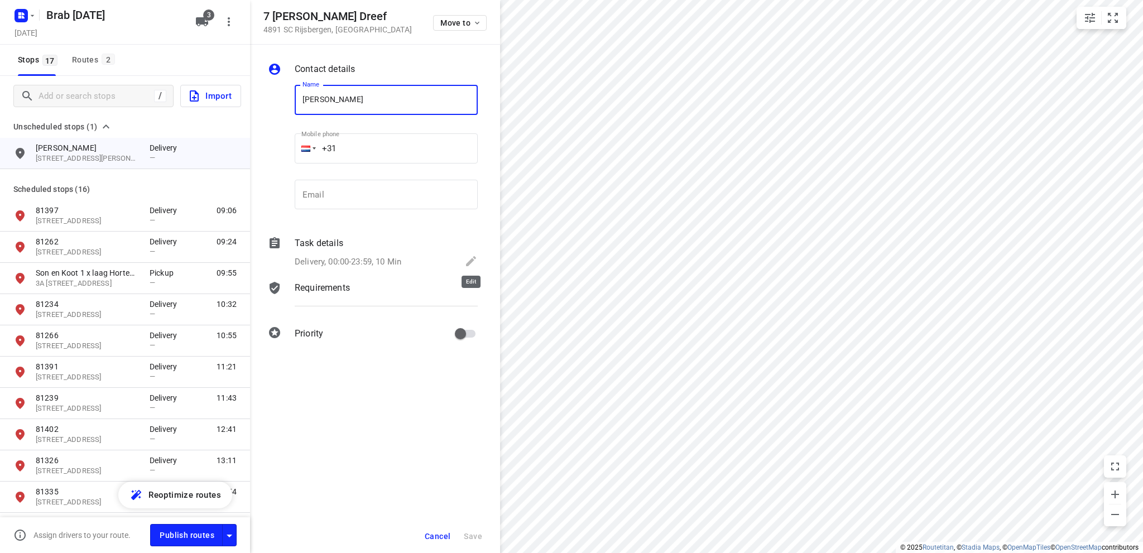
click at [468, 261] on icon at bounding box center [470, 260] width 13 height 13
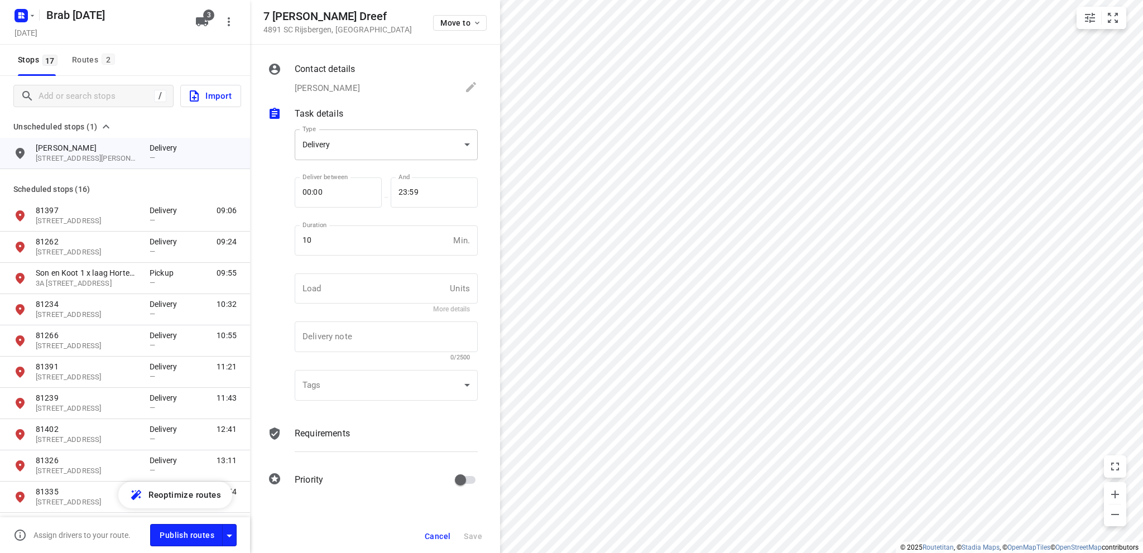
click at [386, 147] on body "i © 2025 Routetitan , © Stadia Maps , © OpenMapTiles © OpenStreetMap contributo…" at bounding box center [571, 276] width 1143 height 553
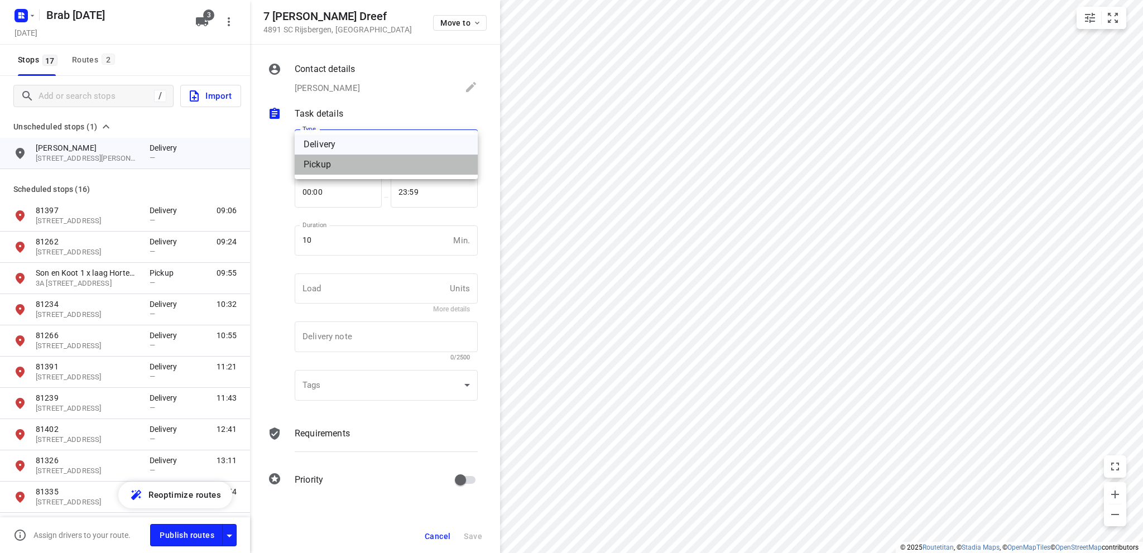
click at [359, 167] on div "Pickup" at bounding box center [386, 164] width 165 height 13
type input "pickup"
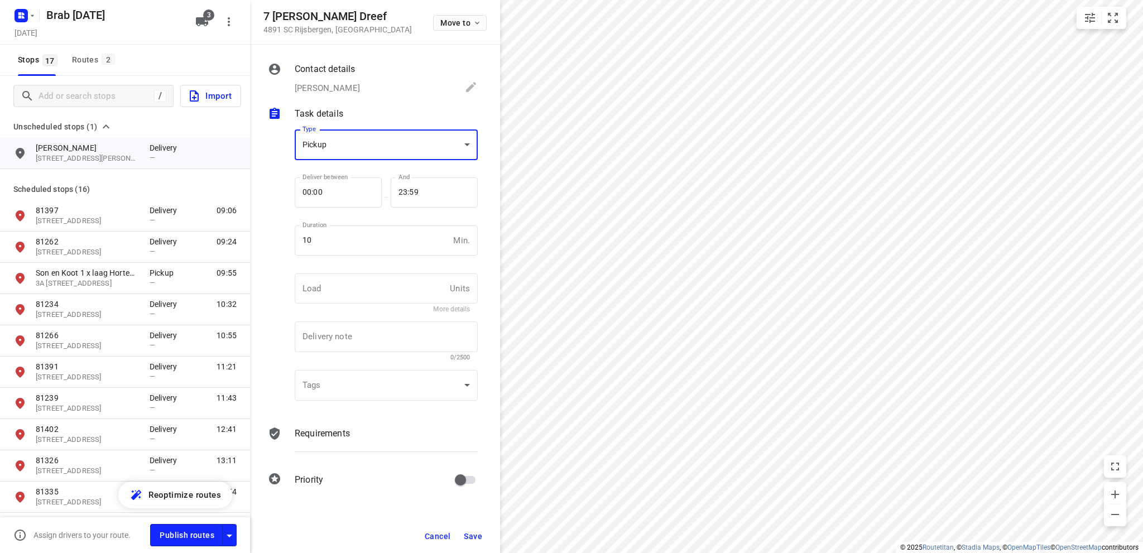
click at [471, 534] on span "Save" at bounding box center [473, 536] width 18 height 9
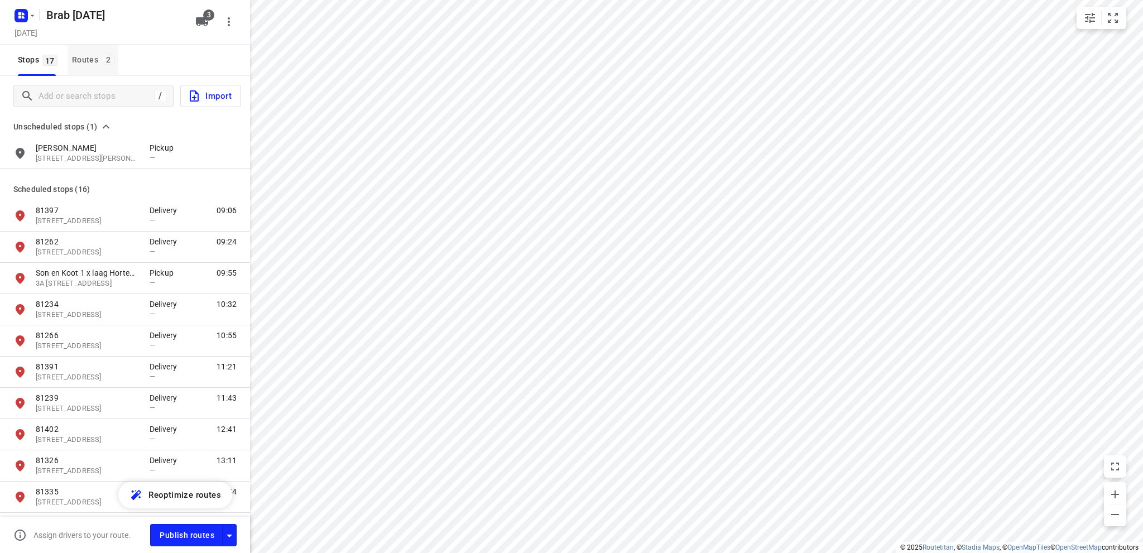
click at [86, 57] on div "Routes 2" at bounding box center [95, 60] width 46 height 14
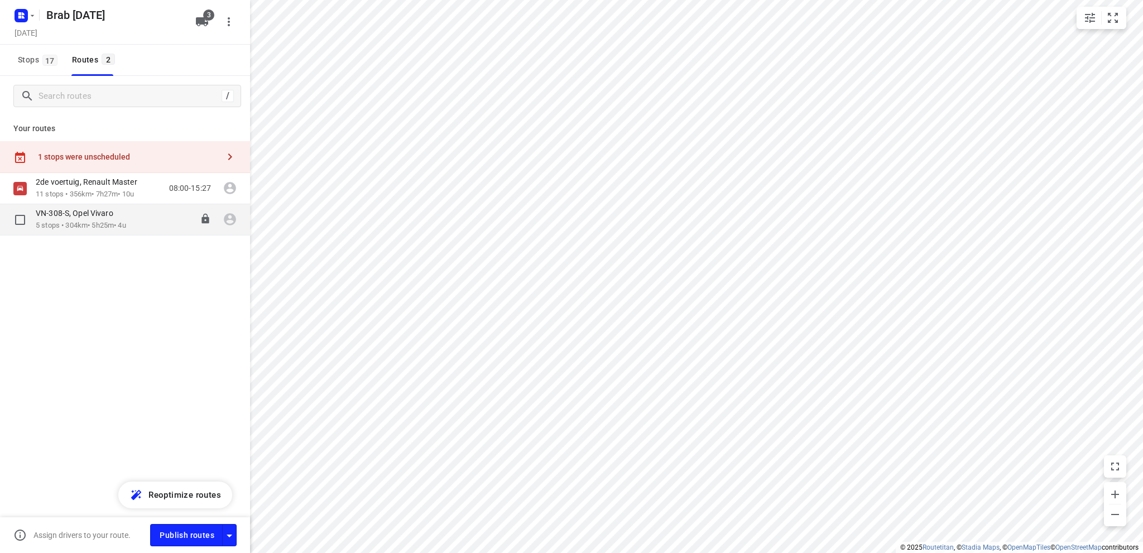
click at [105, 216] on p "VN-308-S, Opel Vivaro" at bounding box center [78, 213] width 84 height 10
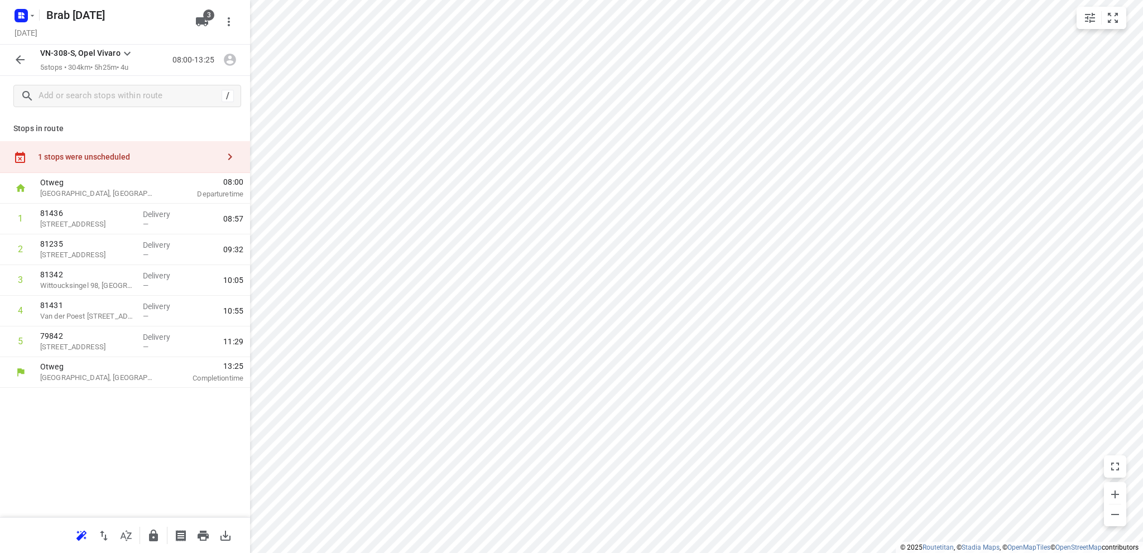
click at [100, 158] on div "1 stops were unscheduled" at bounding box center [128, 156] width 181 height 9
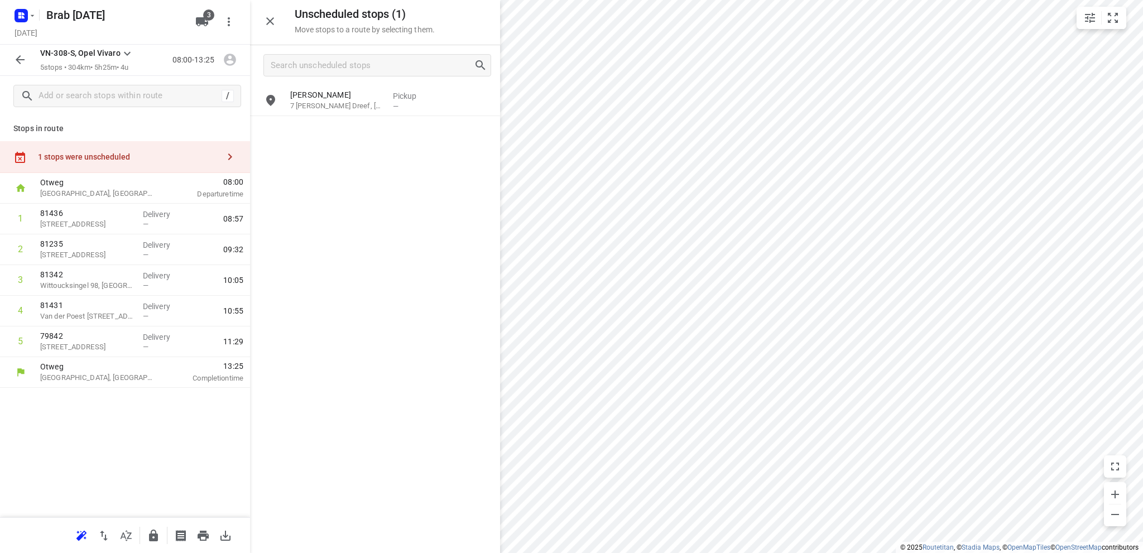
click at [22, 56] on icon "button" at bounding box center [19, 59] width 13 height 13
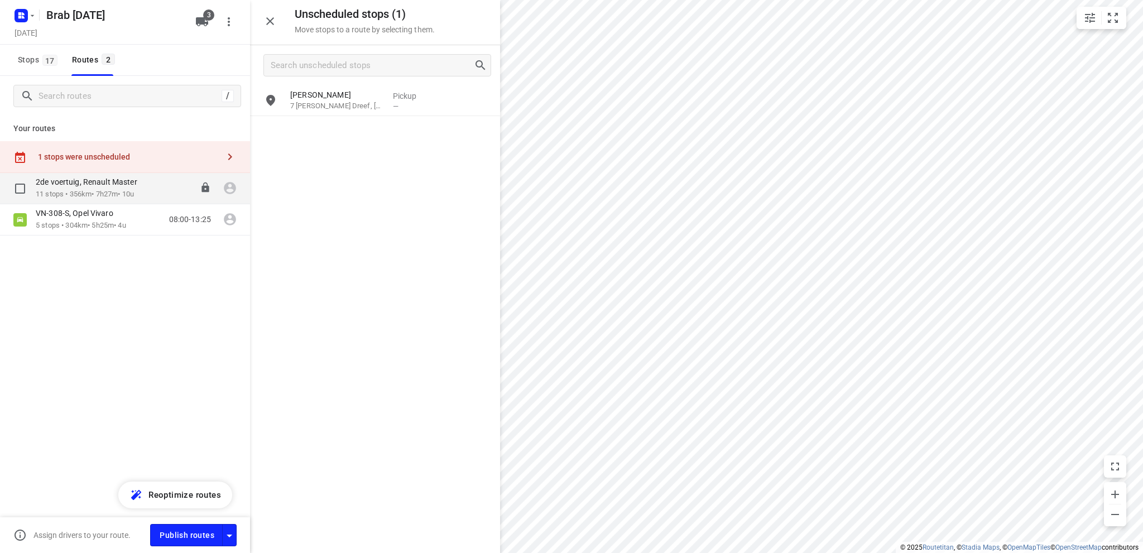
click at [77, 191] on p "11 stops • 356km • 7h27m • 10u" at bounding box center [92, 194] width 113 height 11
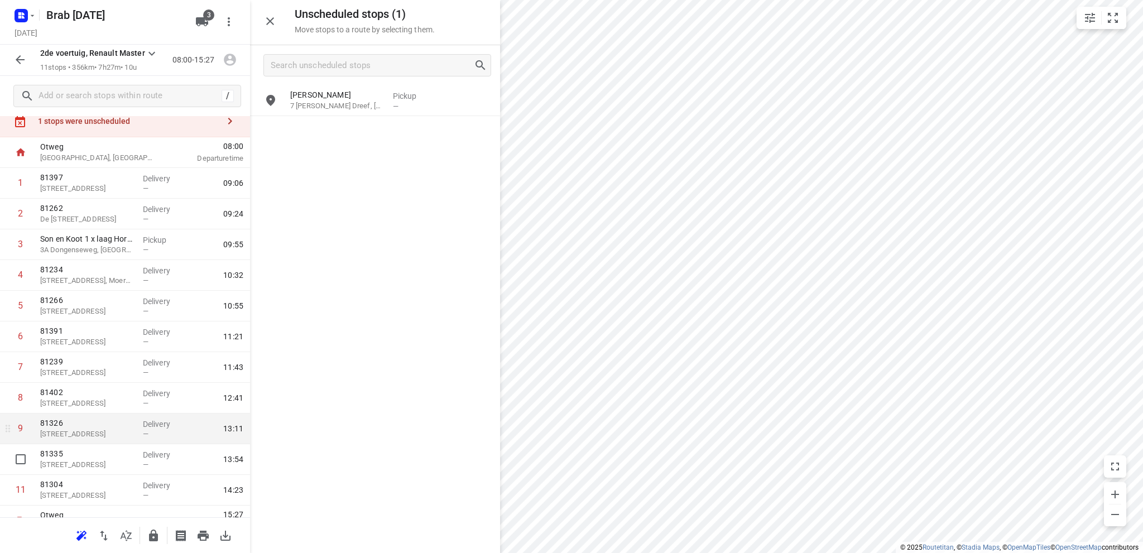
scroll to position [54, 0]
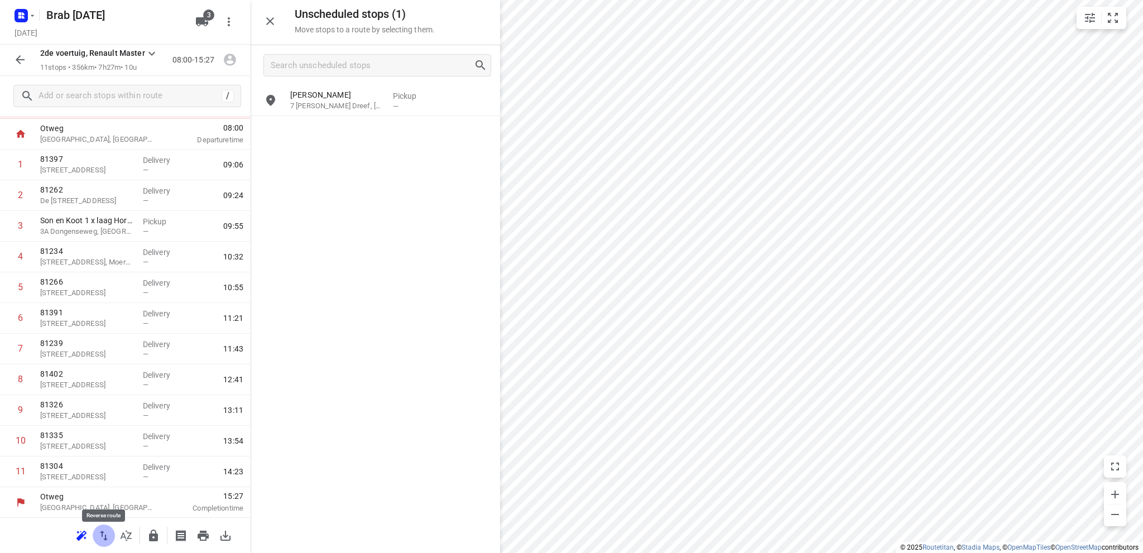
click at [104, 531] on icon "button" at bounding box center [103, 535] width 13 height 13
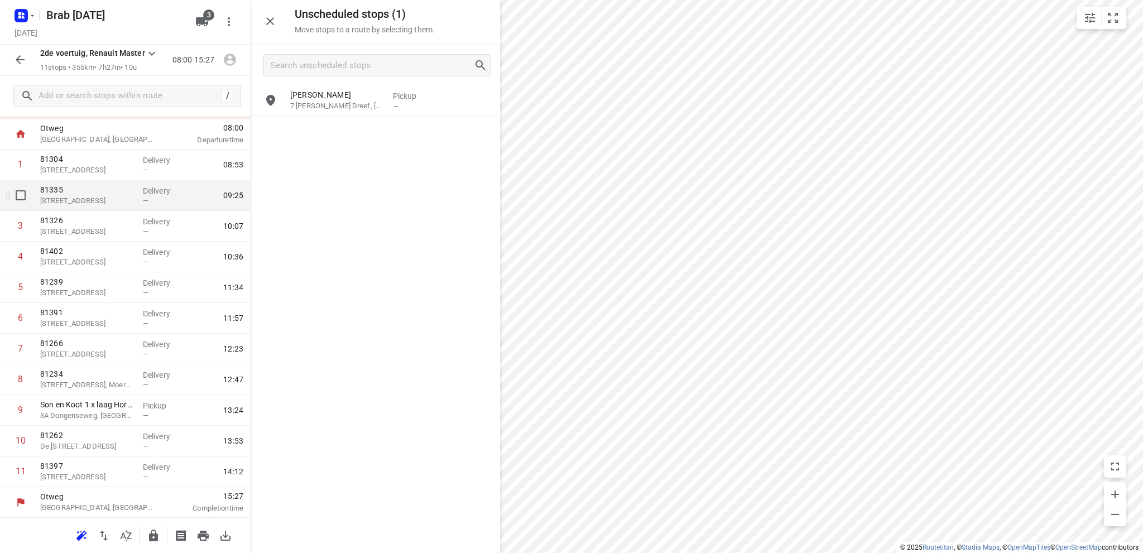
scroll to position [0, 0]
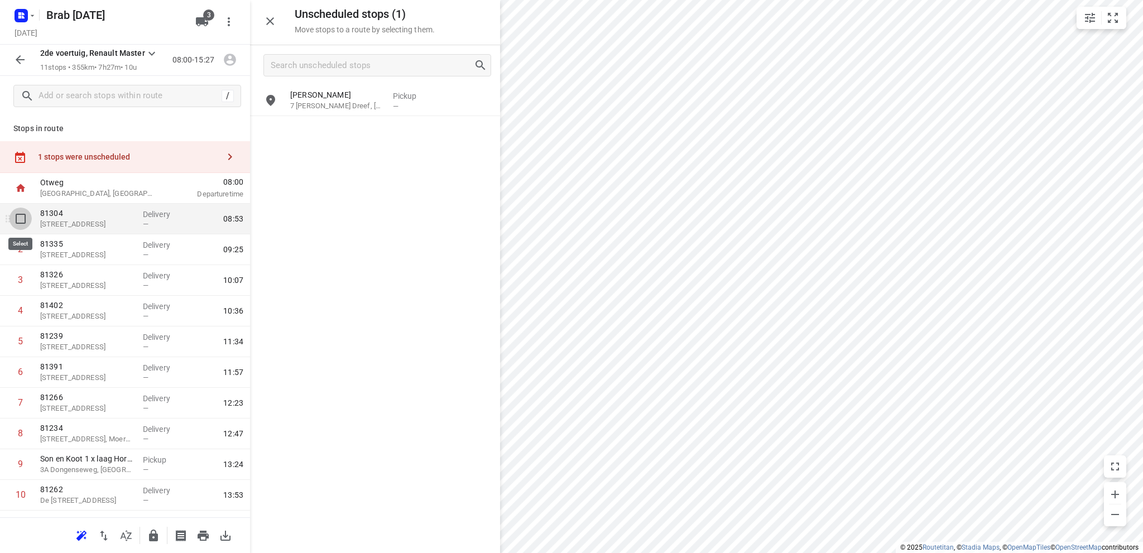
click at [18, 218] on input "checkbox" at bounding box center [20, 219] width 22 height 22
checkbox input "true"
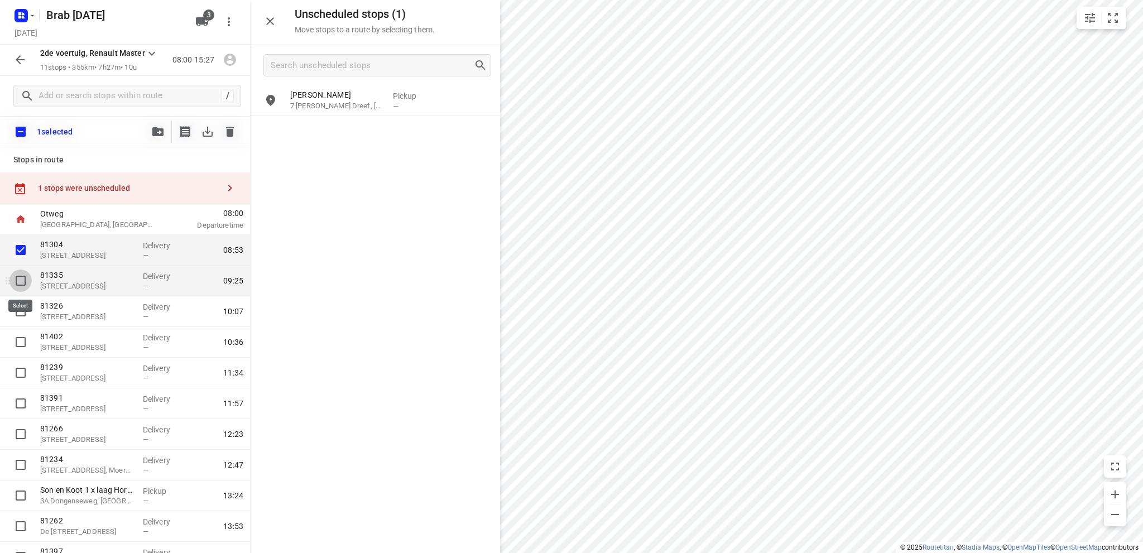
click at [20, 280] on input "checkbox" at bounding box center [20, 280] width 22 height 22
checkbox input "true"
click at [156, 129] on icon "button" at bounding box center [157, 131] width 11 height 9
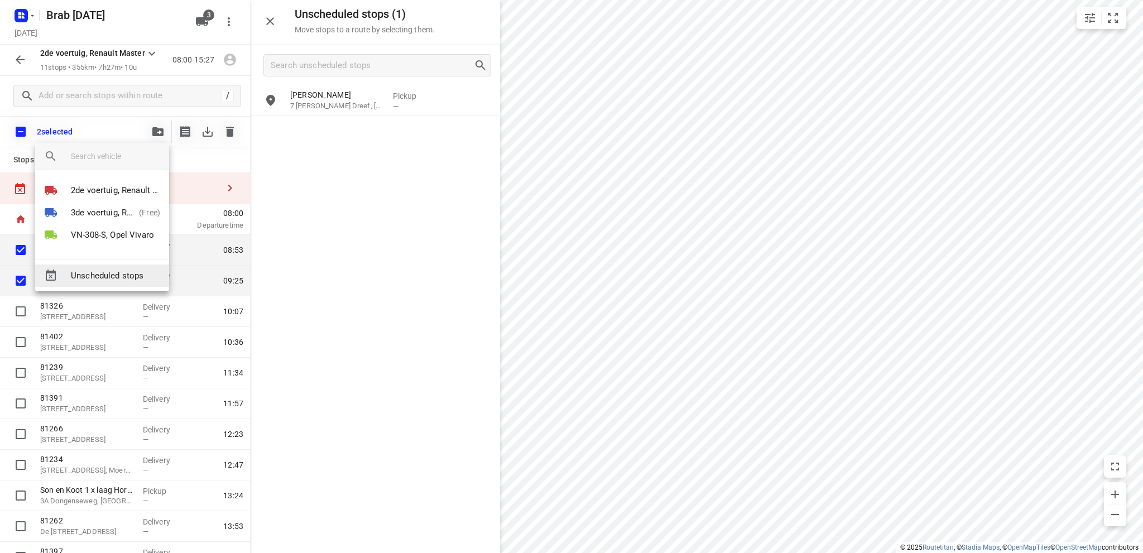
click at [120, 274] on span "Unscheduled stops" at bounding box center [115, 275] width 89 height 13
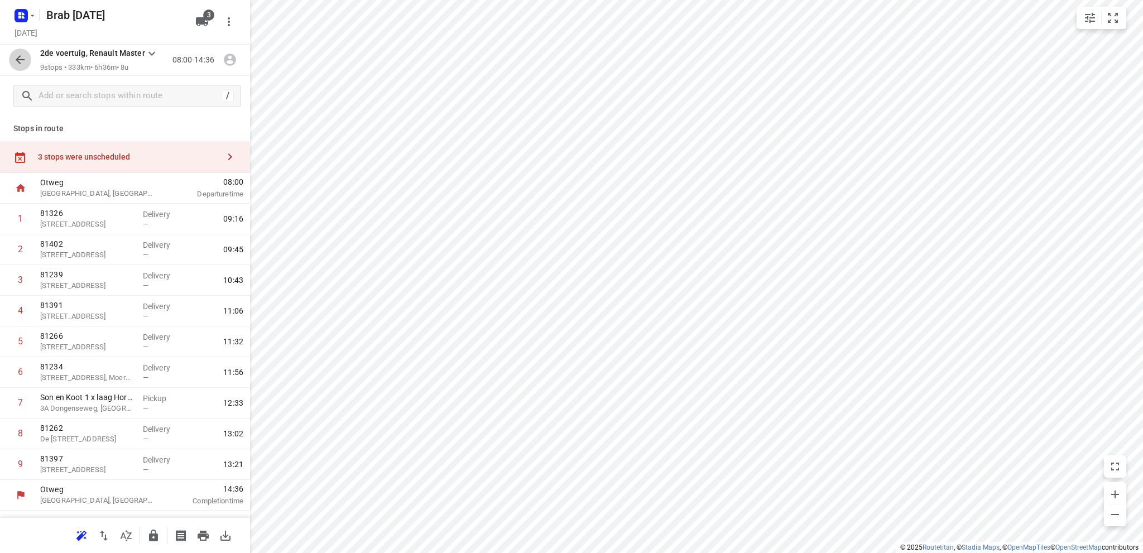
click at [18, 55] on icon "button" at bounding box center [19, 59] width 13 height 13
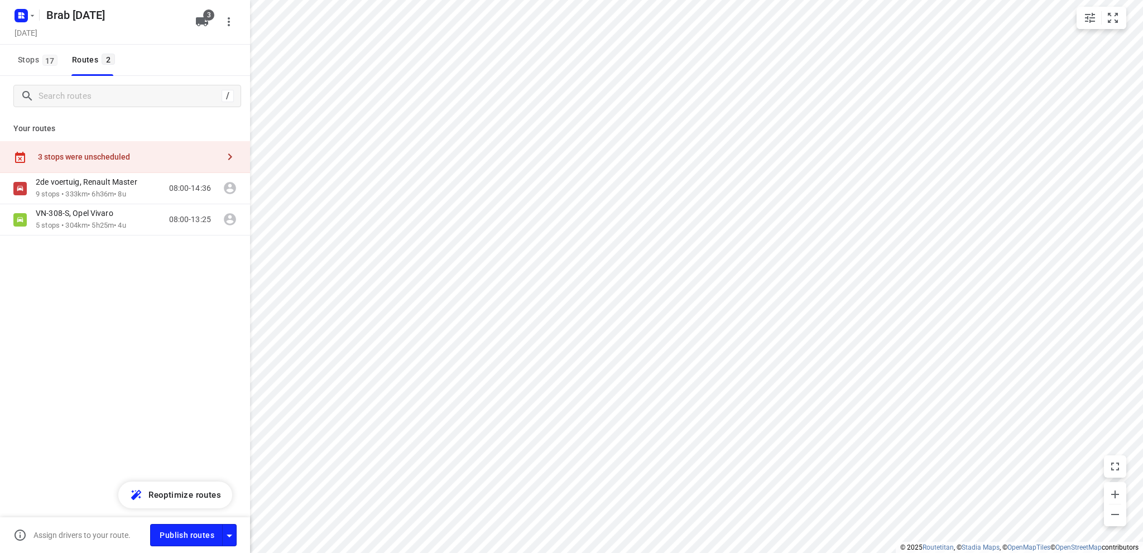
click at [18, 55] on span "Stops 17" at bounding box center [39, 60] width 43 height 14
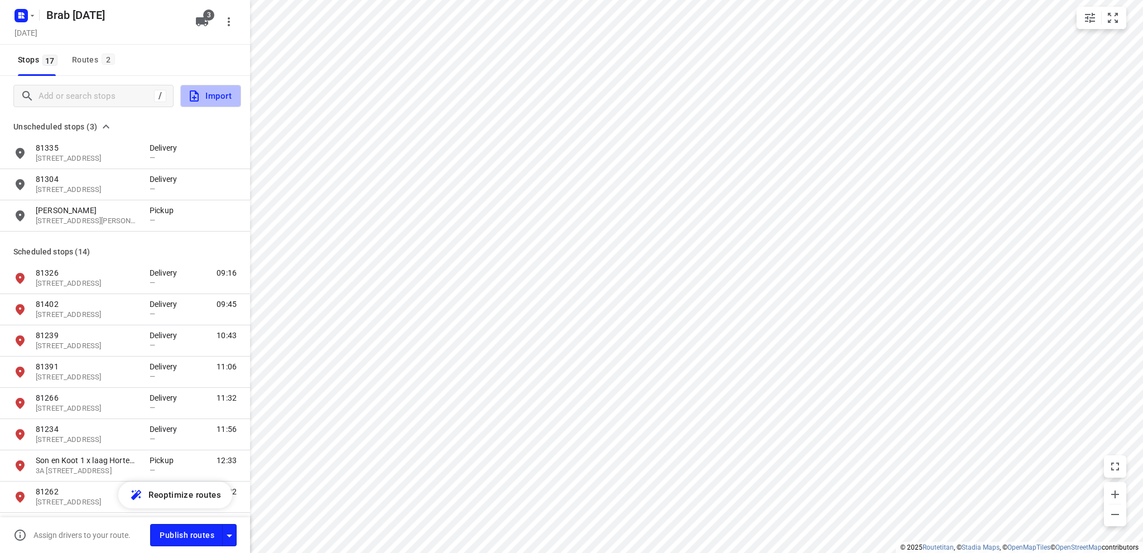
click at [216, 97] on span "Import" at bounding box center [209, 96] width 44 height 15
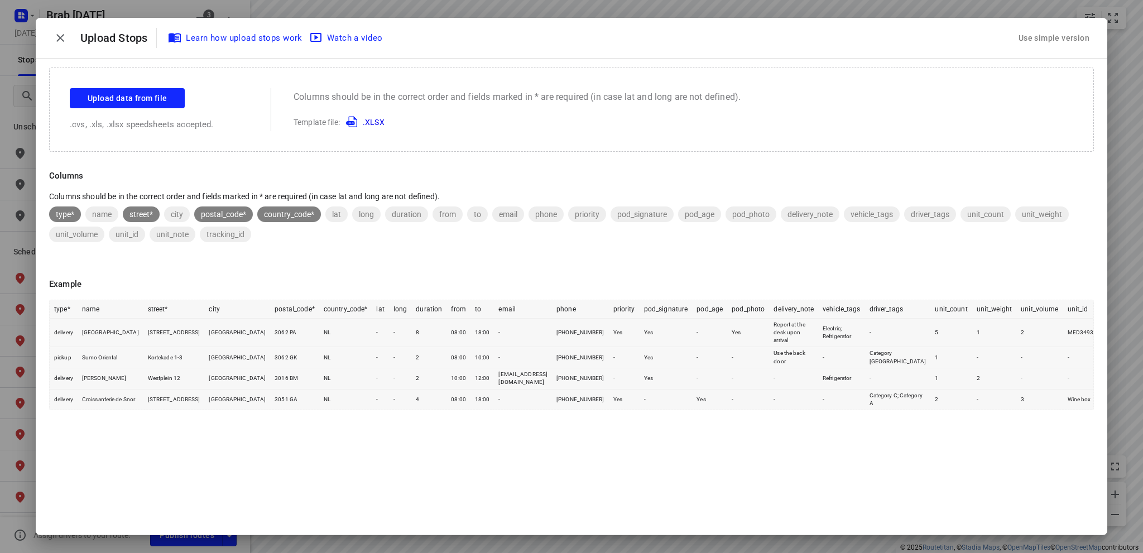
click at [56, 32] on icon "button" at bounding box center [60, 37] width 13 height 13
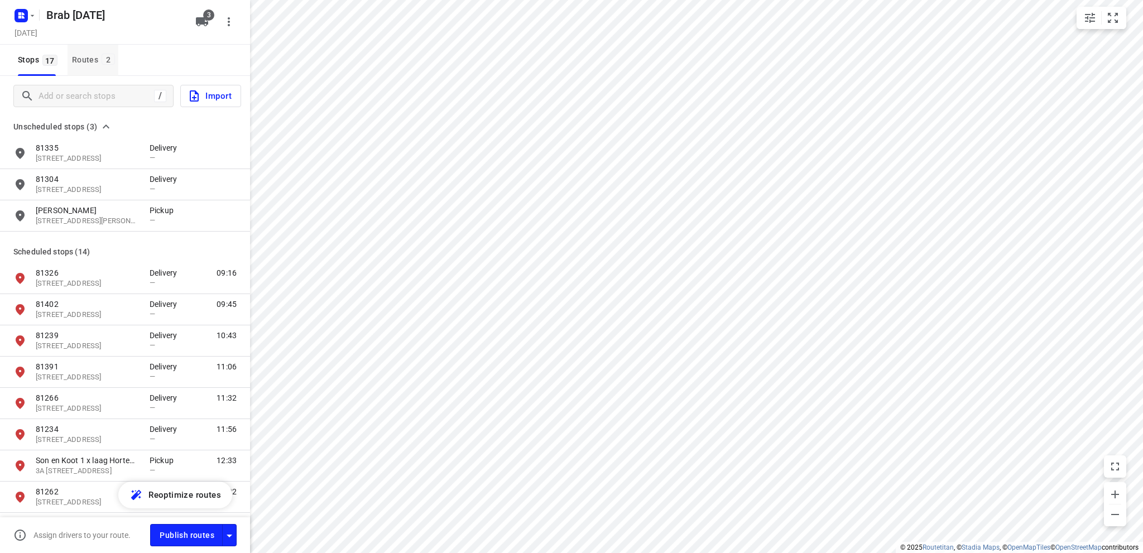
click at [83, 60] on div "Routes 2" at bounding box center [95, 60] width 46 height 14
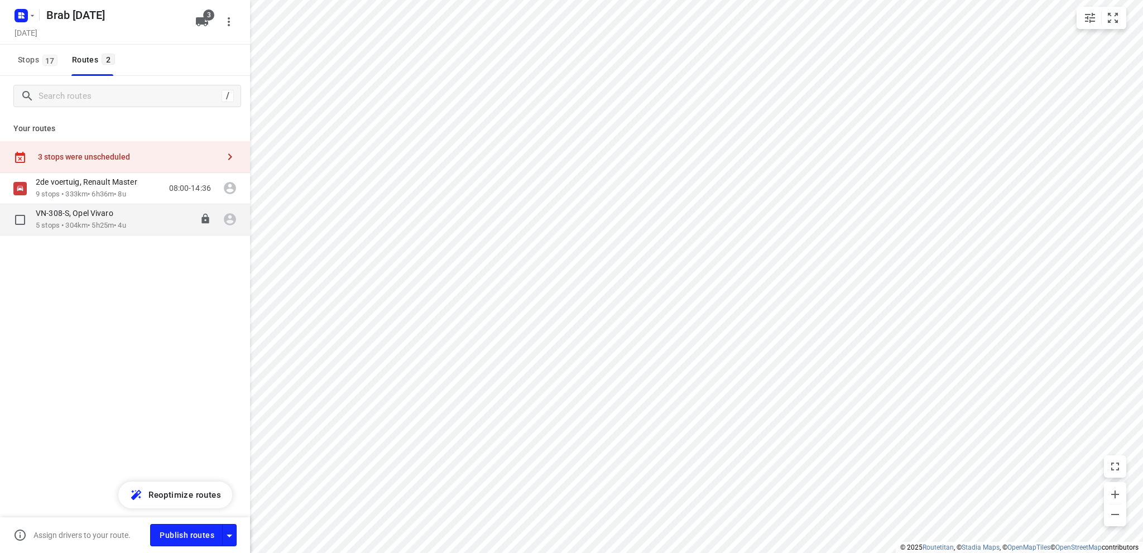
click at [76, 224] on p "5 stops • 304km • 5h25m • 4u" at bounding box center [81, 225] width 90 height 11
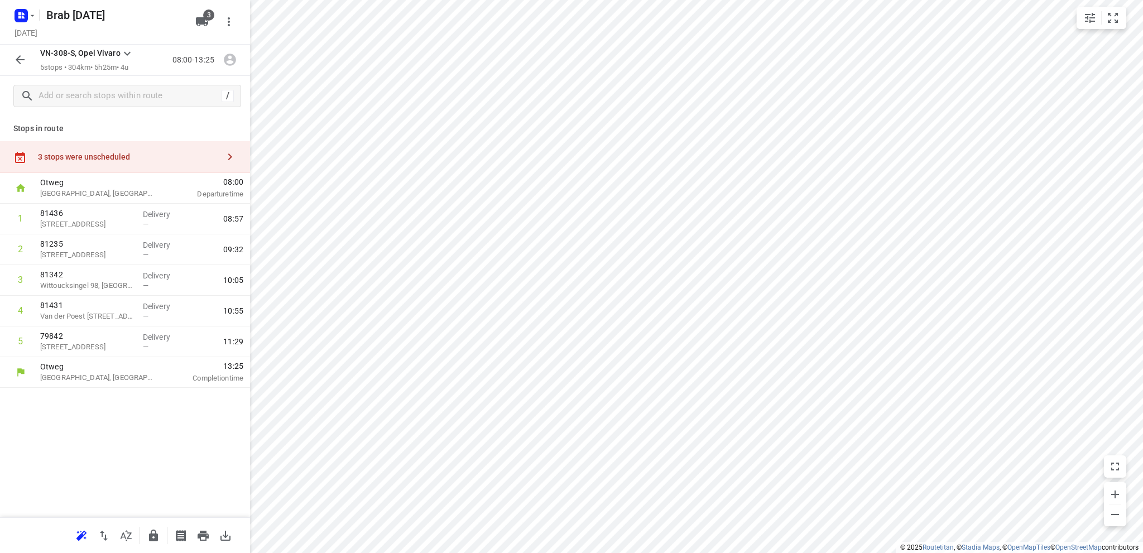
click at [87, 155] on div "3 stops were unscheduled" at bounding box center [128, 156] width 181 height 9
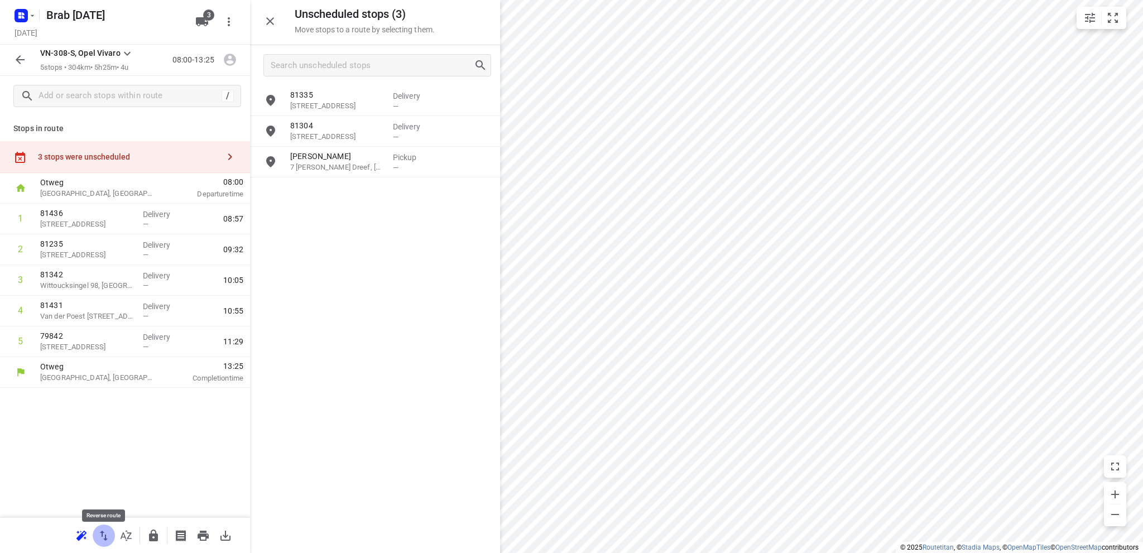
click at [98, 535] on icon "button" at bounding box center [103, 535] width 13 height 13
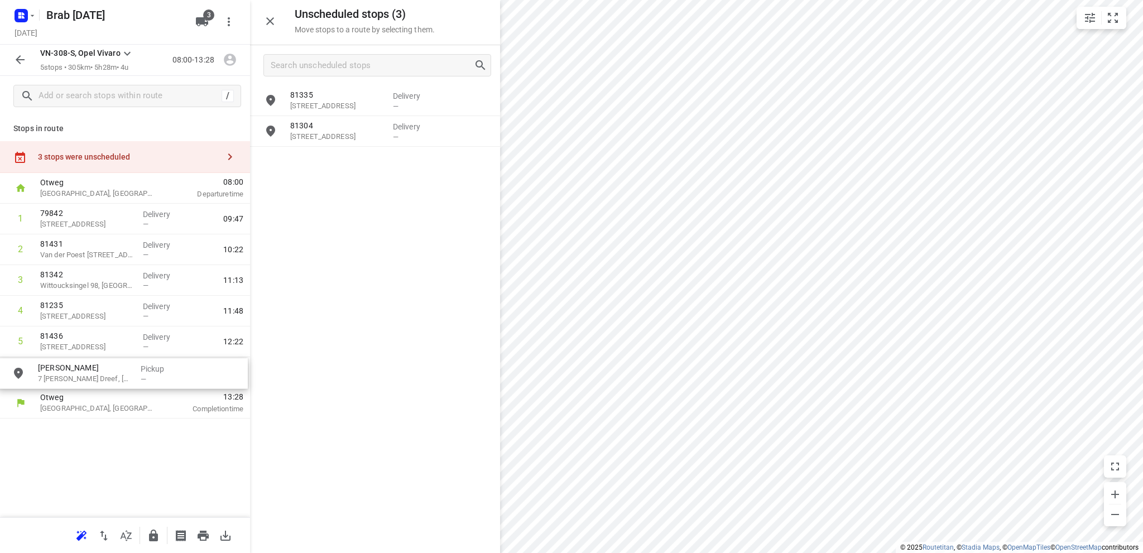
drag, startPoint x: 349, startPoint y: 165, endPoint x: 94, endPoint y: 376, distance: 331.2
click at [23, 59] on icon "button" at bounding box center [19, 59] width 13 height 13
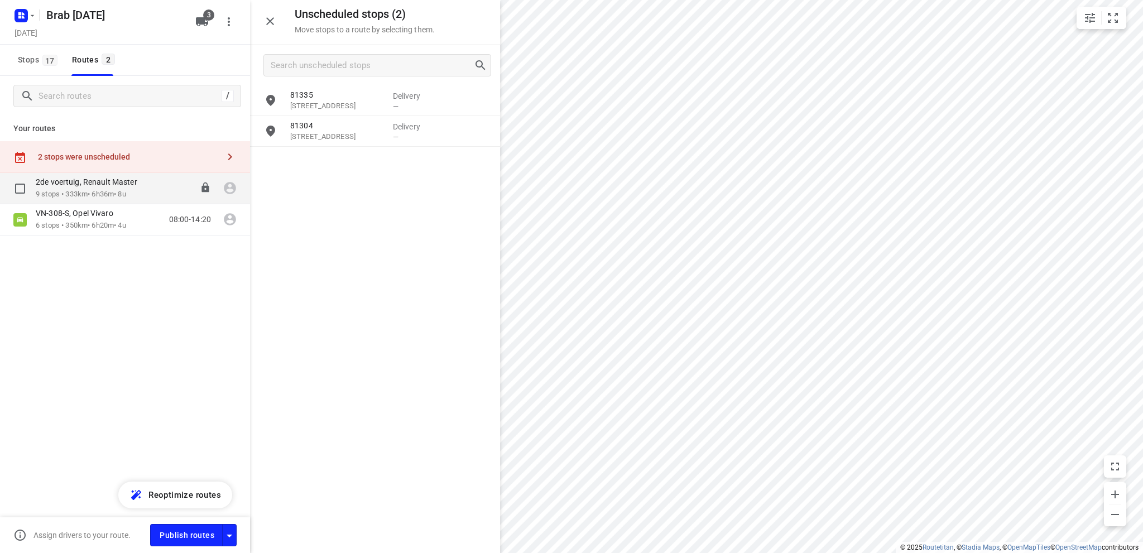
click at [89, 182] on p "2de voertuig, Renault Master" at bounding box center [90, 182] width 108 height 10
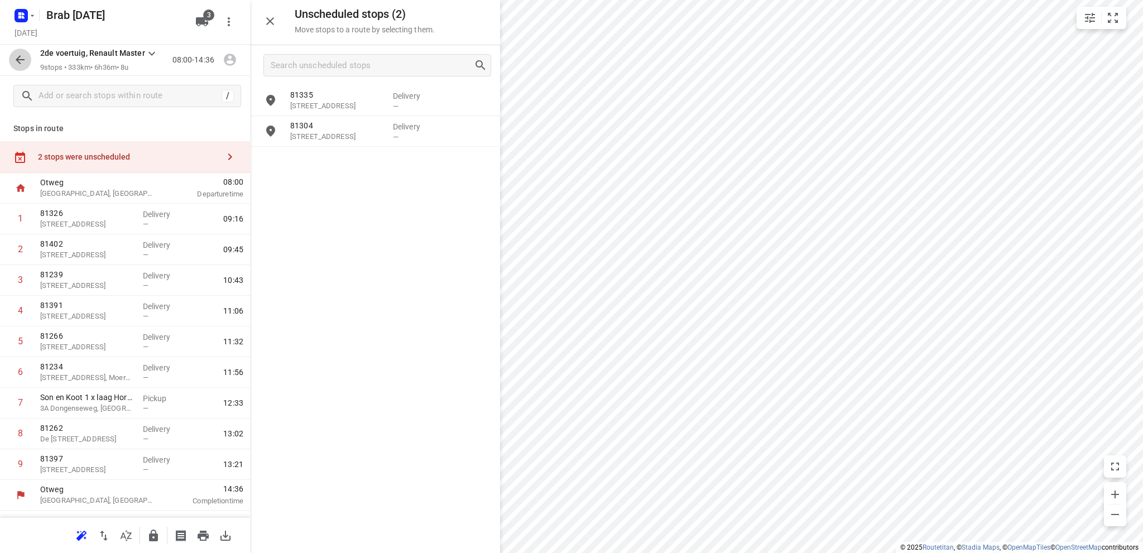
click at [18, 59] on icon "button" at bounding box center [20, 59] width 9 height 9
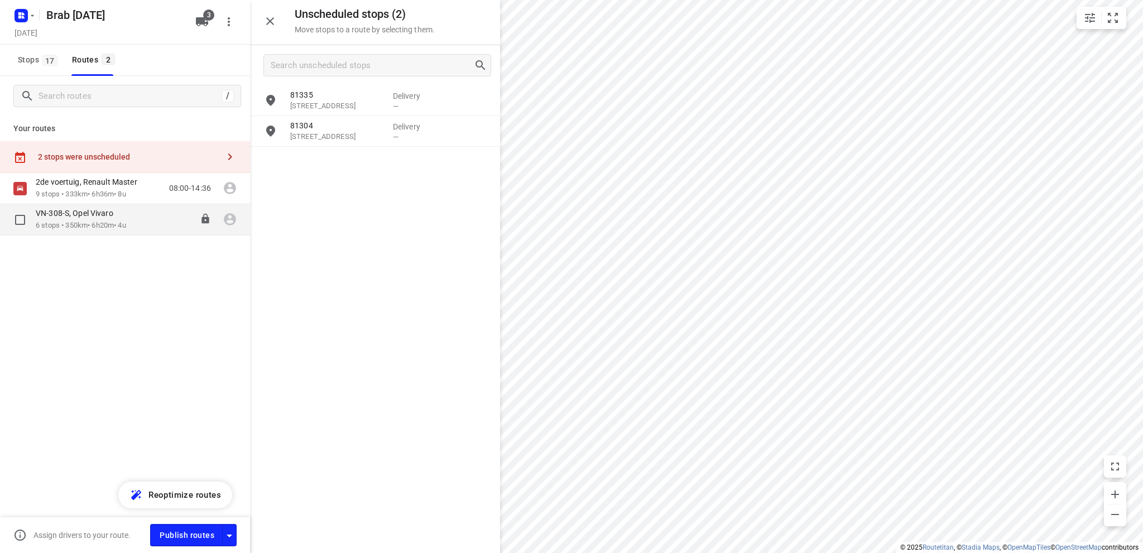
click at [56, 220] on div "VN-308-S, Opel Vivaro" at bounding box center [81, 214] width 90 height 12
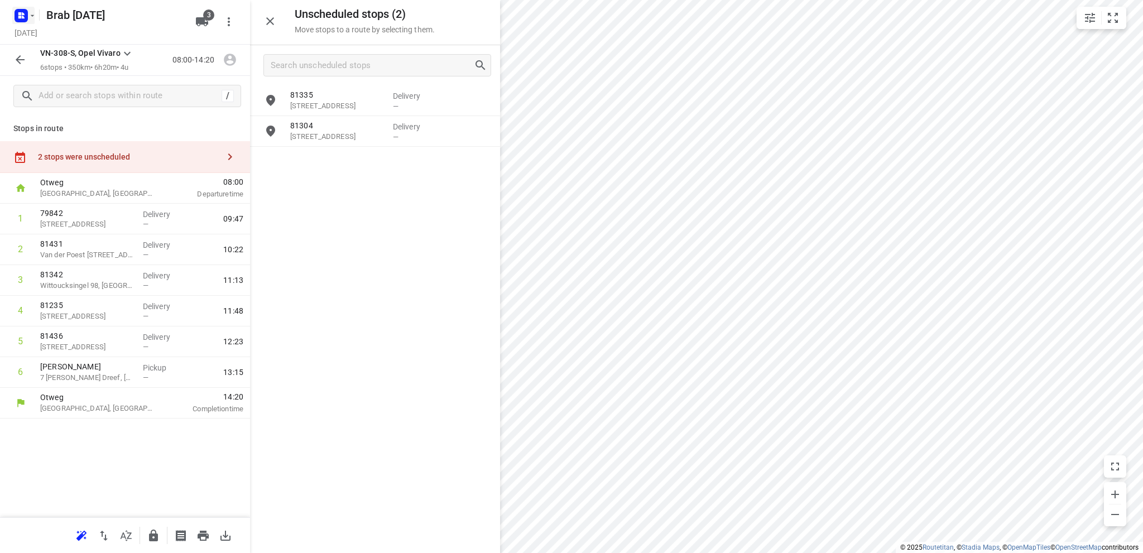
click at [20, 13] on icon "button" at bounding box center [19, 13] width 3 height 3
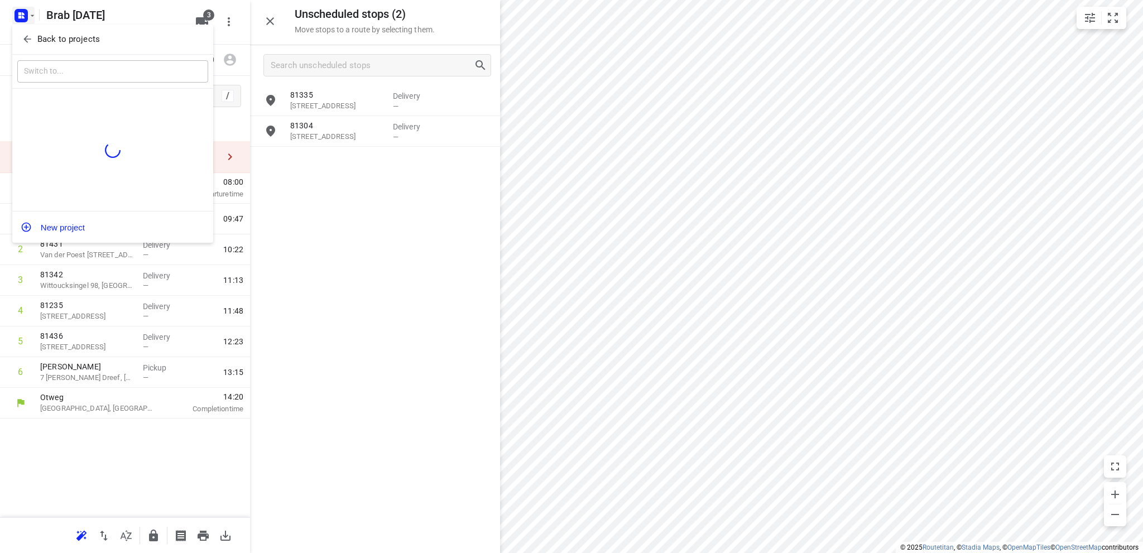
click at [75, 446] on div at bounding box center [571, 276] width 1143 height 553
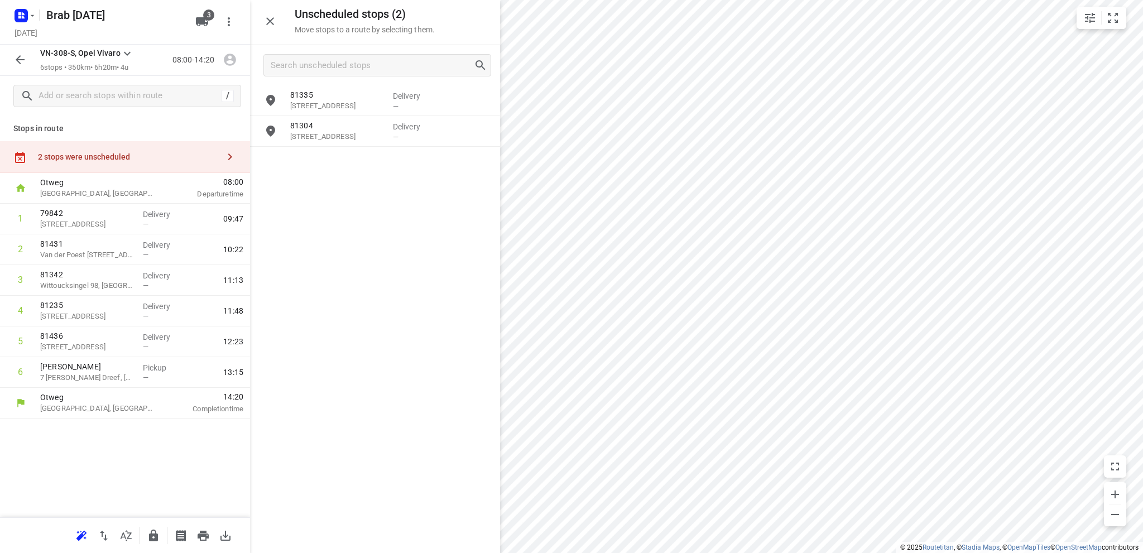
click at [18, 57] on icon "button" at bounding box center [19, 59] width 13 height 13
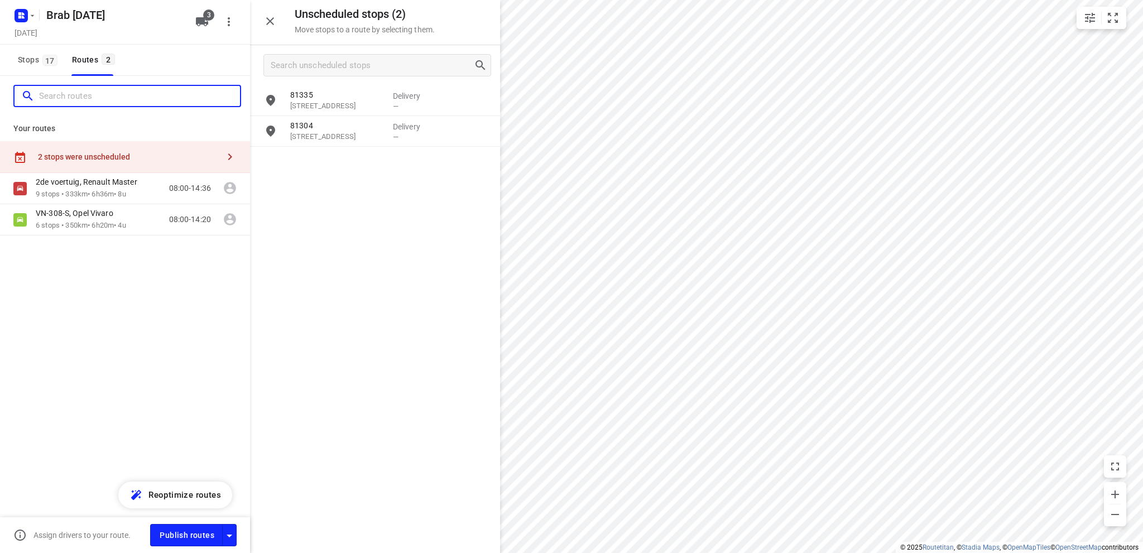
click at [60, 97] on input "Search routes" at bounding box center [139, 96] width 201 height 17
click at [32, 59] on span "Stops 17" at bounding box center [39, 60] width 43 height 14
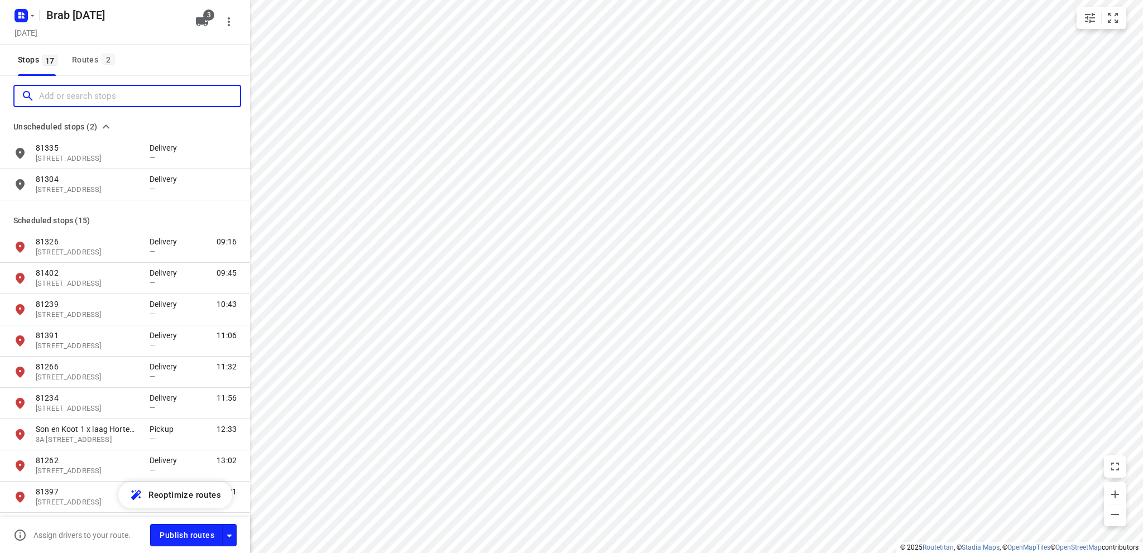
click at [42, 96] on input "Add or search stops" at bounding box center [139, 96] width 201 height 17
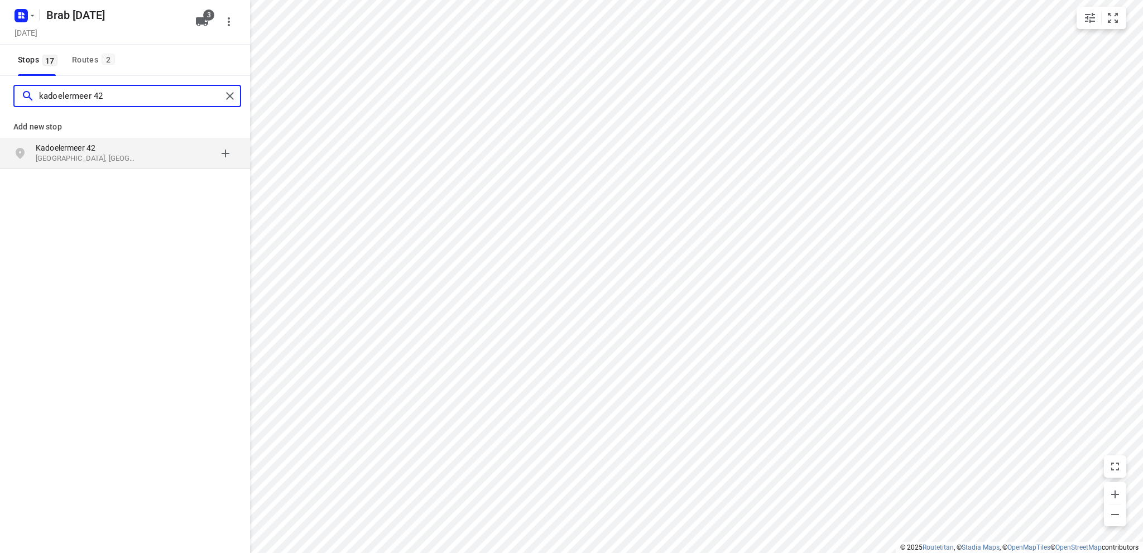
type input "kadoelermeer 42"
click at [78, 155] on p "Rotterdam, Nederland" at bounding box center [87, 158] width 103 height 11
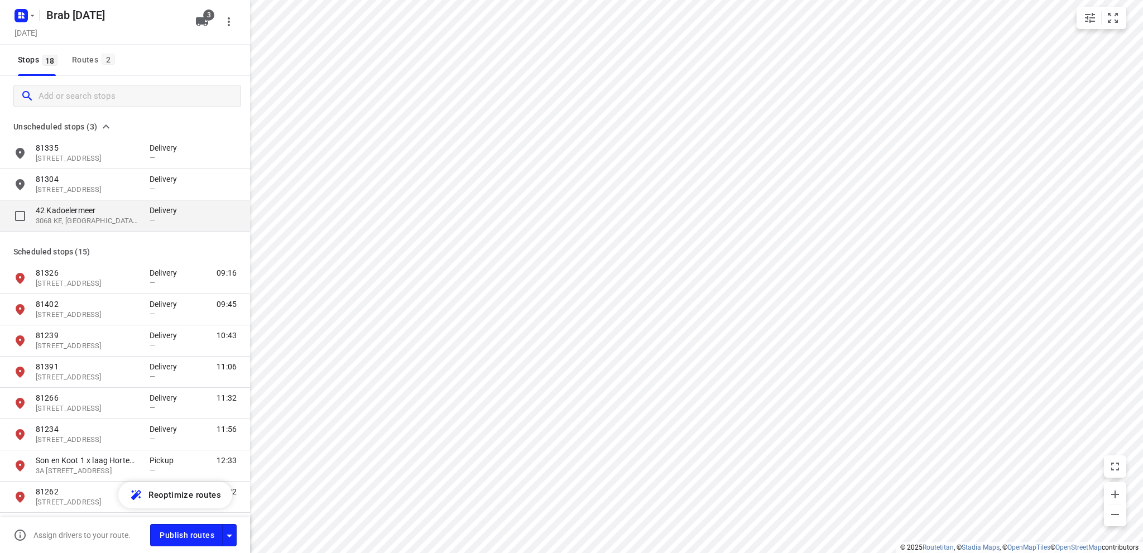
click at [76, 212] on p "42 Kadoelermeer" at bounding box center [87, 210] width 103 height 11
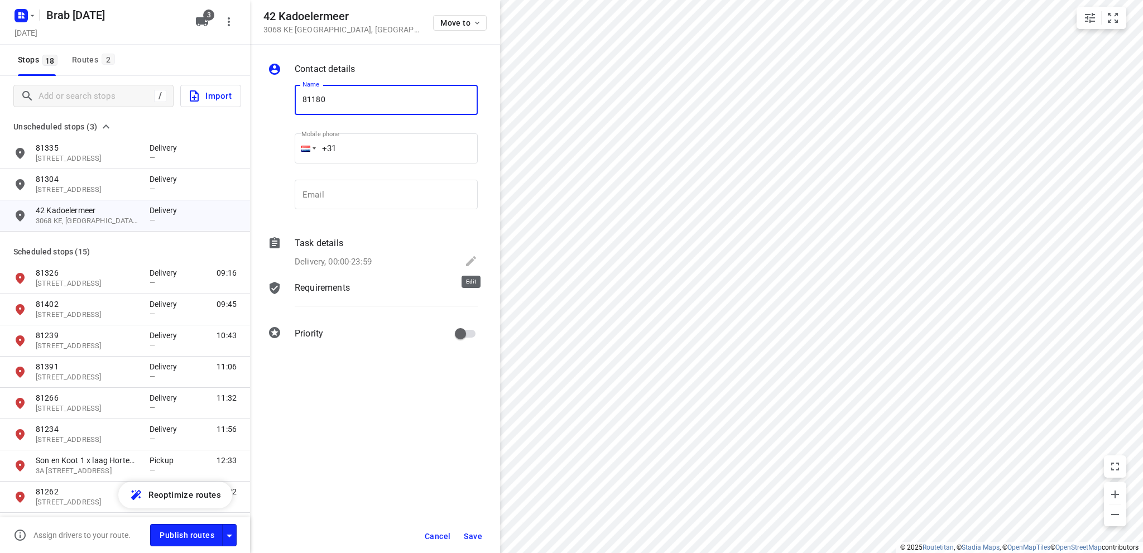
type input "81180"
click at [471, 261] on icon at bounding box center [471, 261] width 10 height 10
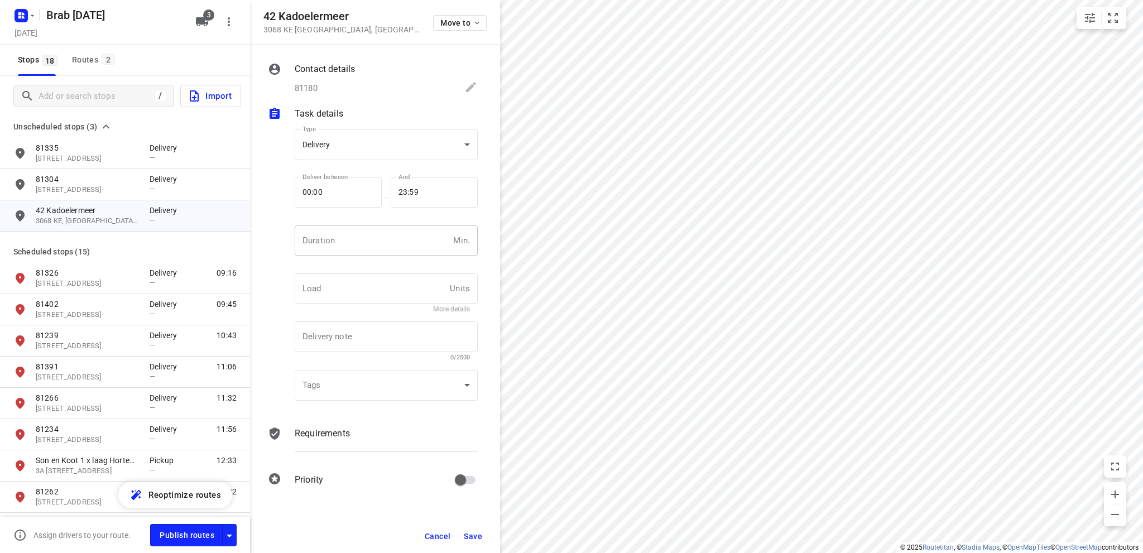
click at [345, 240] on input "number" at bounding box center [372, 240] width 154 height 30
type input "10"
click at [475, 534] on span "Save" at bounding box center [473, 536] width 18 height 9
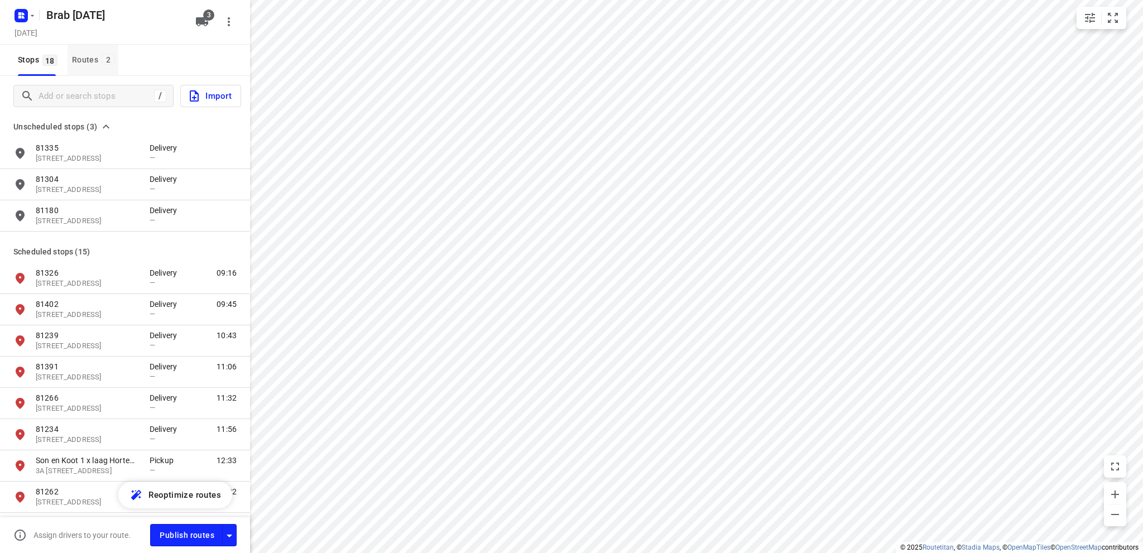
click at [85, 56] on div "Routes 2" at bounding box center [95, 60] width 46 height 14
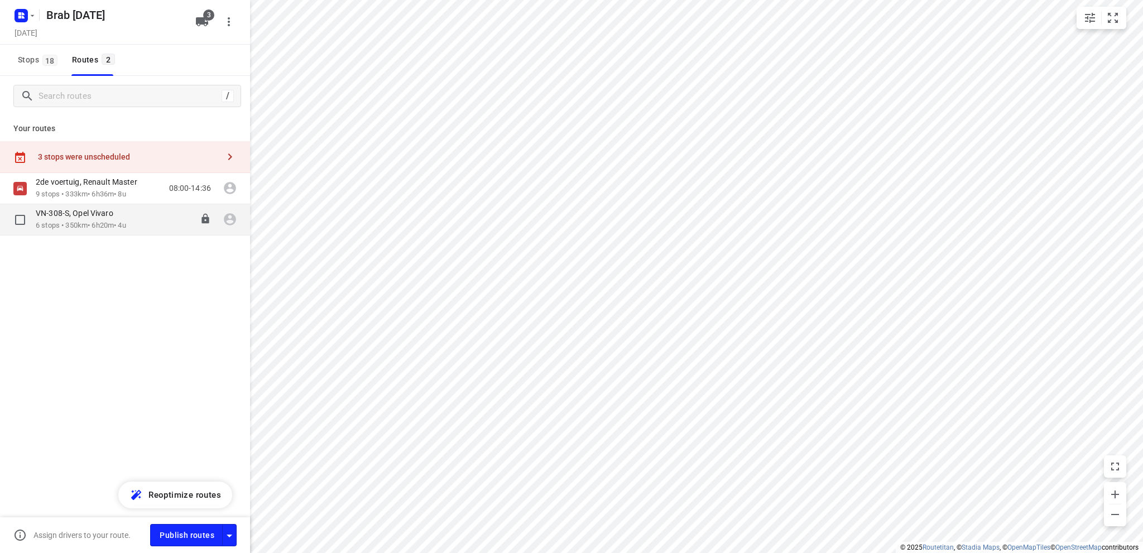
click at [85, 211] on p "VN-308-S, Opel Vivaro" at bounding box center [78, 213] width 84 height 10
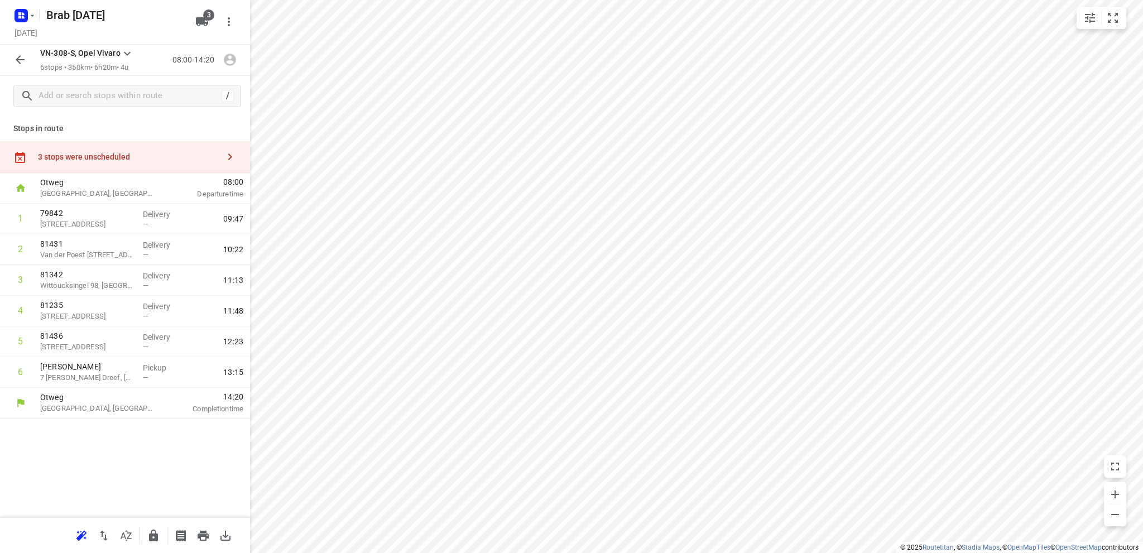
click at [87, 155] on div "3 stops were unscheduled" at bounding box center [128, 156] width 181 height 9
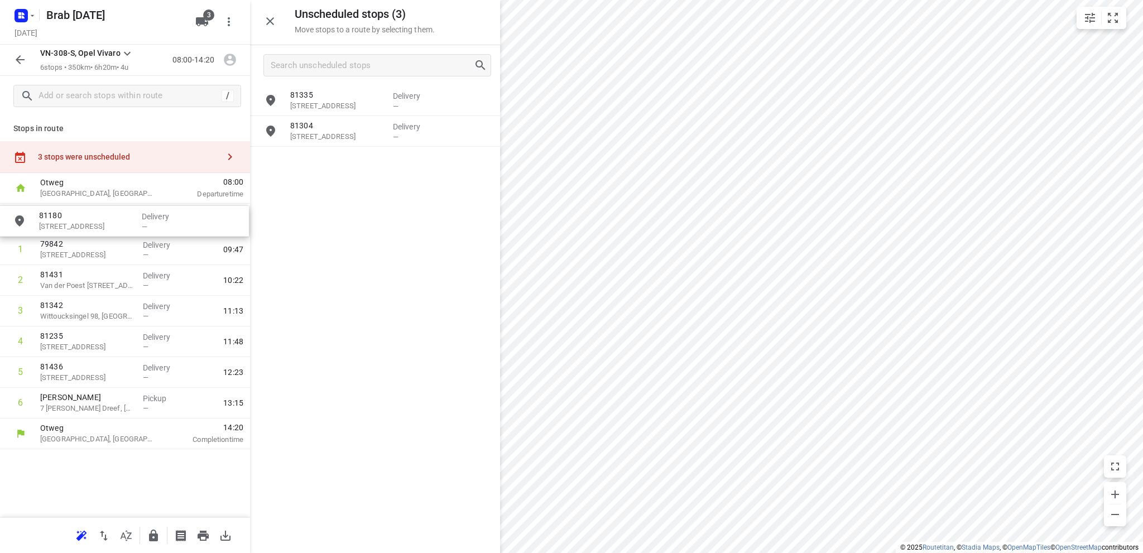
drag, startPoint x: 333, startPoint y: 165, endPoint x: 79, endPoint y: 225, distance: 260.8
click at [18, 216] on input "checkbox" at bounding box center [20, 219] width 22 height 22
checkbox input "true"
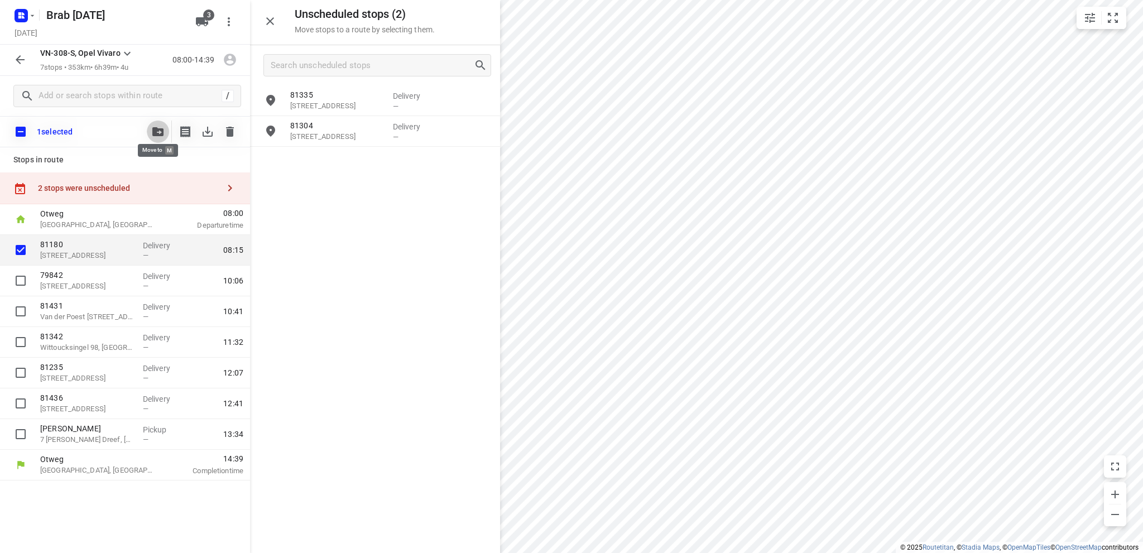
click at [155, 128] on icon "button" at bounding box center [157, 131] width 11 height 9
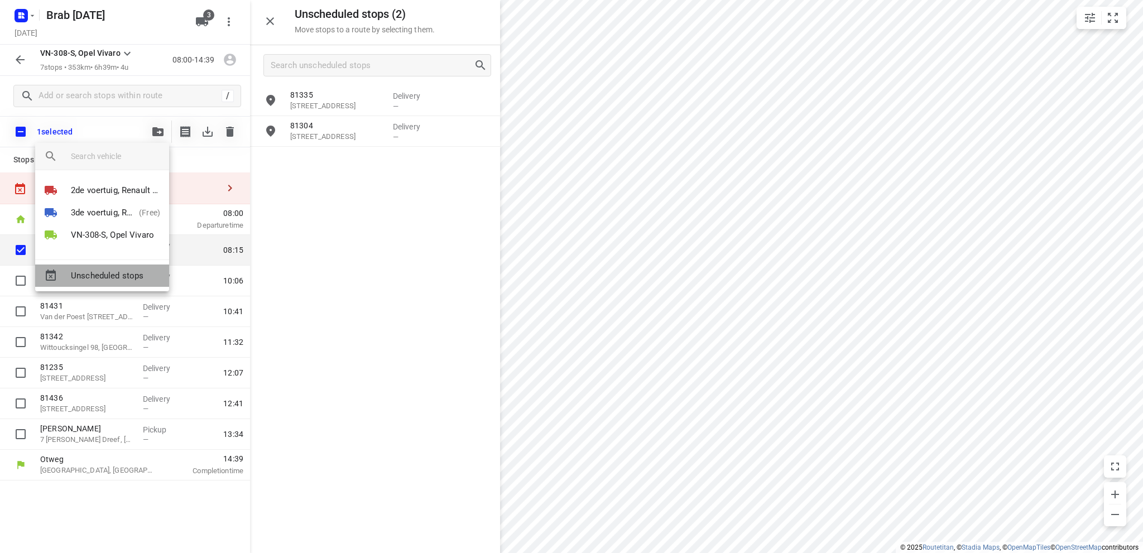
click at [122, 275] on span "Unscheduled stops" at bounding box center [115, 275] width 89 height 13
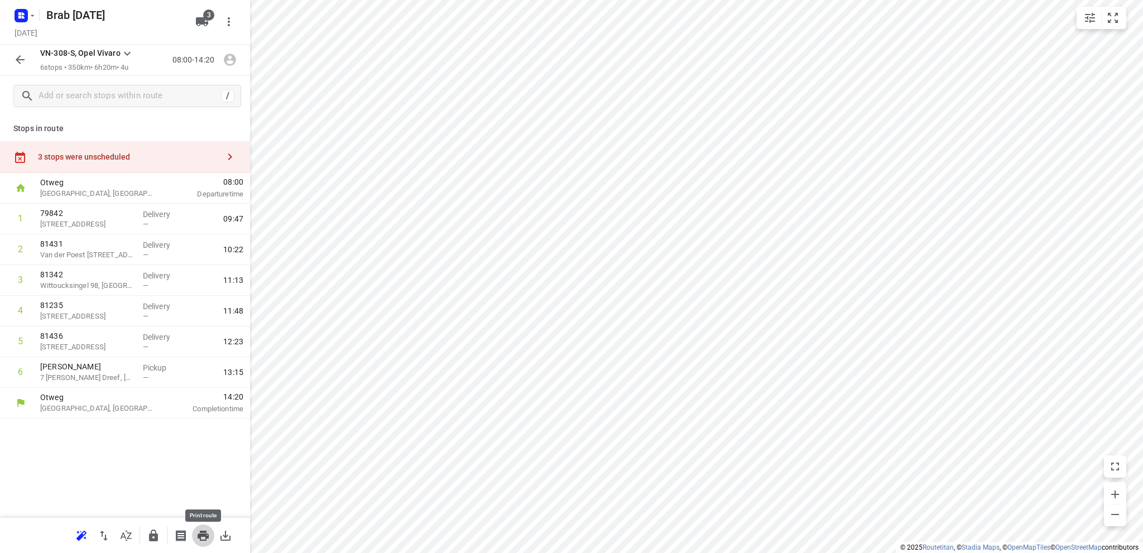
click at [204, 533] on icon "button" at bounding box center [202, 535] width 13 height 13
click at [21, 55] on icon "button" at bounding box center [19, 59] width 13 height 13
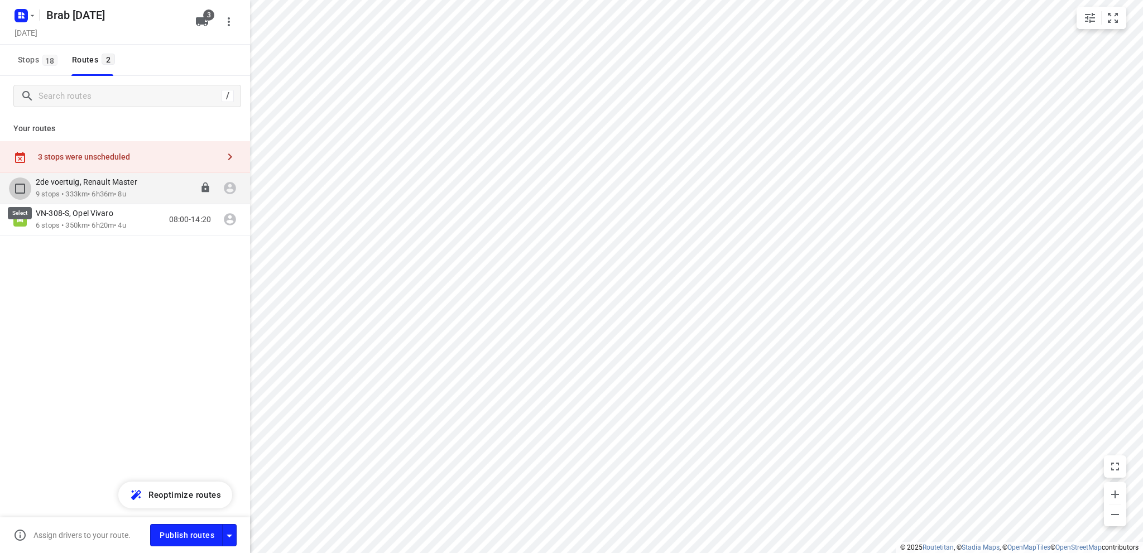
click at [22, 187] on input "checkbox" at bounding box center [20, 188] width 22 height 22
checkbox input "true"
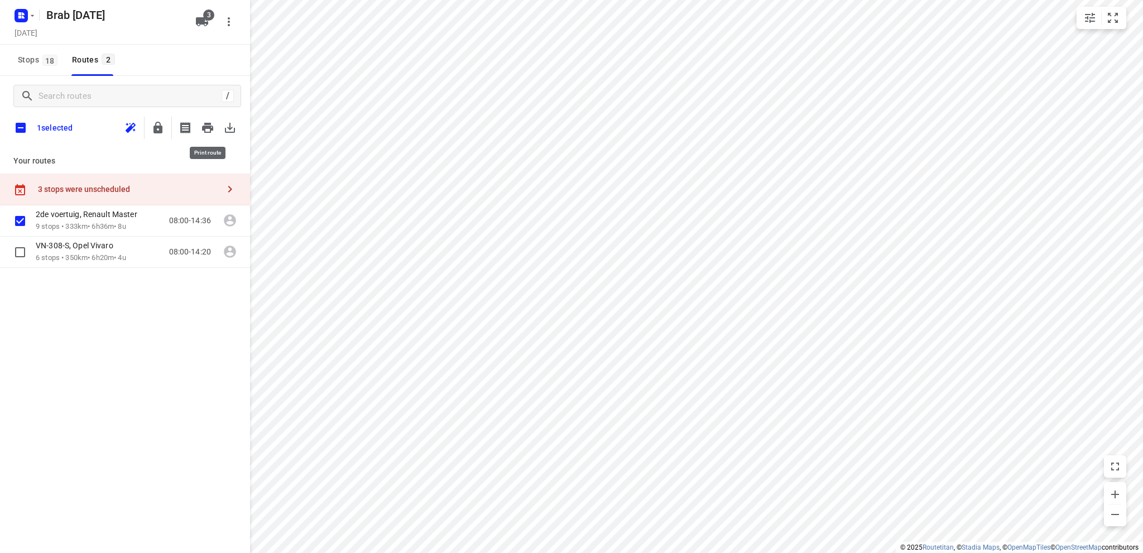
click at [205, 126] on icon "button" at bounding box center [207, 128] width 11 height 10
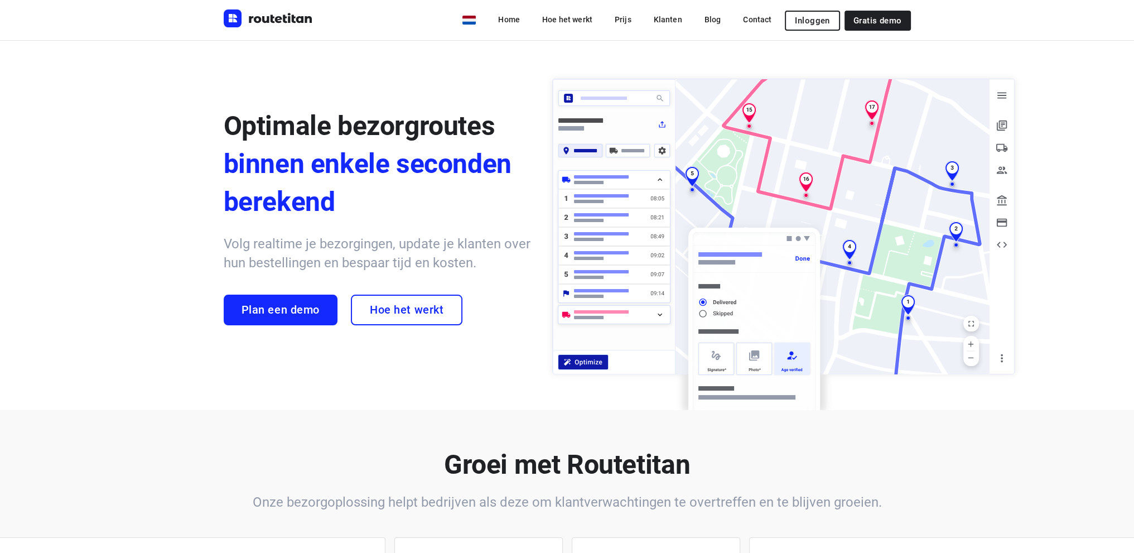
click at [822, 20] on span "Inloggen" at bounding box center [812, 20] width 35 height 9
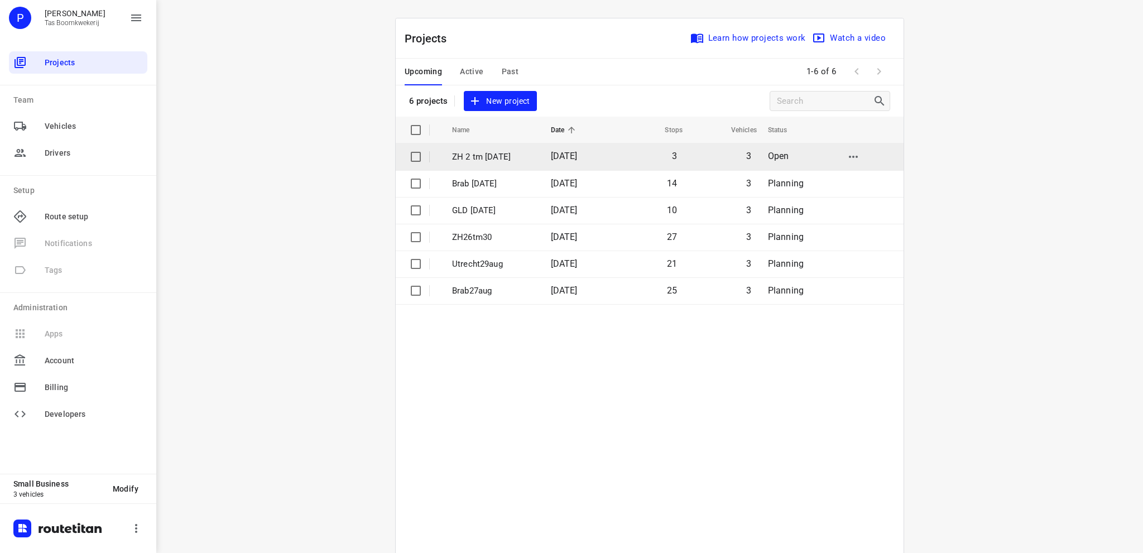
click at [509, 155] on p "ZH 2 tm 6 sept" at bounding box center [493, 157] width 82 height 13
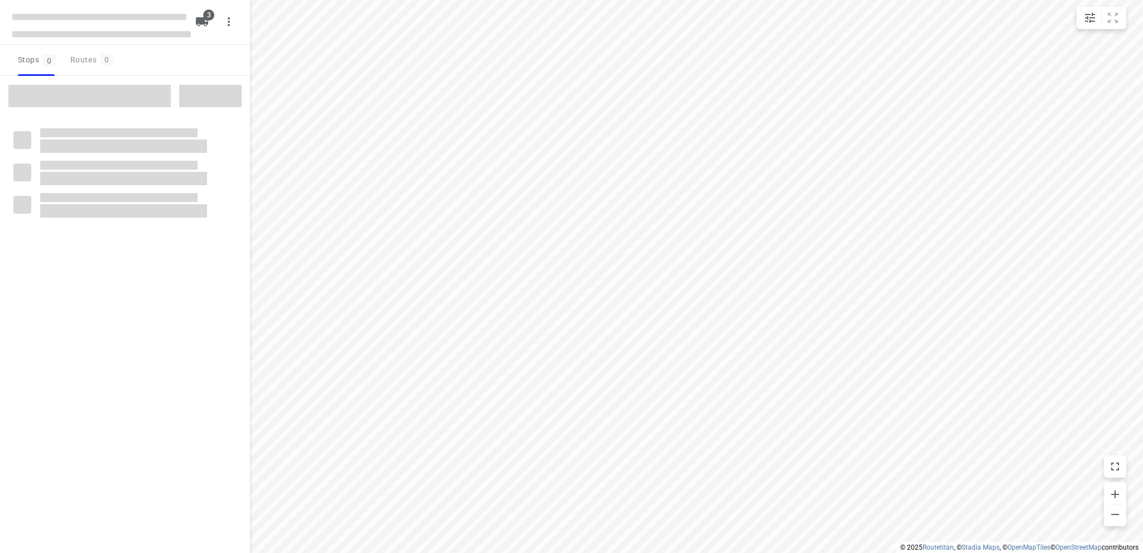
type input "distance"
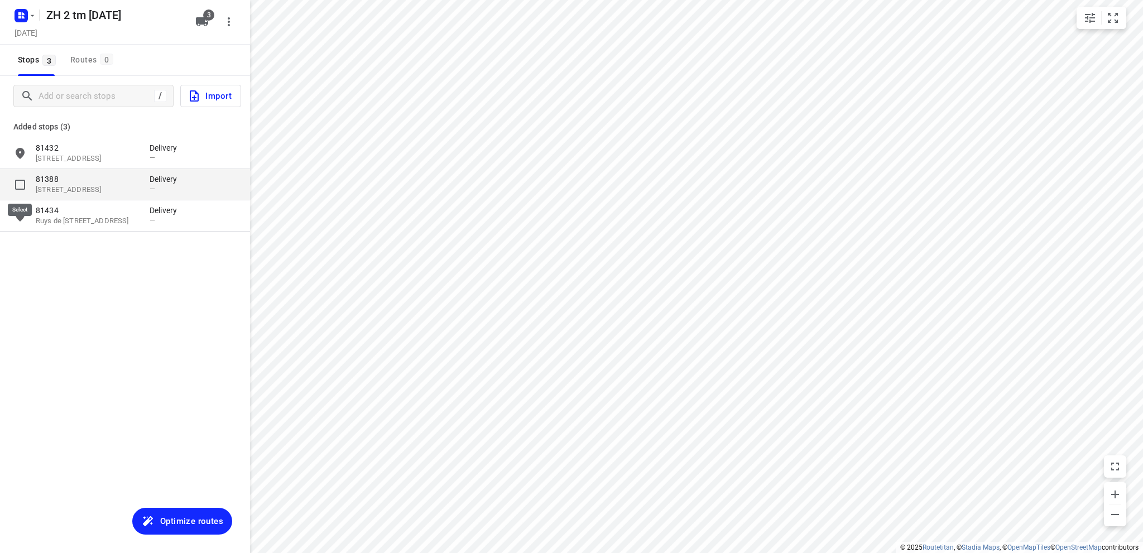
click at [20, 181] on input "grid" at bounding box center [20, 185] width 22 height 22
checkbox input "true"
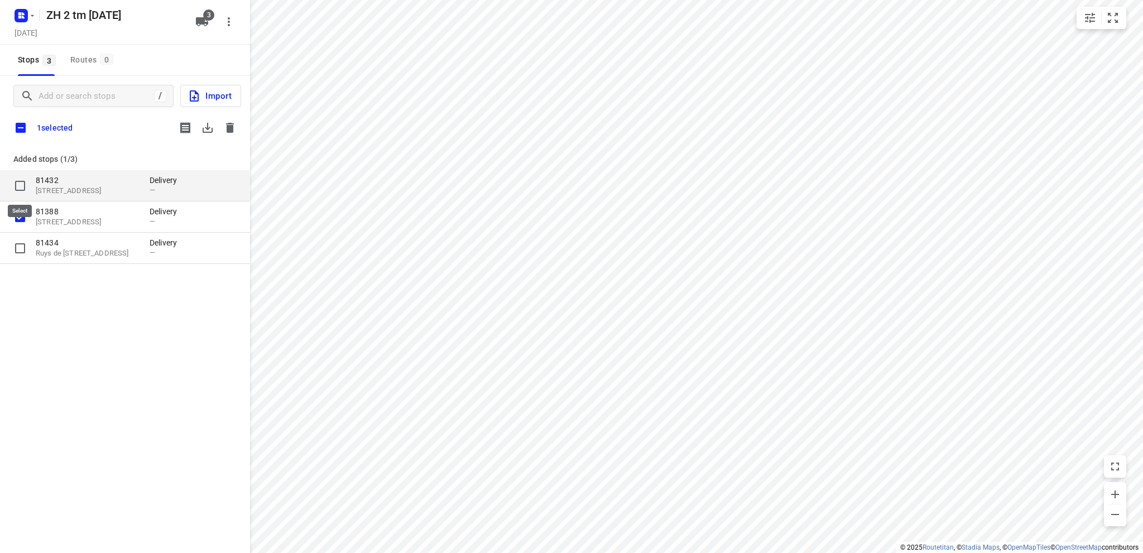
click at [21, 181] on input "grid" at bounding box center [20, 186] width 22 height 22
checkbox input "true"
click at [225, 127] on icon "button" at bounding box center [229, 127] width 13 height 13
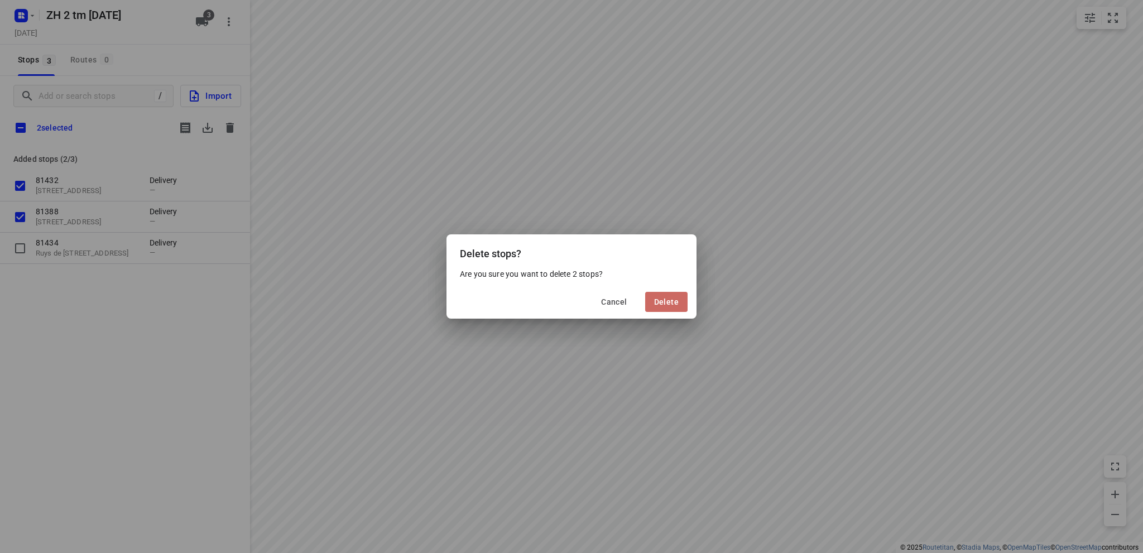
click at [654, 297] on span "Delete" at bounding box center [666, 301] width 25 height 9
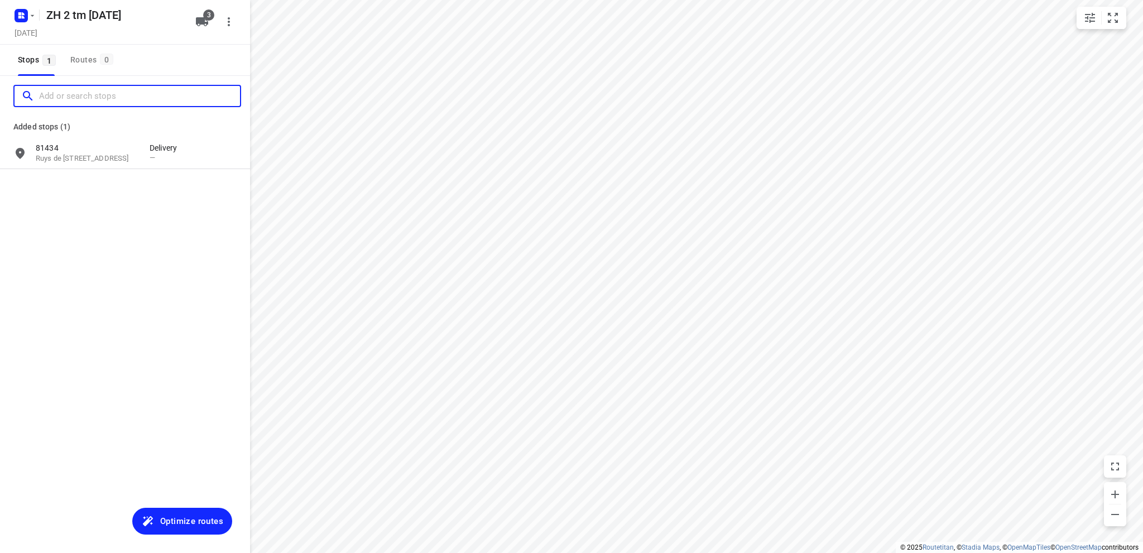
click at [60, 94] on input "Add or search stops" at bounding box center [139, 96] width 201 height 17
